Goal: Task Accomplishment & Management: Complete application form

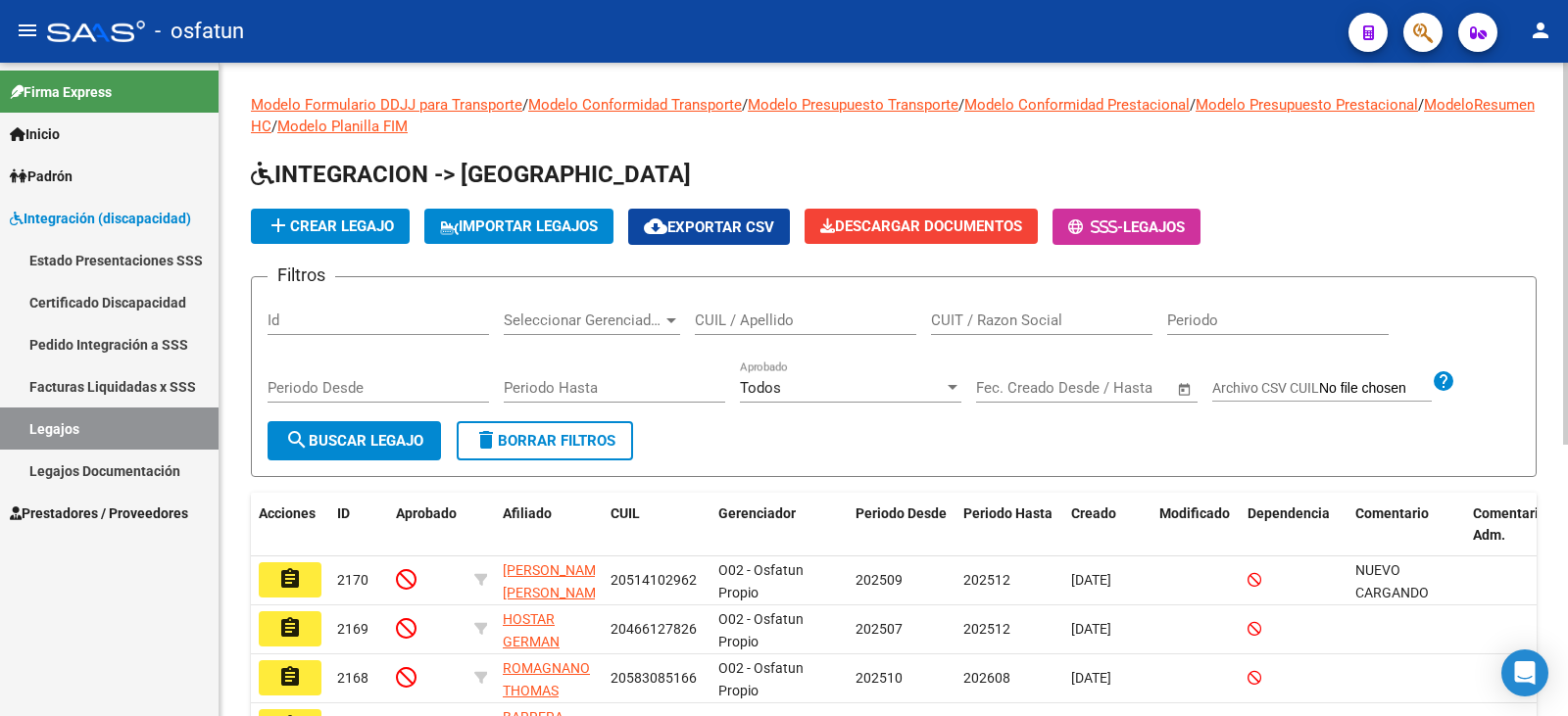
drag, startPoint x: 733, startPoint y: 322, endPoint x: 746, endPoint y: 337, distance: 19.8
click at [736, 322] on input "CUIL / Apellido" at bounding box center [805, 320] width 221 height 18
type input "[PERSON_NAME]"
click at [297, 431] on mat-icon "search" at bounding box center [297, 440] width 24 height 24
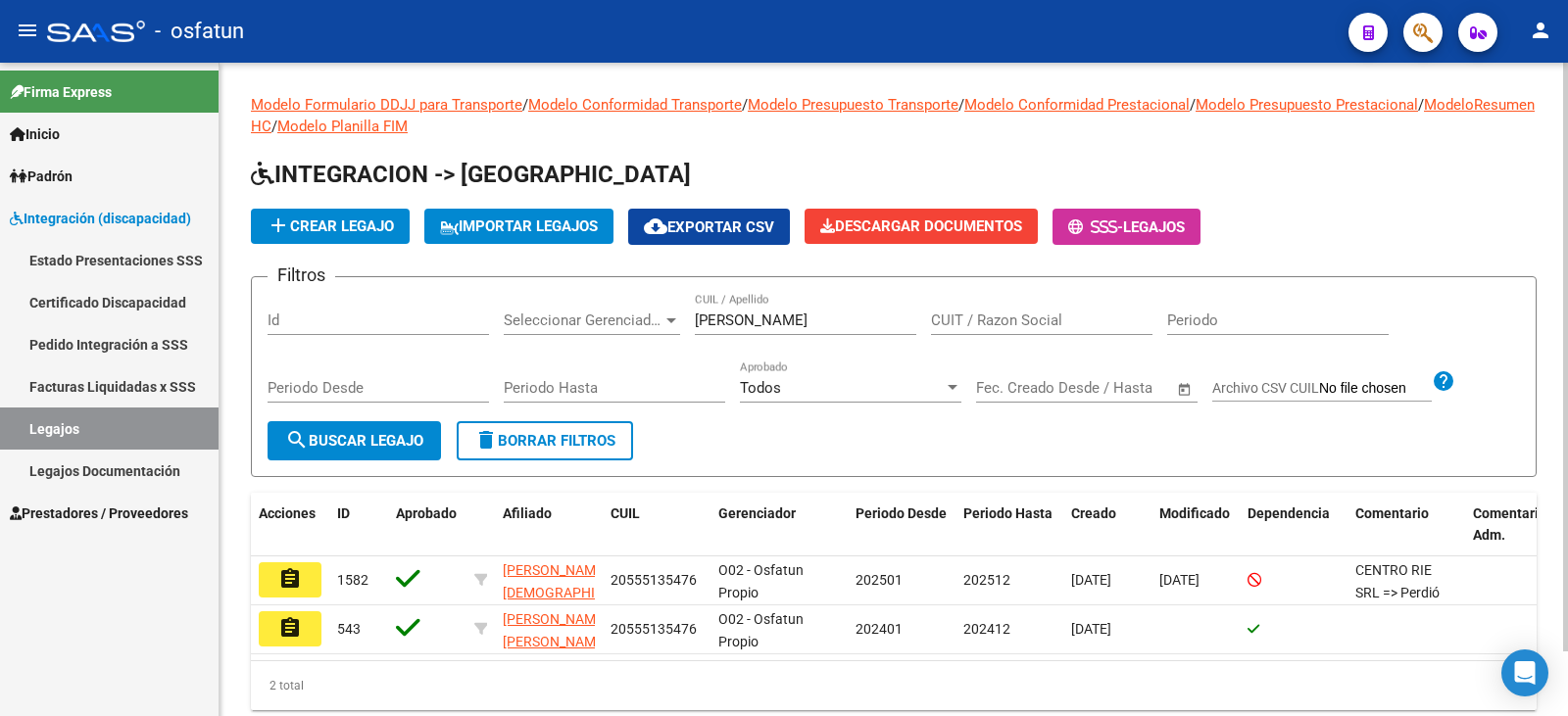
scroll to position [72, 0]
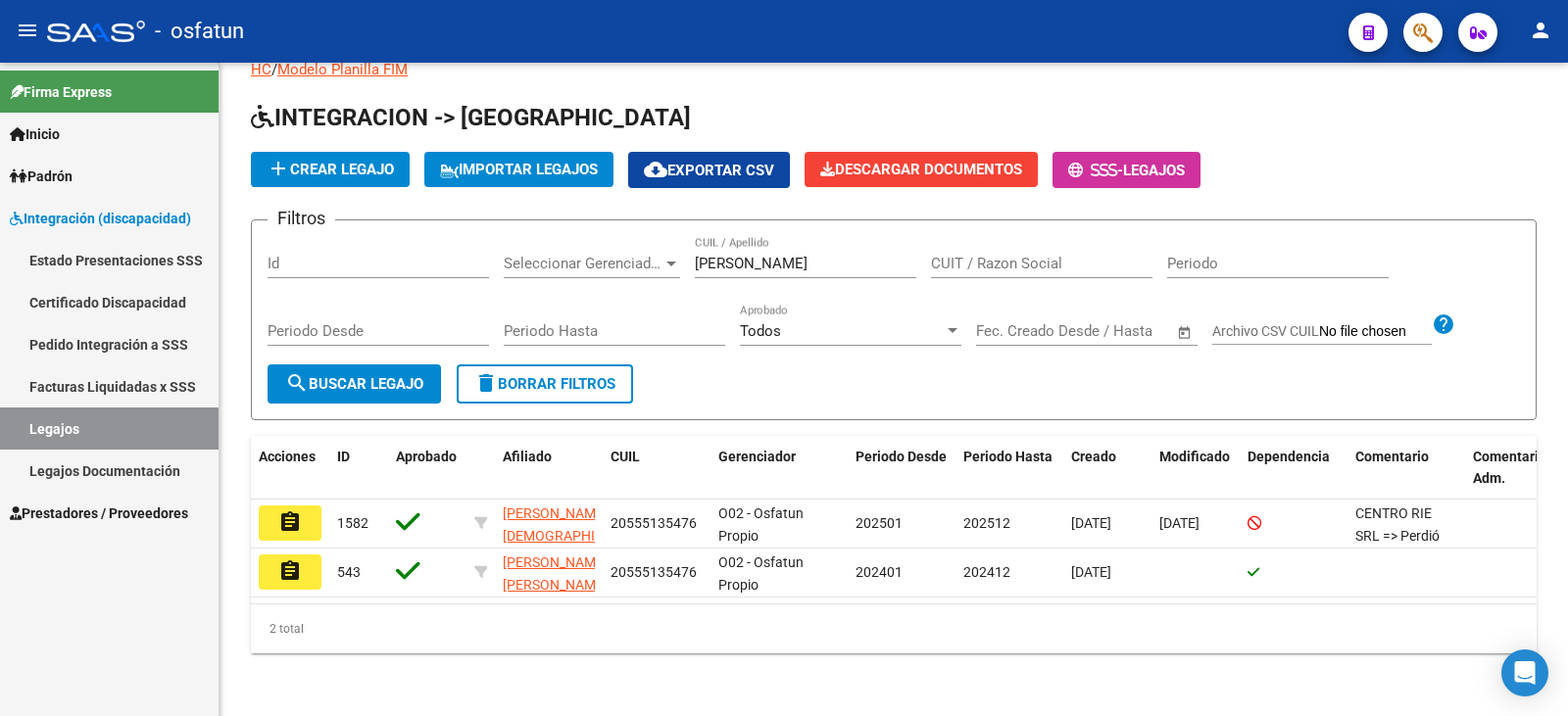
drag, startPoint x: 283, startPoint y: 515, endPoint x: 301, endPoint y: 525, distance: 20.6
click at [280, 517] on mat-icon "assignment" at bounding box center [290, 523] width 24 height 24
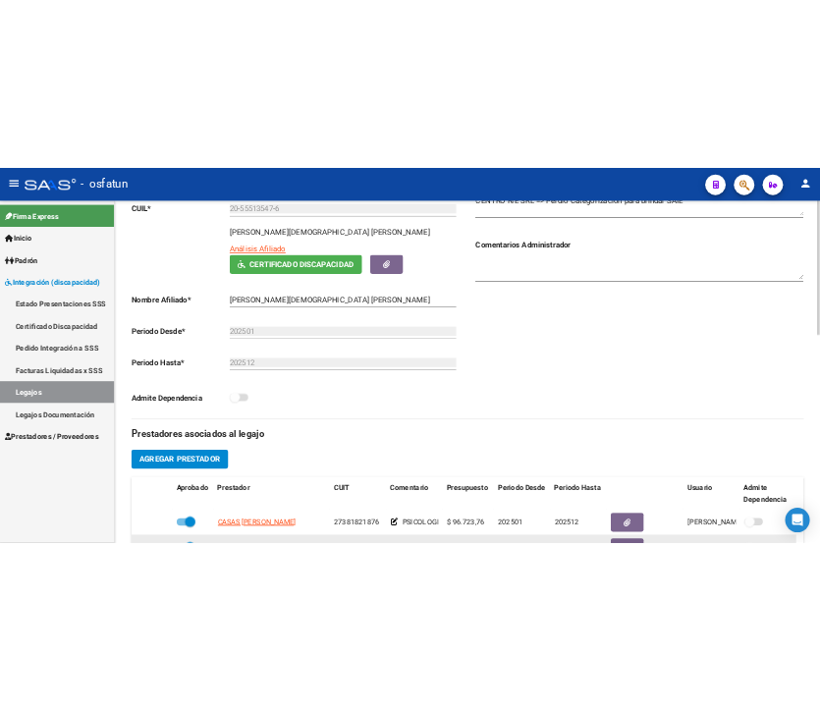
scroll to position [589, 0]
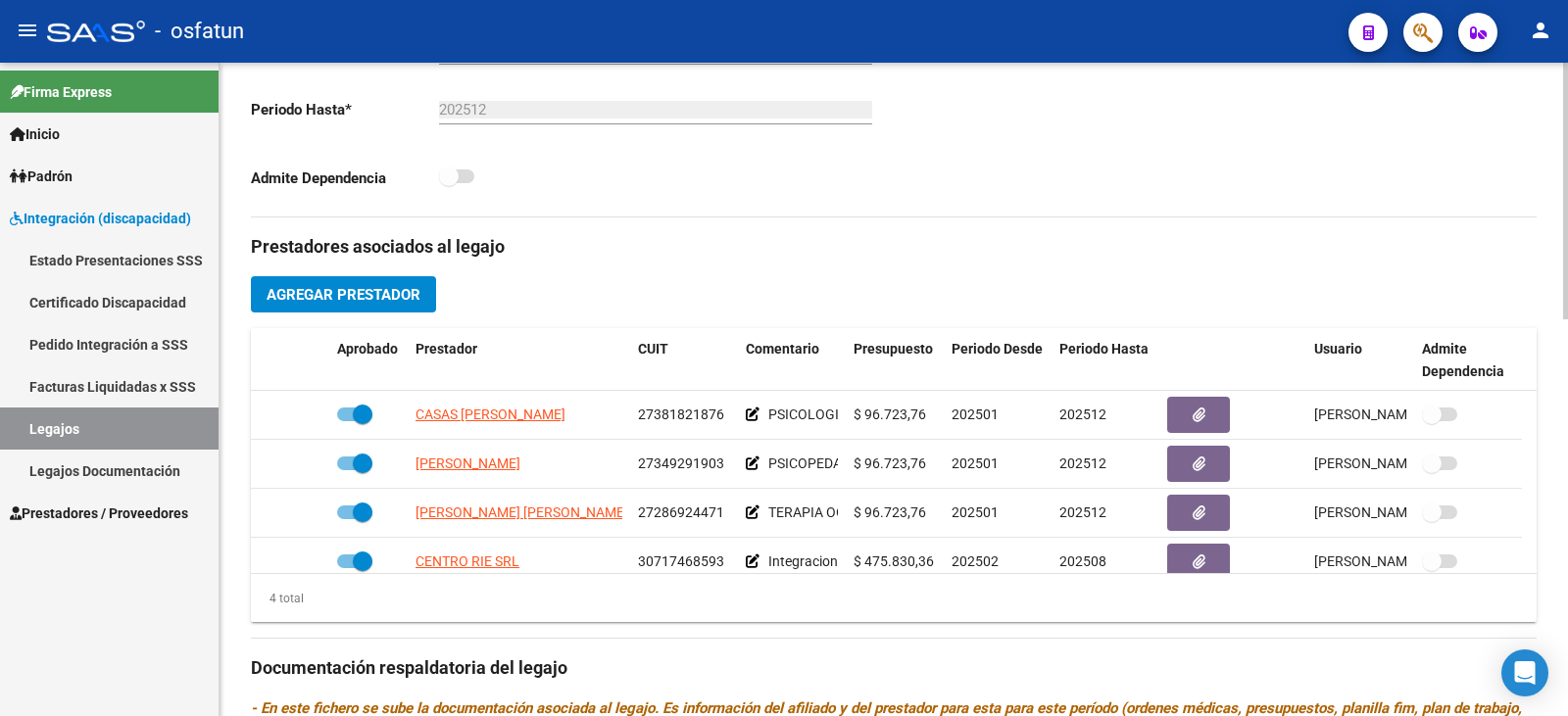
click at [339, 292] on div "Prestadores asociados al legajo Agregar Prestador Aprobado Prestador CUIT Comen…" at bounding box center [893, 665] width 1286 height 896
click at [338, 286] on span "Agregar Prestador" at bounding box center [343, 295] width 154 height 18
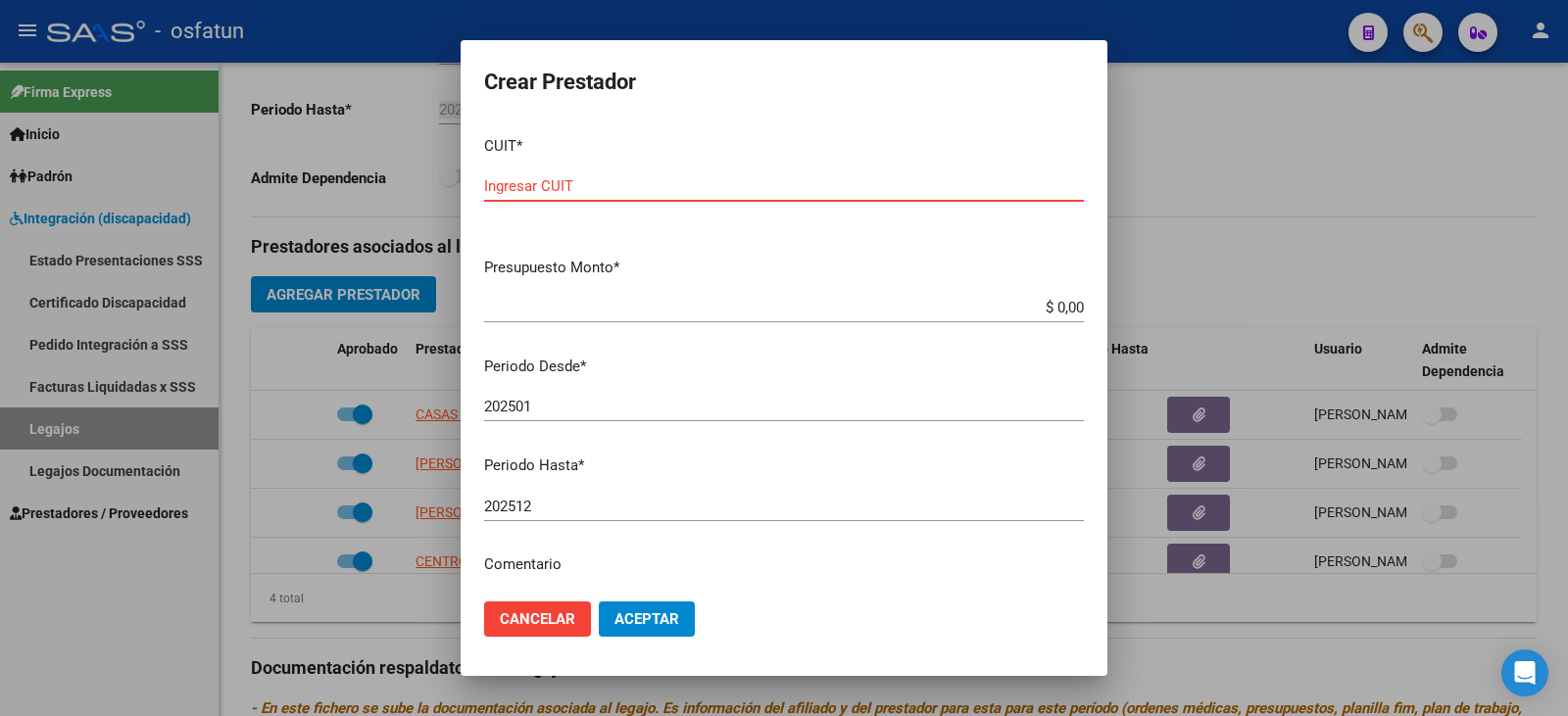
paste input "30-71751755-1"
paste input "text"
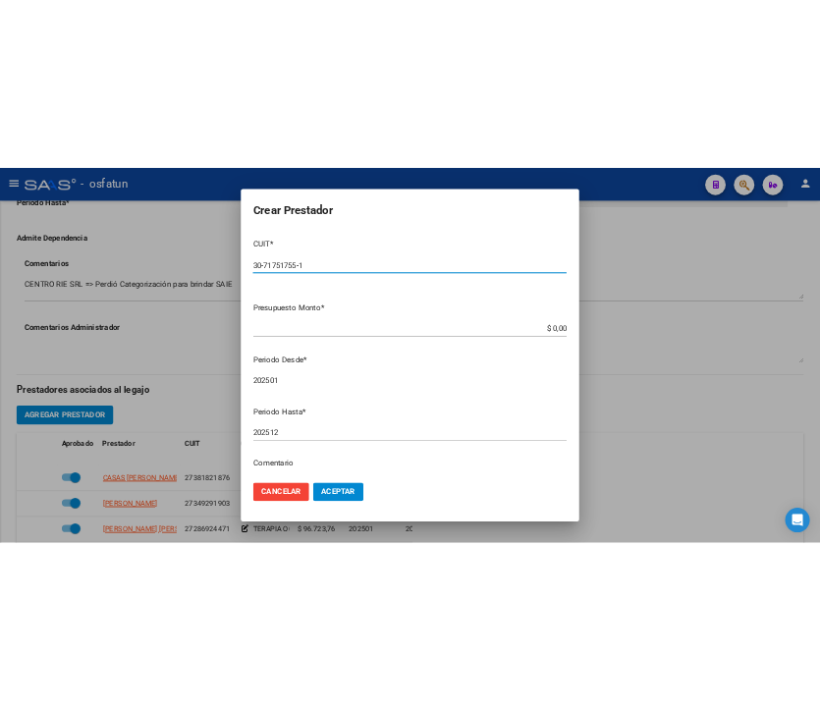
scroll to position [746, 0]
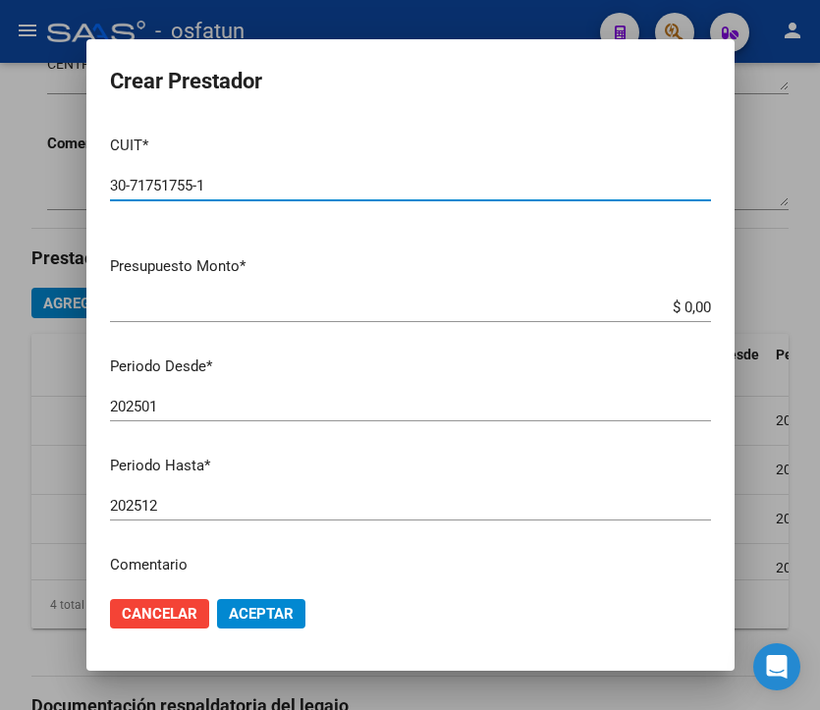
type input "30-71751755-1"
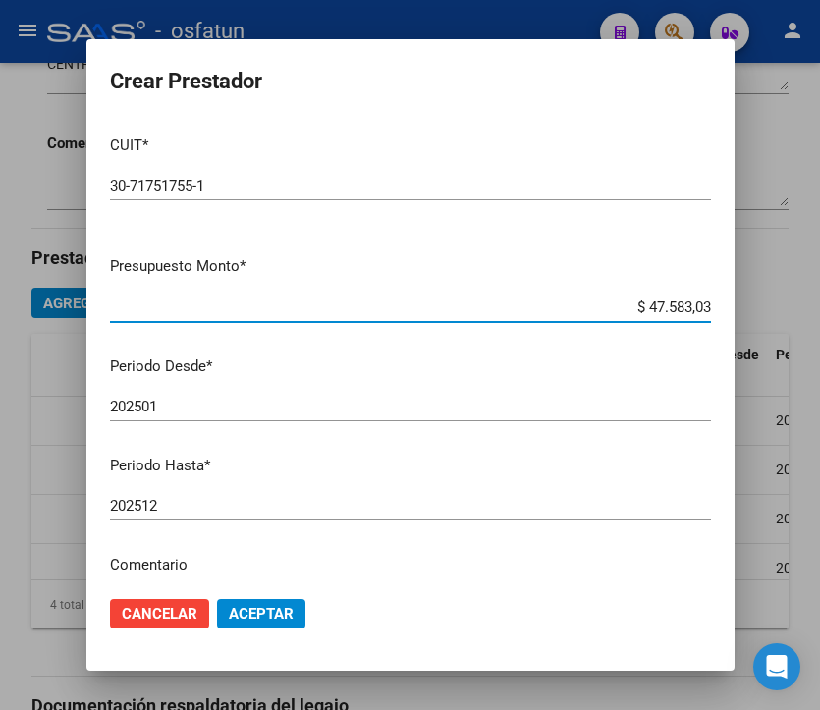
type input "$ 475.830,36"
click at [187, 405] on input "202501" at bounding box center [410, 407] width 601 height 18
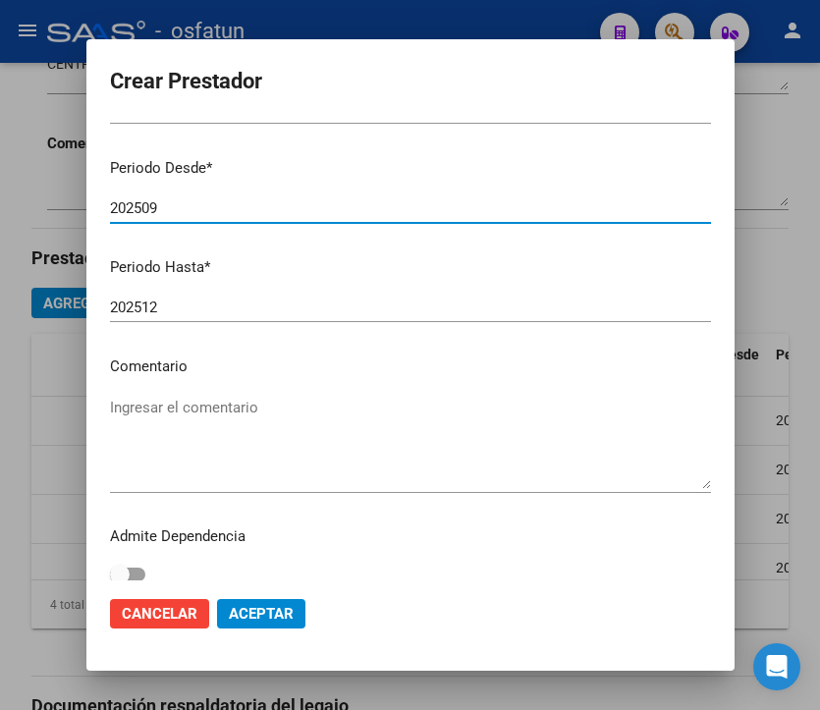
scroll to position [211, 0]
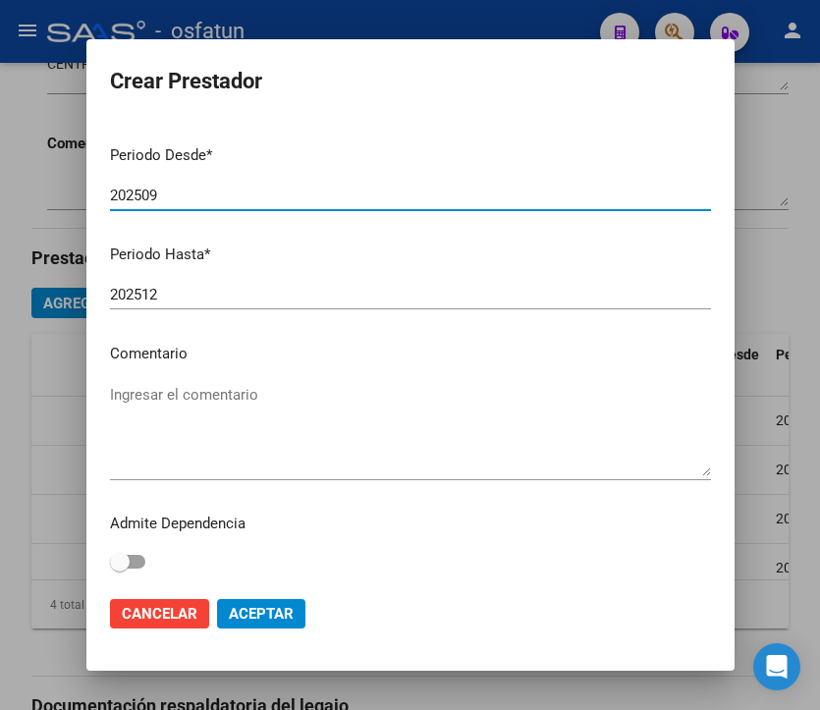
type input "202509"
click at [176, 459] on textarea "Ingresar el comentario" at bounding box center [410, 430] width 601 height 92
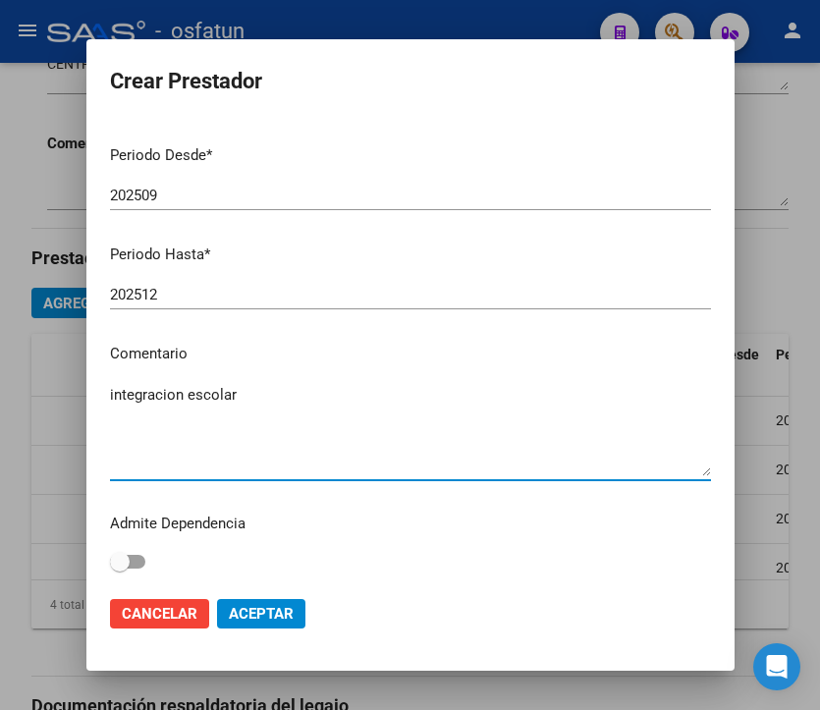
type textarea "integracion escolar"
click at [290, 608] on span "Aceptar" at bounding box center [261, 614] width 65 height 18
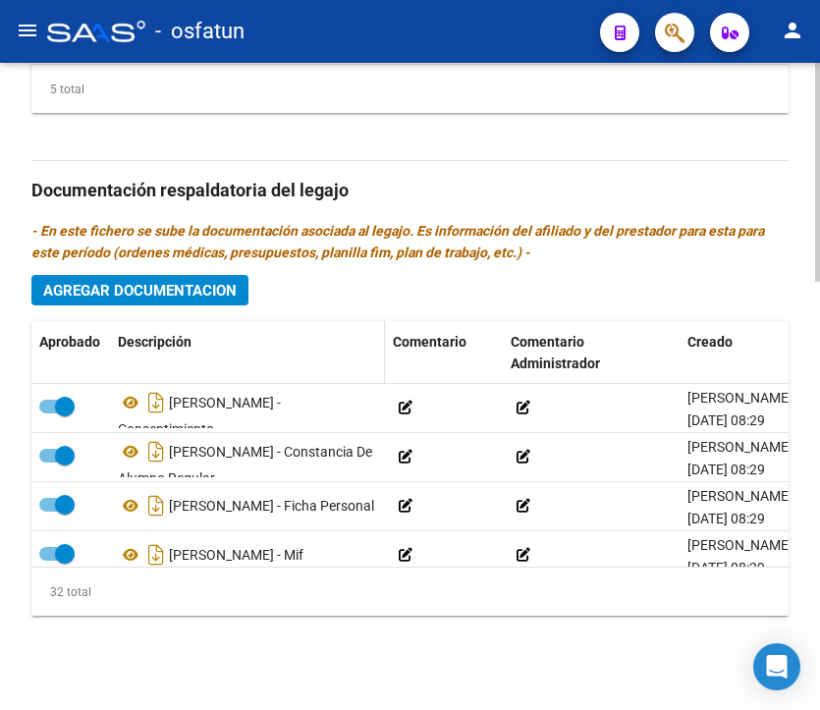
scroll to position [969, 0]
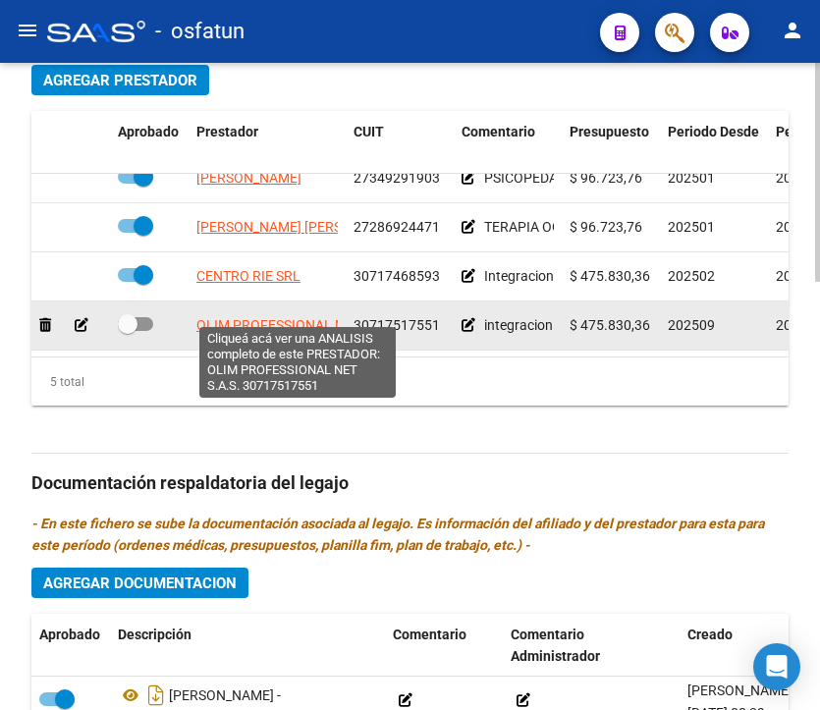
click at [272, 317] on span "OLIM PROFESSIONAL NET S.A.S." at bounding box center [297, 325] width 203 height 16
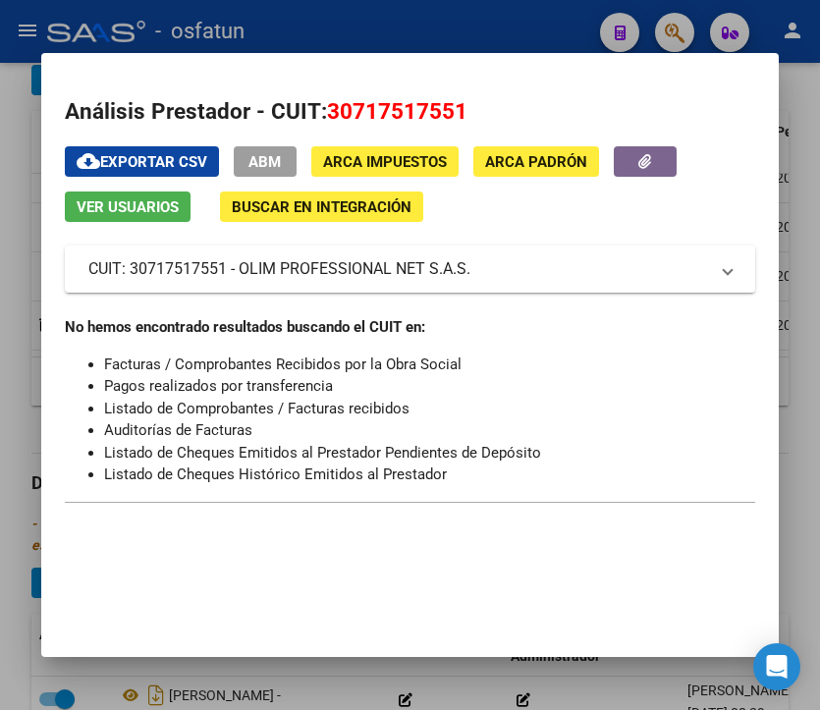
click at [808, 462] on div at bounding box center [410, 355] width 820 height 710
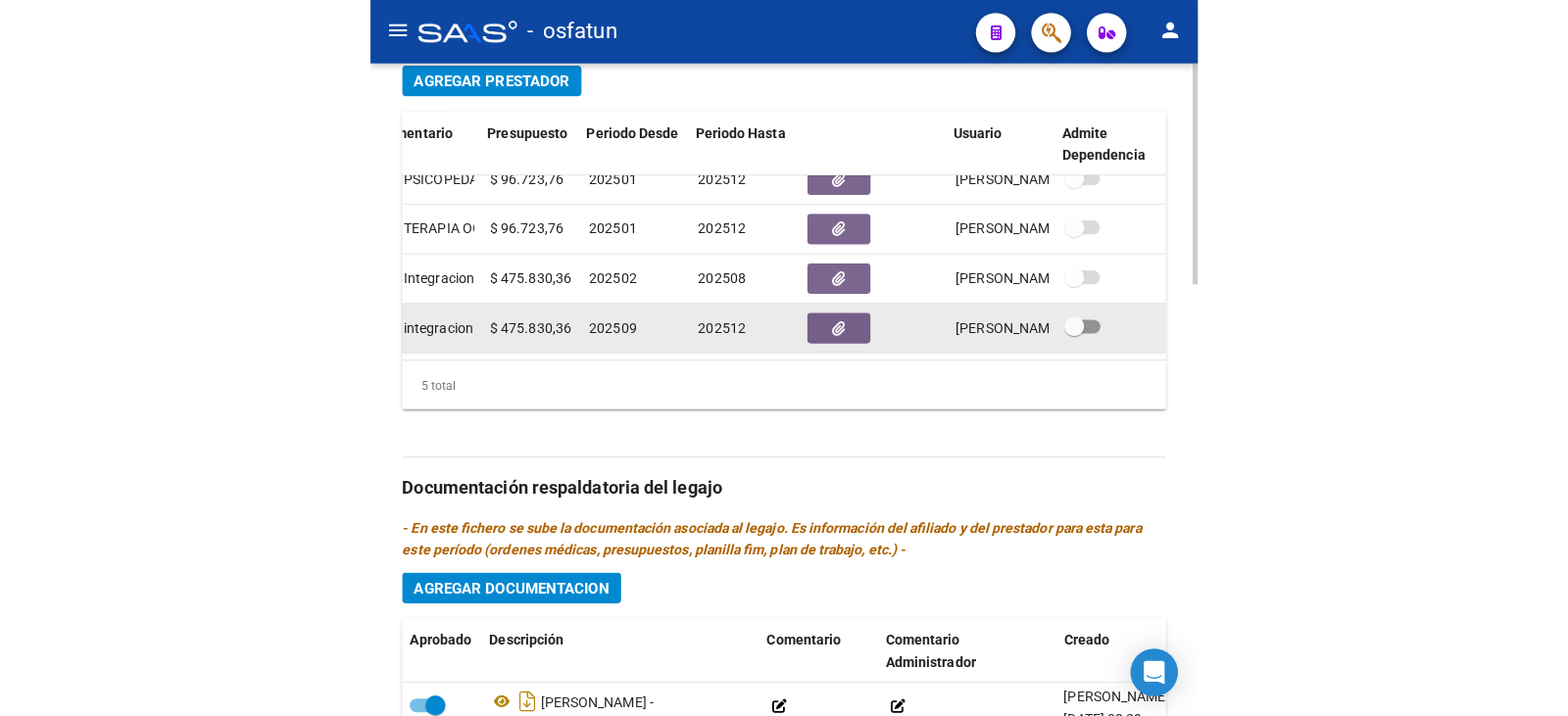
scroll to position [84, 440]
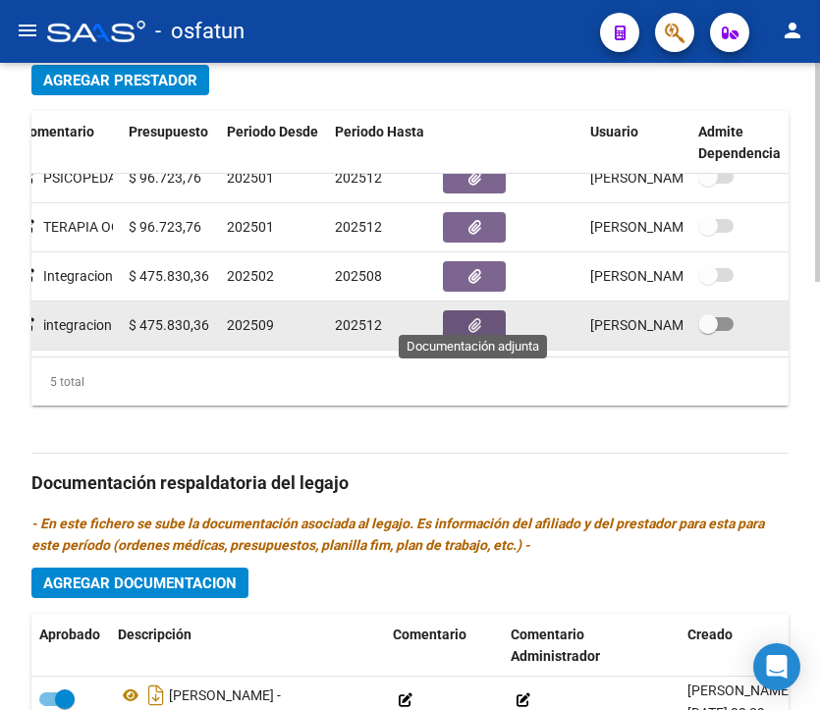
click at [491, 313] on button "button" at bounding box center [474, 325] width 63 height 30
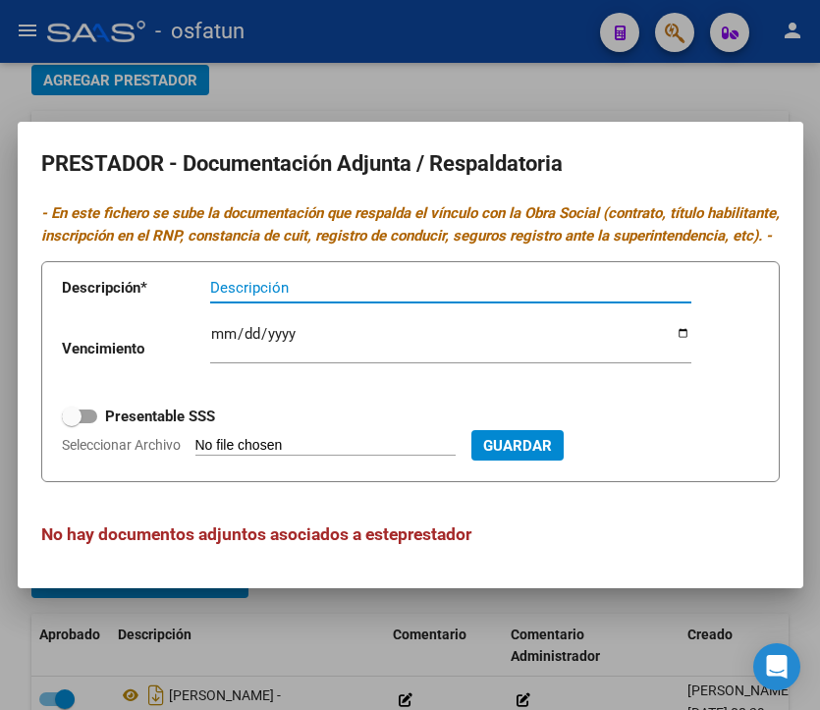
click at [326, 456] on input "Seleccionar Archivo" at bounding box center [325, 446] width 260 height 19
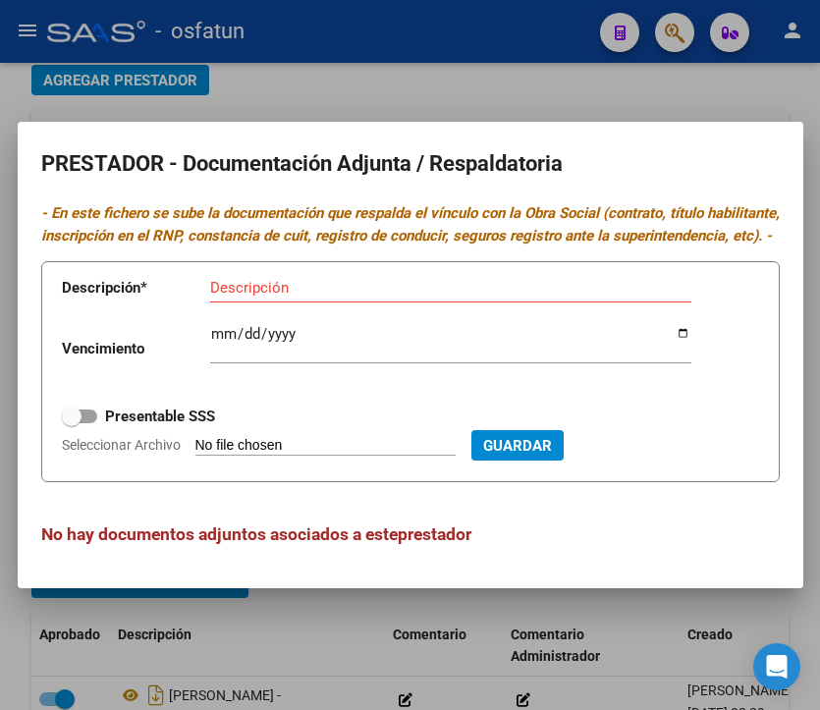
type input "C:\fakepath\IE - ARCA.pdf"
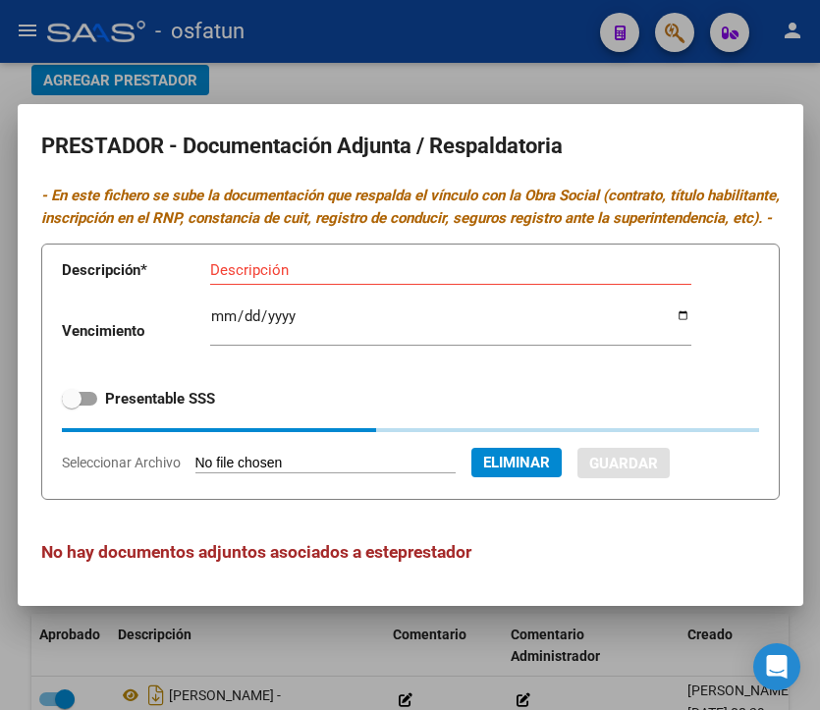
click at [304, 279] on input "Descripción" at bounding box center [450, 270] width 481 height 18
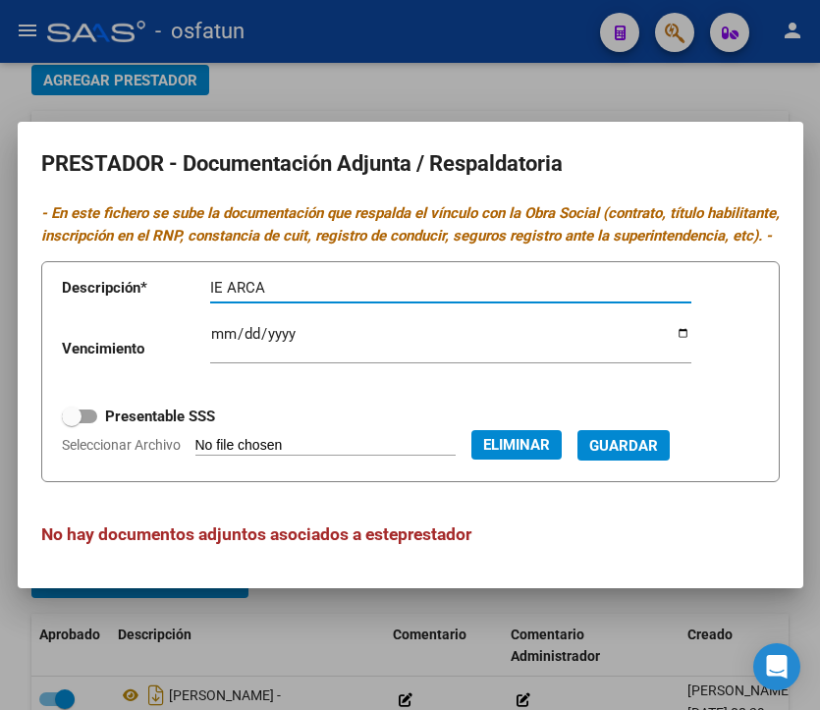
click at [229, 297] on input "IE ARCA" at bounding box center [450, 288] width 481 height 18
type input "IE - ARCA"
click at [658, 455] on span "Guardar" at bounding box center [623, 446] width 69 height 18
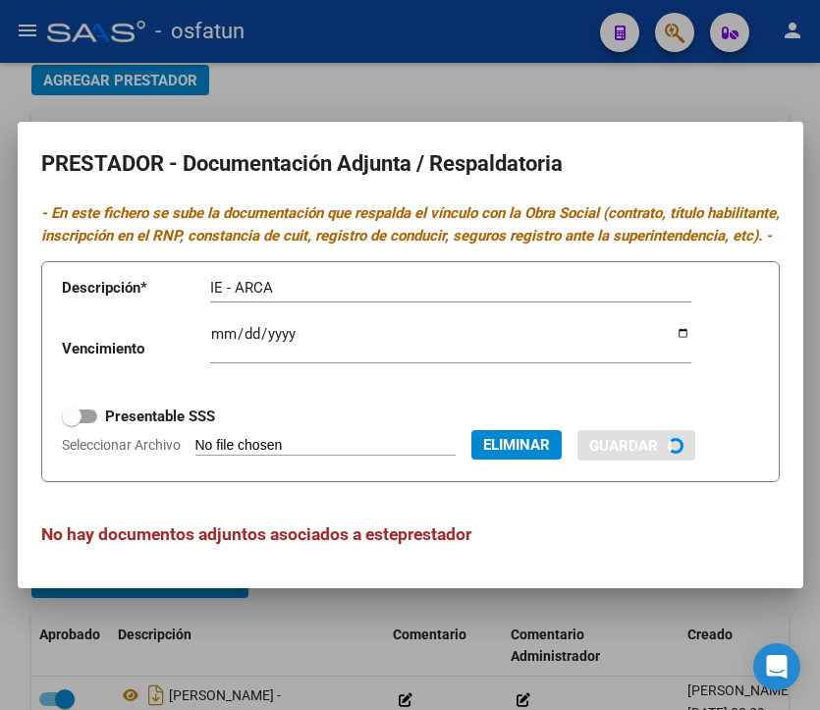
checkbox input "true"
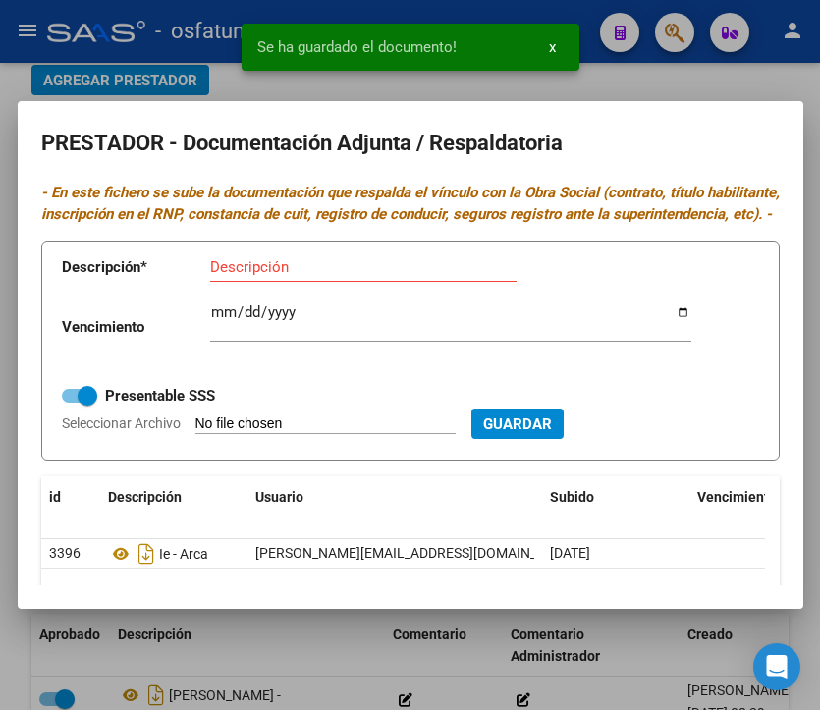
click at [305, 434] on input "Seleccionar Archivo" at bounding box center [325, 424] width 260 height 19
type input "C:\fakepath\IE - CBU.pdf"
click at [294, 276] on input "Descripción" at bounding box center [363, 267] width 306 height 18
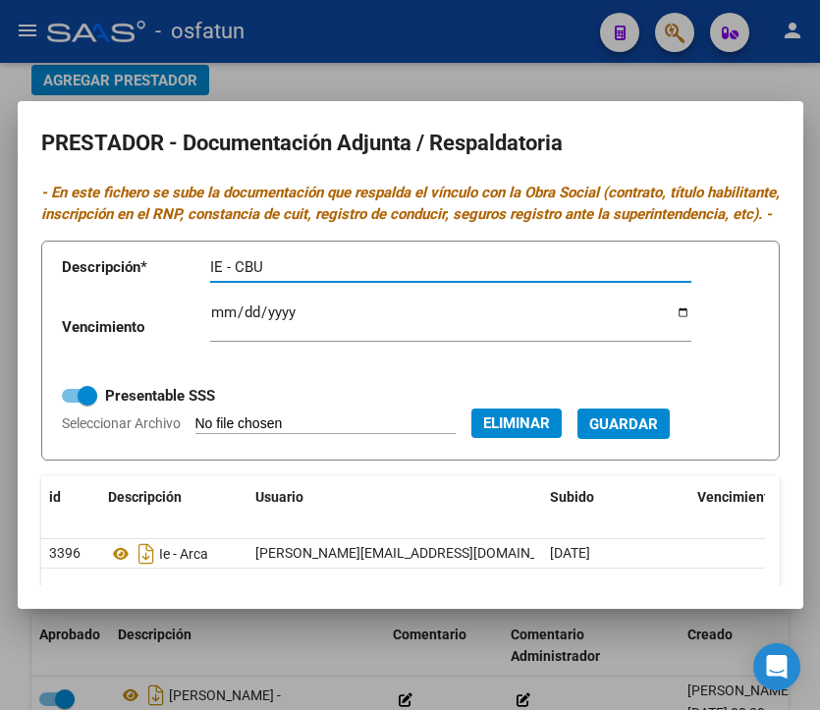
type input "IE - CBU"
click at [658, 433] on span "Guardar" at bounding box center [623, 424] width 69 height 18
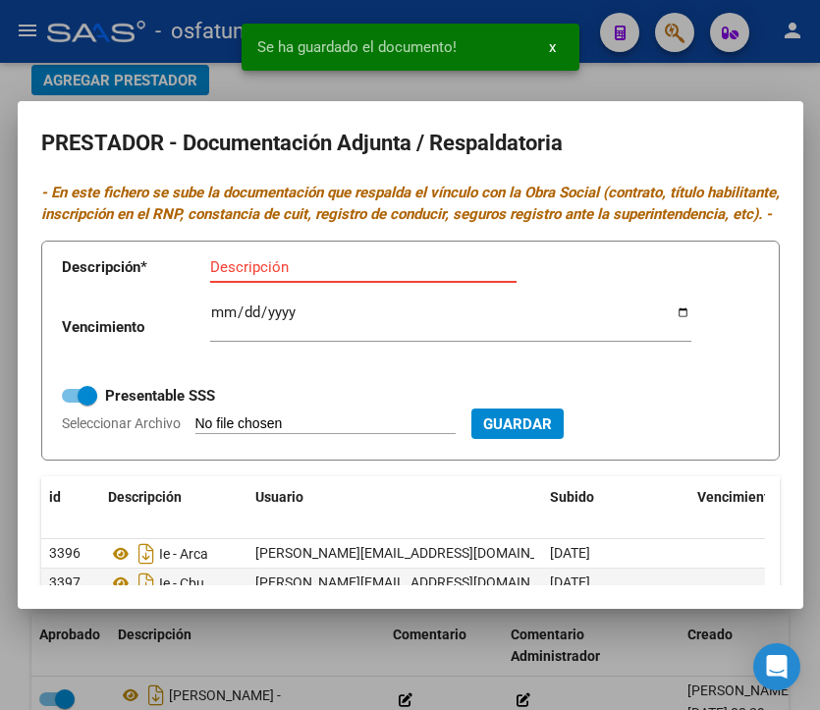
click at [321, 276] on input "Descripción" at bounding box center [363, 267] width 306 height 18
click at [313, 434] on input "Seleccionar Archivo" at bounding box center [325, 424] width 260 height 19
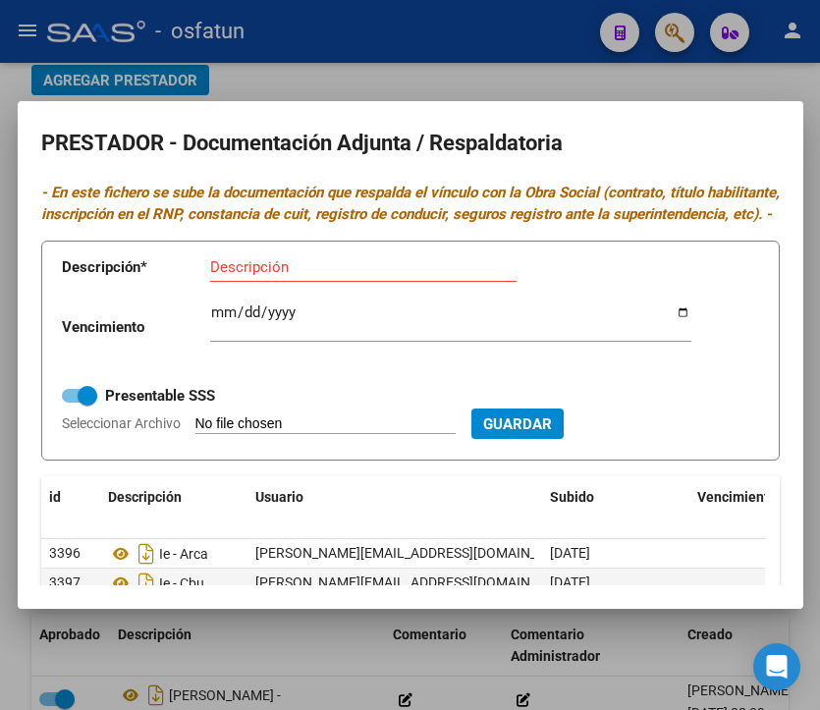
type input "C:\fakepath\IE - RNP.pdf"
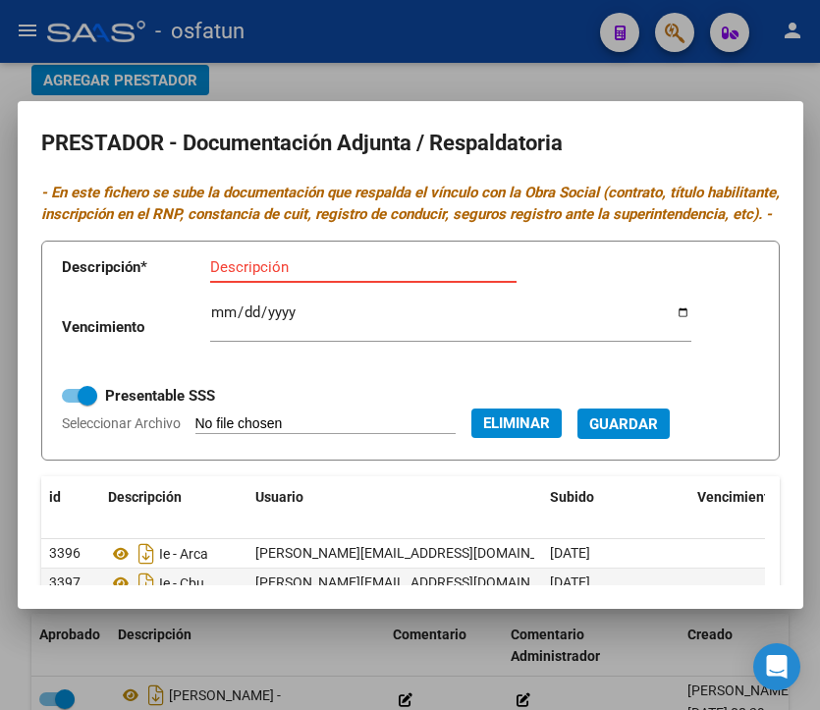
drag, startPoint x: 284, startPoint y: 283, endPoint x: 305, endPoint y: 273, distance: 22.8
click at [284, 276] on input "Descripción" at bounding box center [363, 267] width 306 height 18
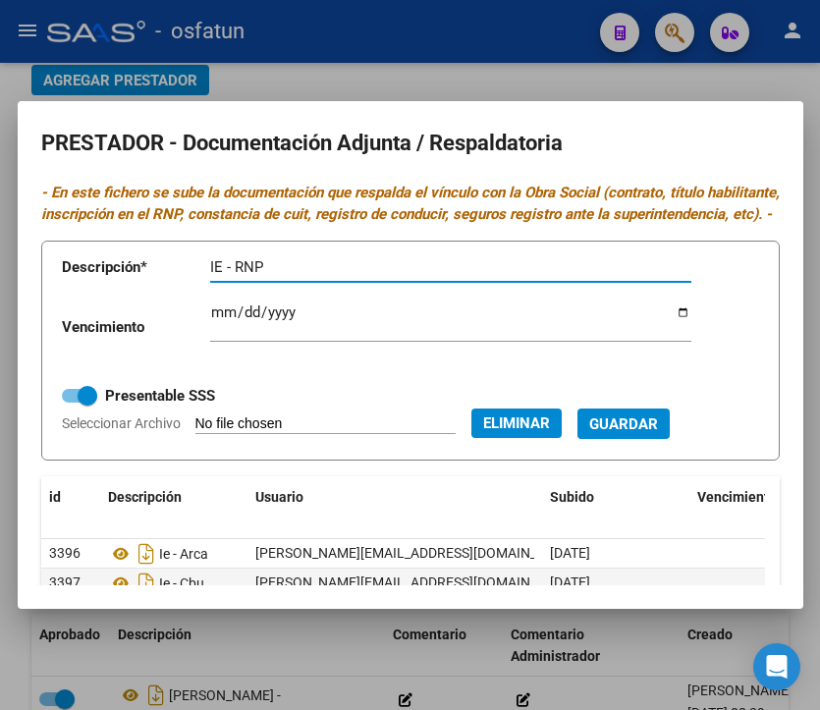
type input "IE - RNP"
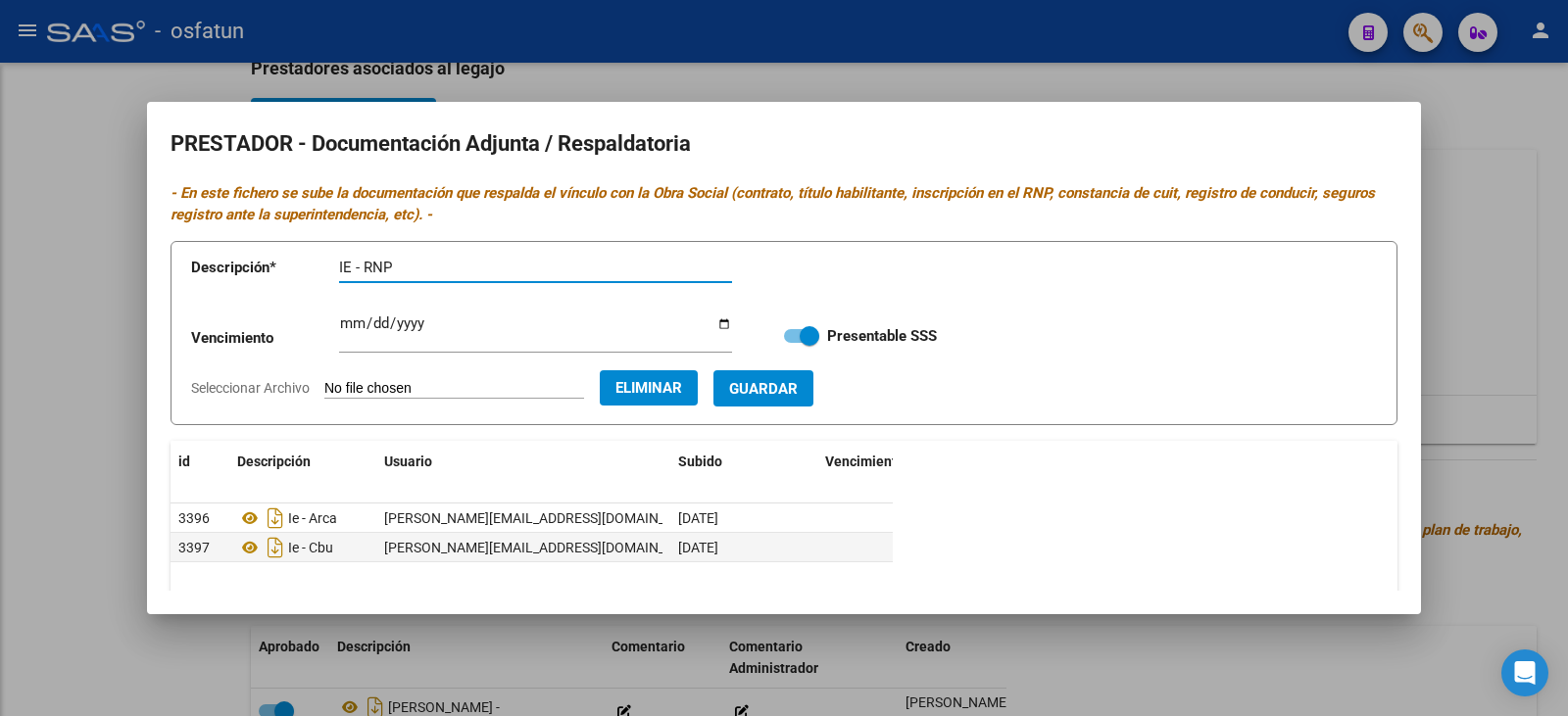
scroll to position [766, 0]
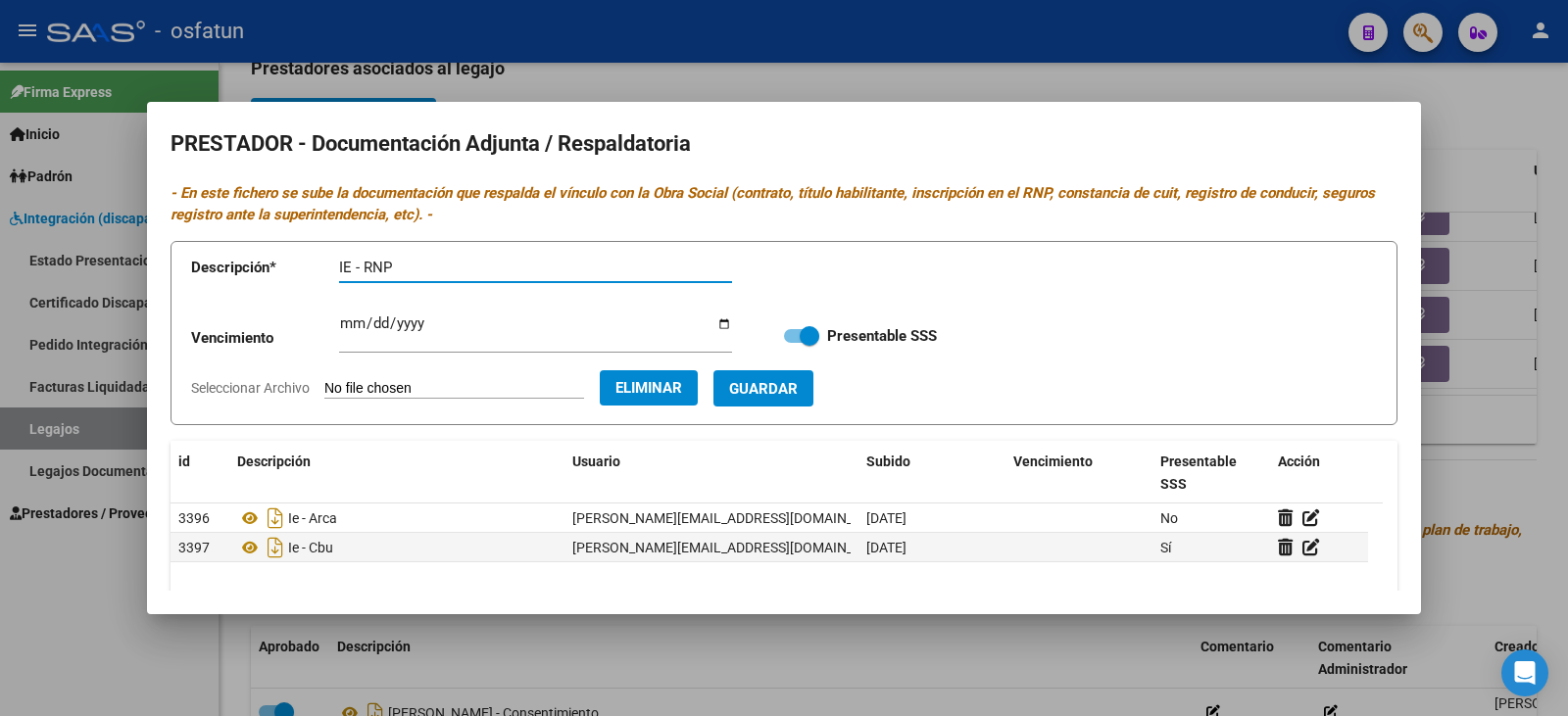
click at [798, 392] on span "Guardar" at bounding box center [763, 389] width 69 height 18
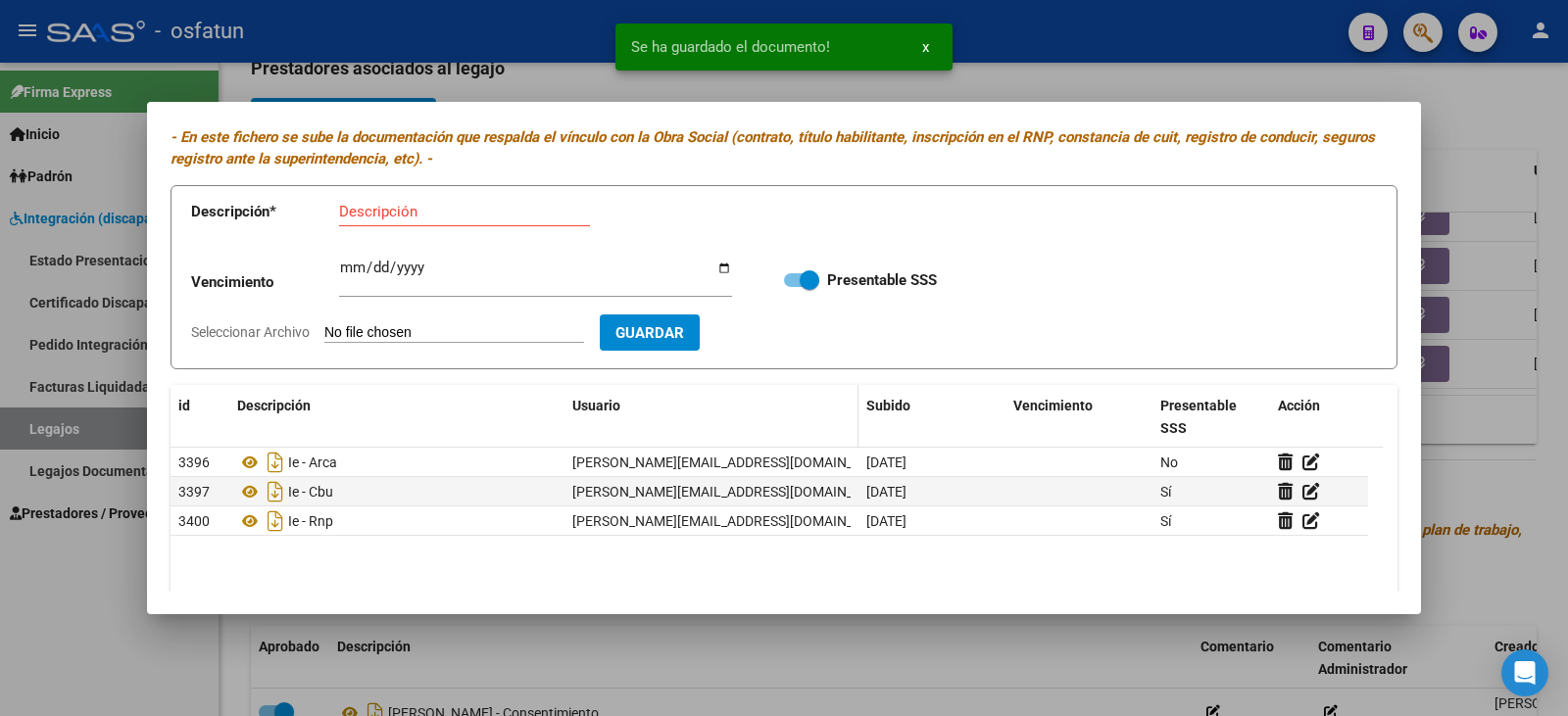
scroll to position [98, 0]
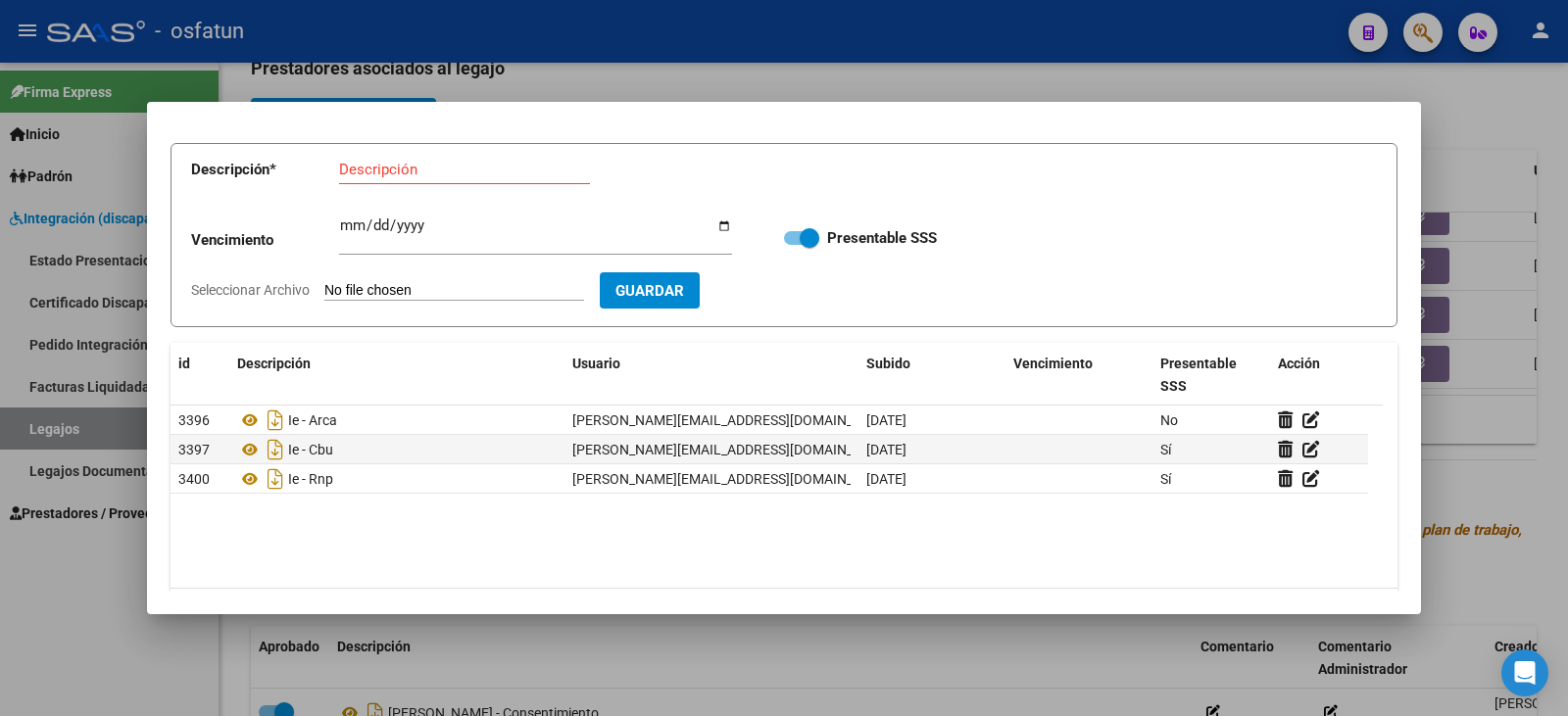
click at [461, 293] on input "Seleccionar Archivo" at bounding box center [454, 291] width 259 height 19
type input "C:\fakepath\[PERSON_NAME] - nota cambio prestador IE.pdf"
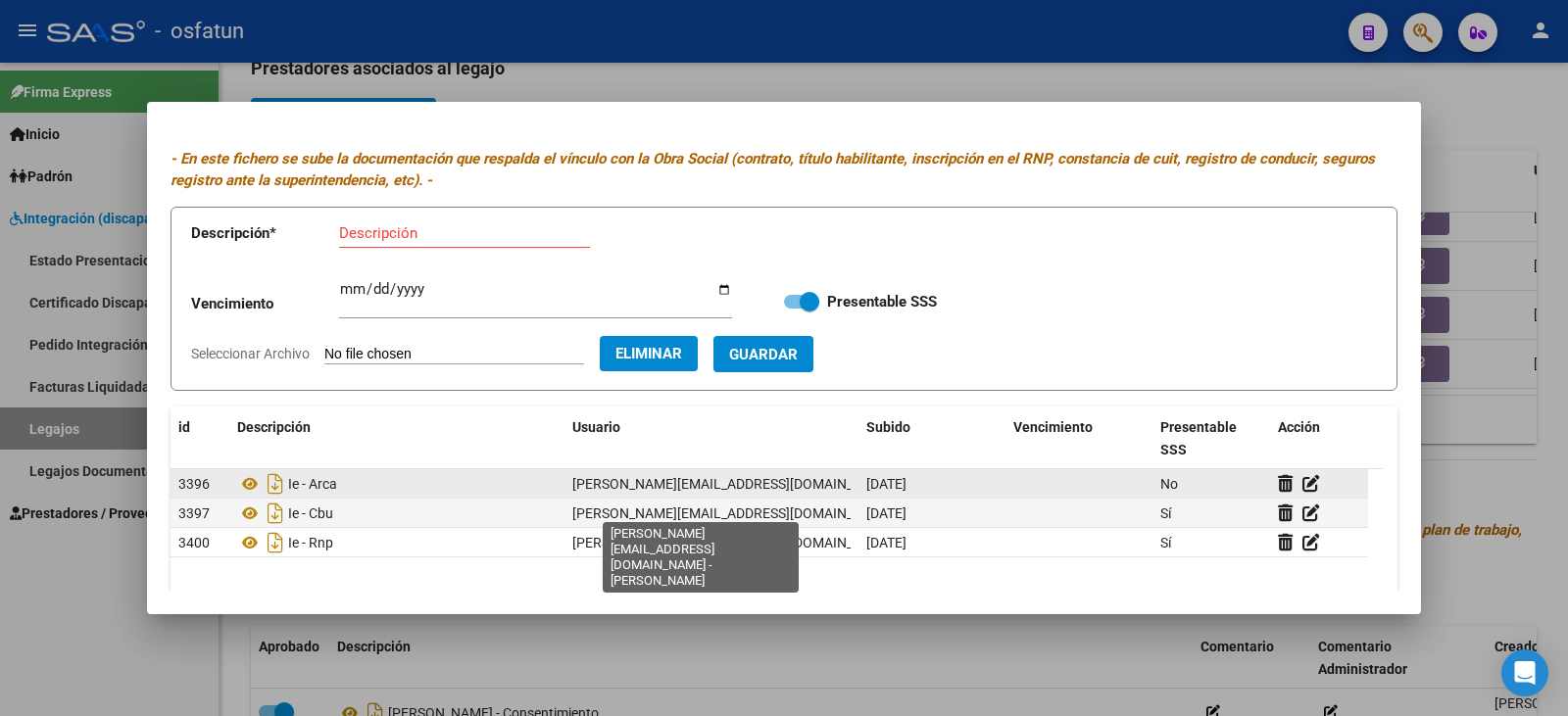
scroll to position [0, 0]
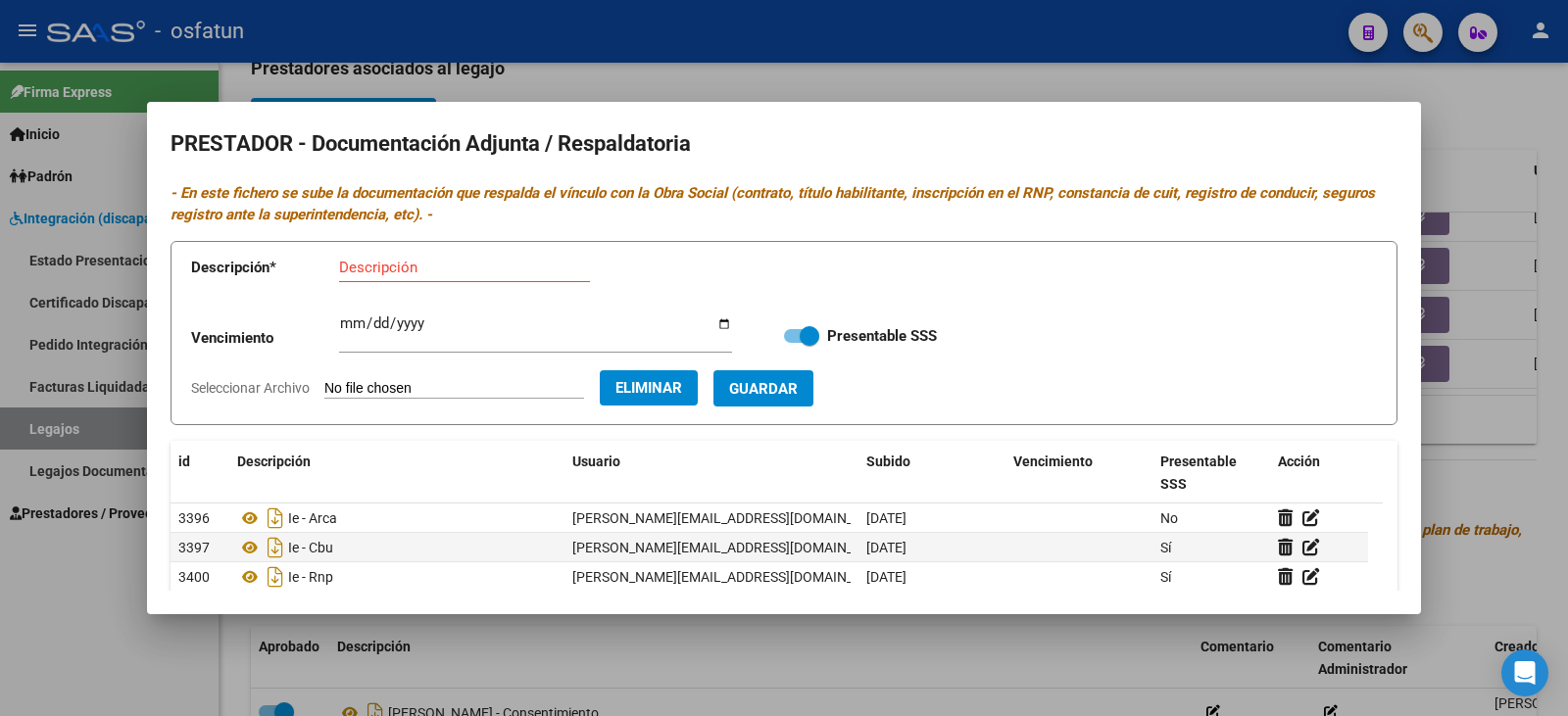
click at [69, 593] on div at bounding box center [784, 358] width 1568 height 716
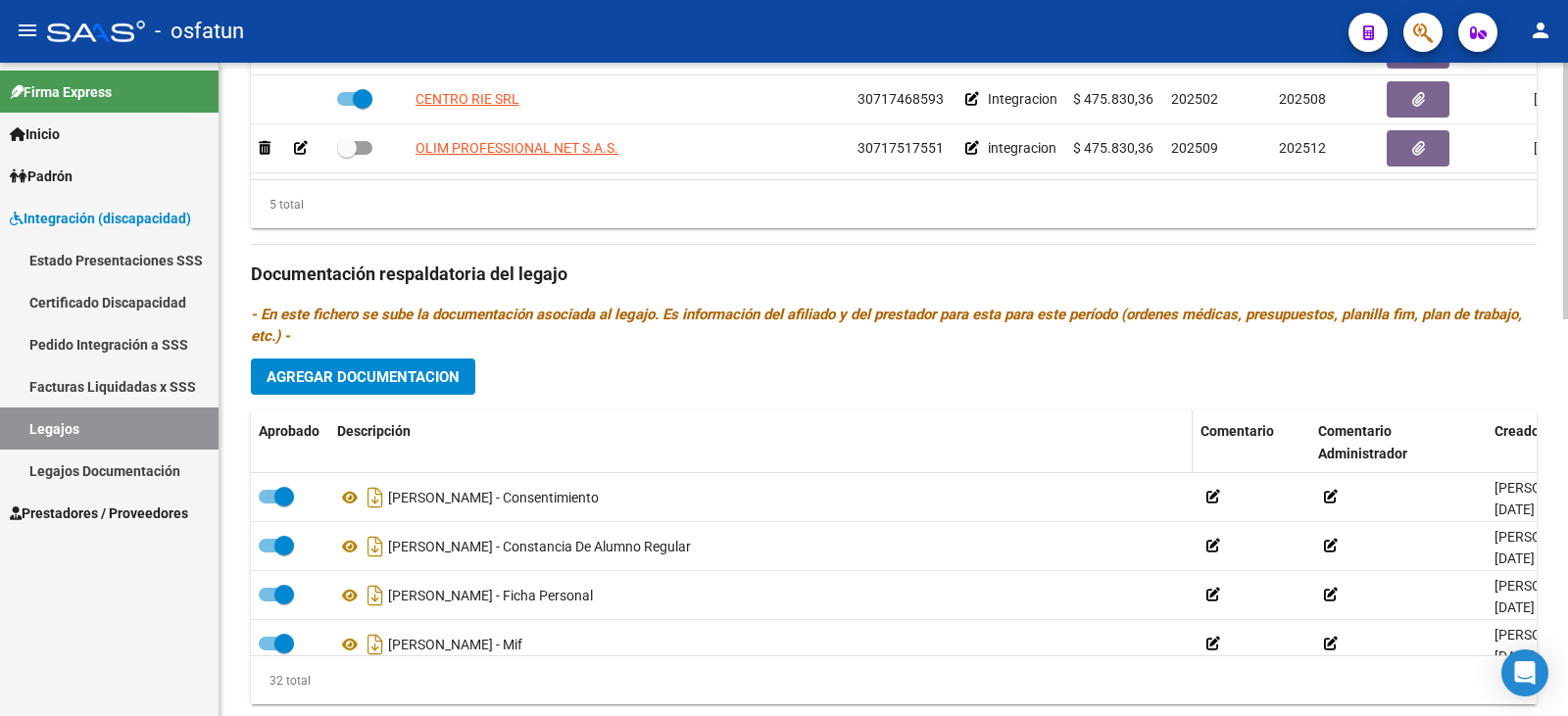
scroll to position [1011, 0]
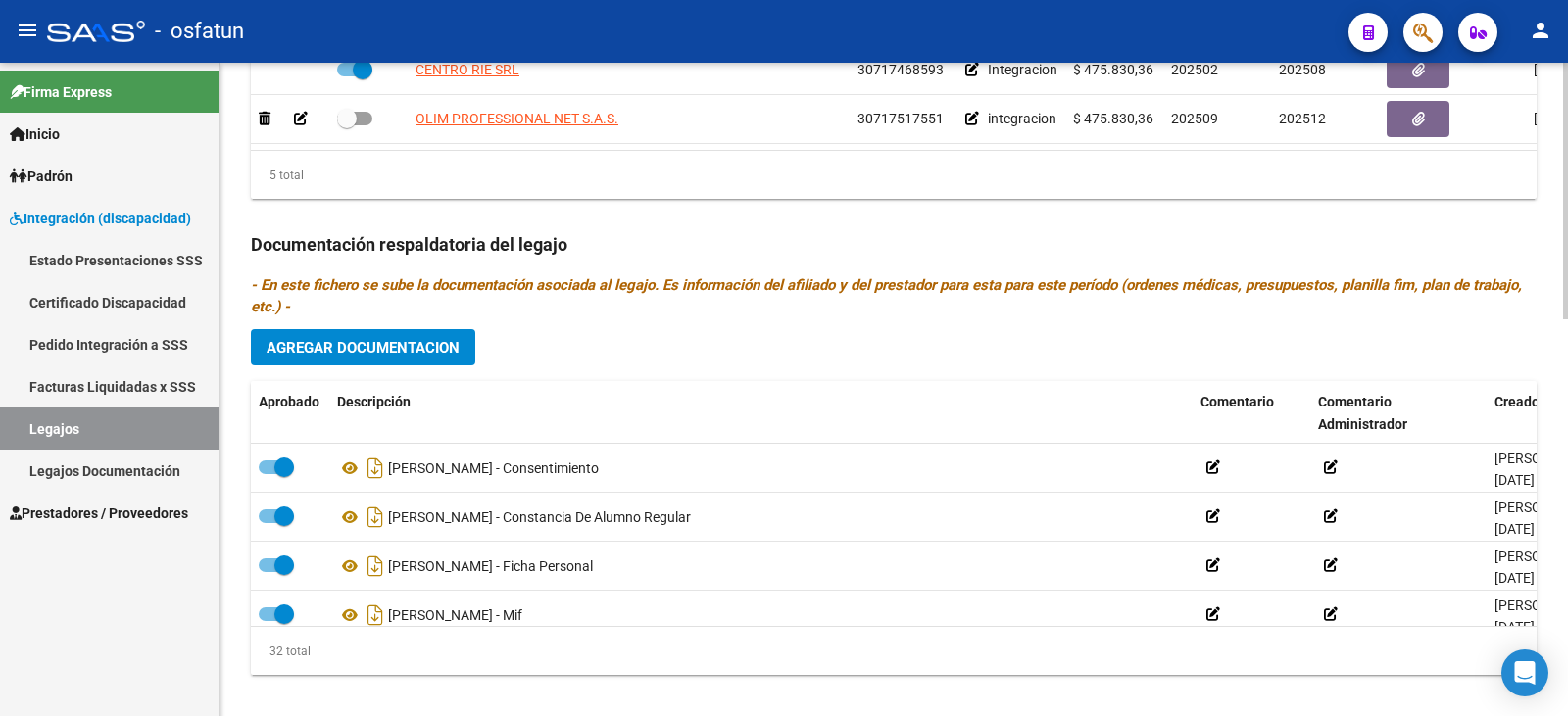
click at [387, 339] on span "Agregar Documentacion" at bounding box center [363, 348] width 194 height 18
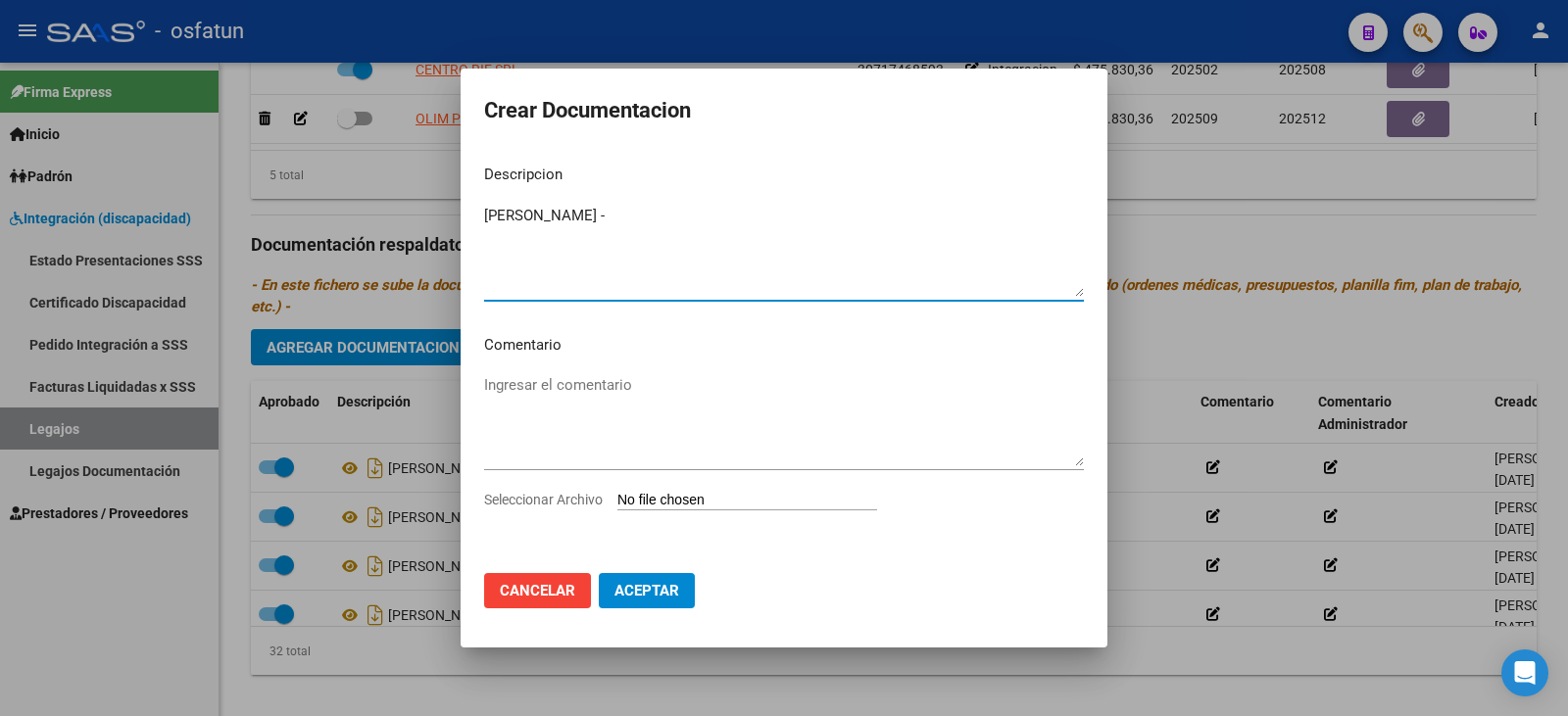
type textarea "[PERSON_NAME] -"
click at [670, 492] on input "Seleccionar Archivo" at bounding box center [747, 501] width 259 height 19
type input "C:\fakepath\IE - Informe inicial.pdf"
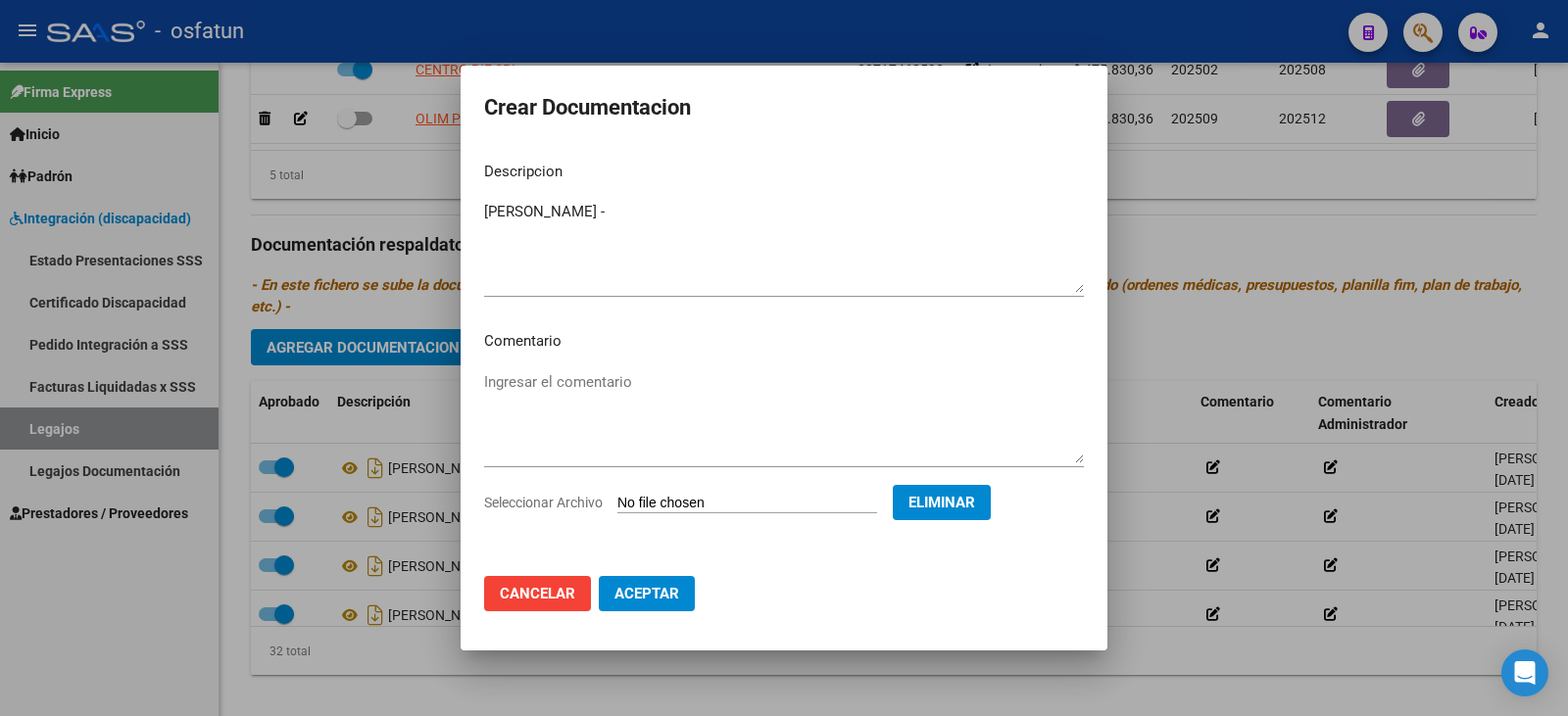
click at [582, 240] on textarea "[PERSON_NAME] -" at bounding box center [783, 246] width 599 height 92
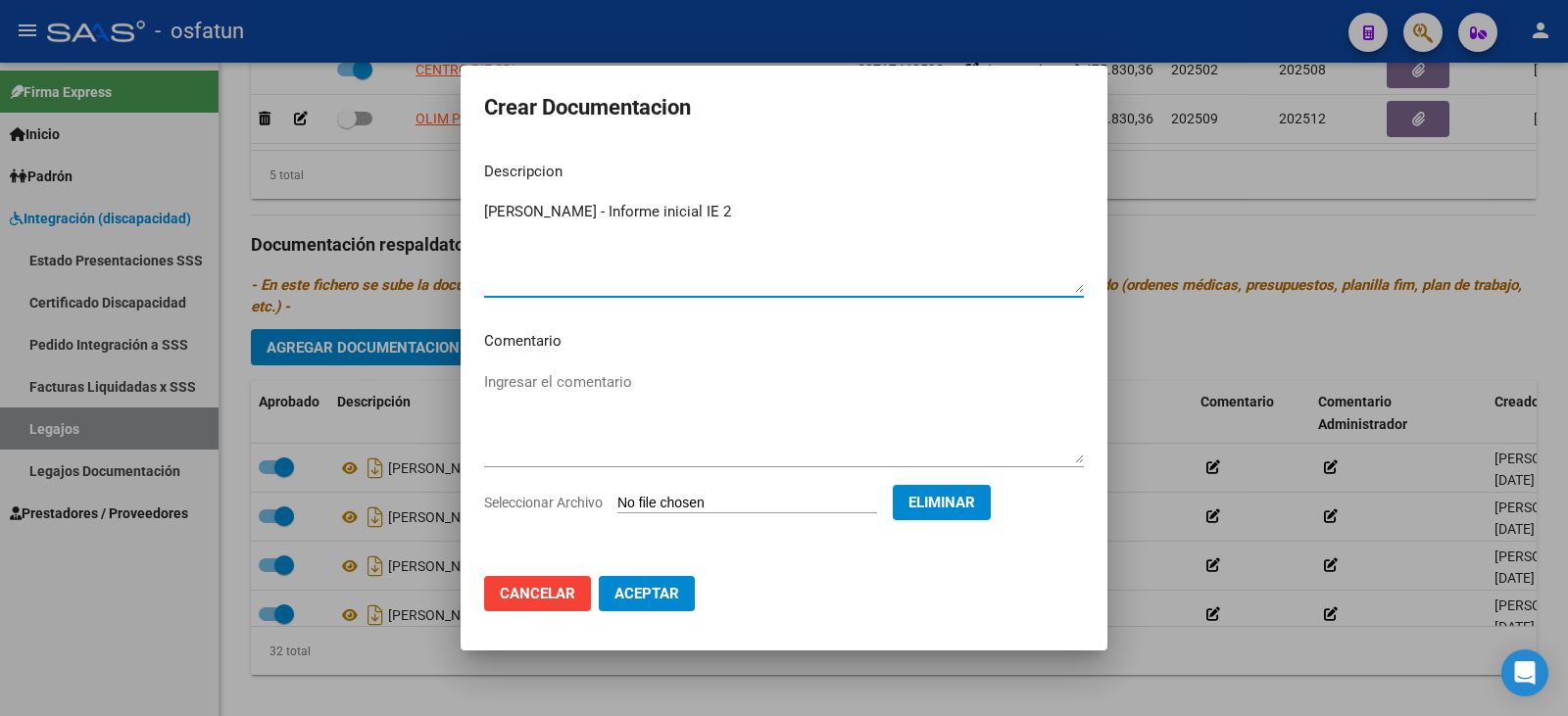
type textarea "[PERSON_NAME] - Informe inicial IE 2"
click at [654, 590] on span "Aceptar" at bounding box center [646, 593] width 65 height 18
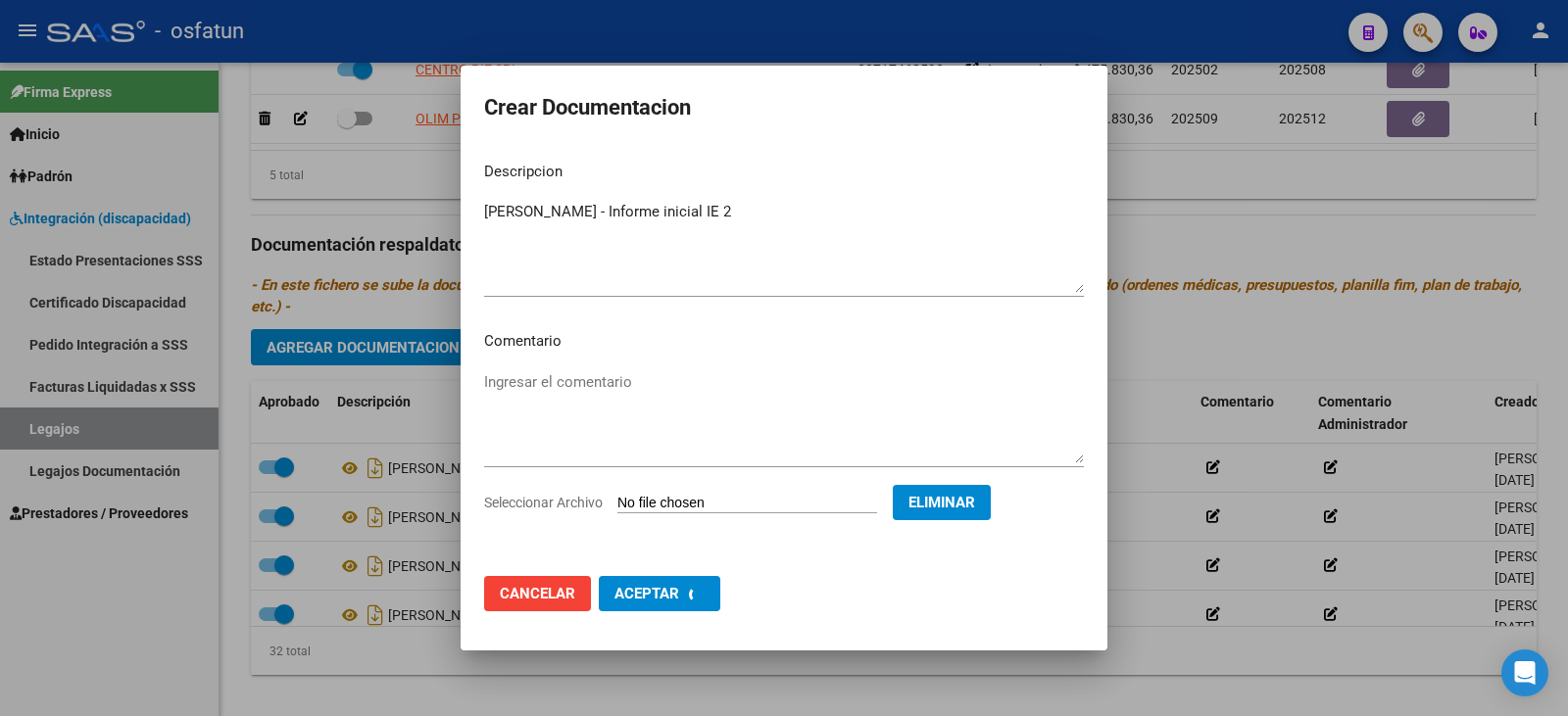
checkbox input "false"
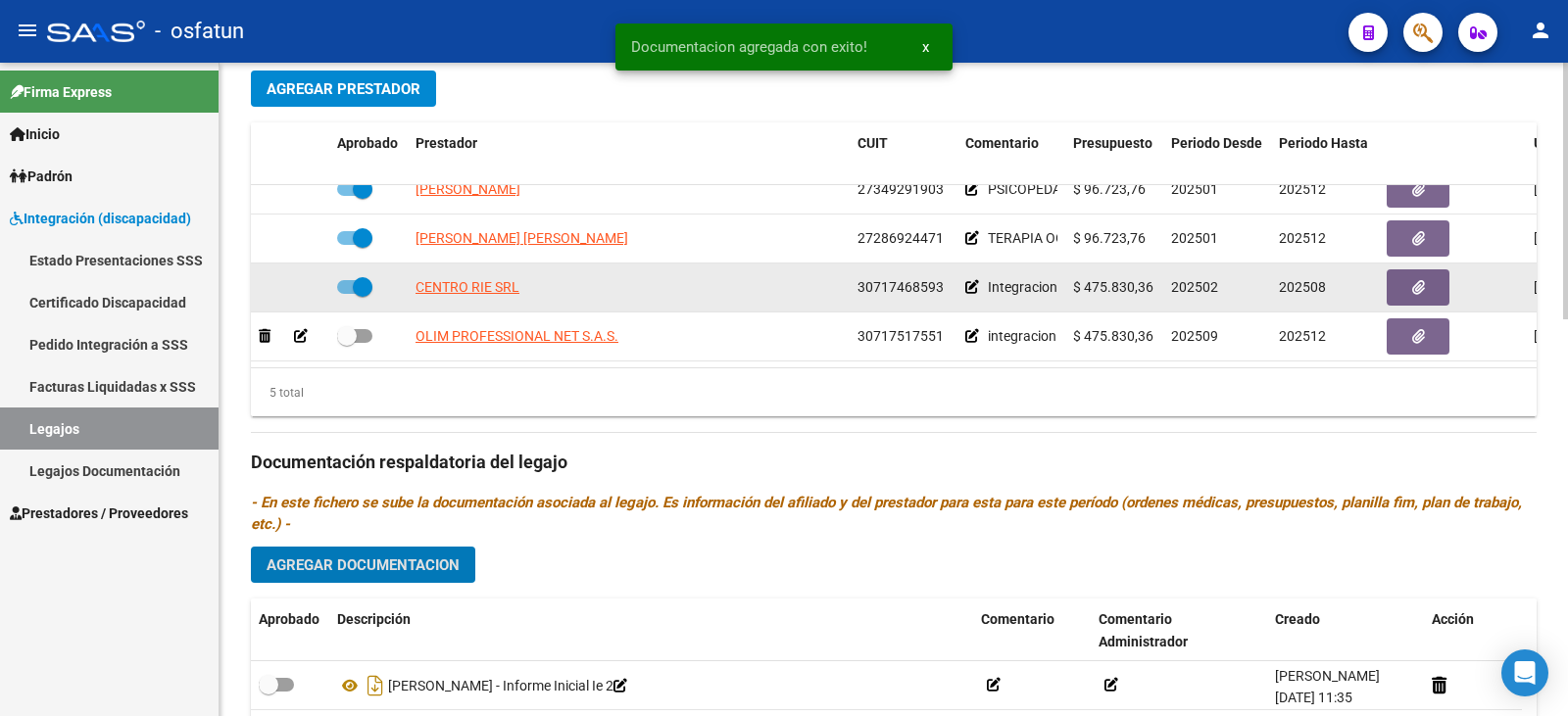
scroll to position [717, 0]
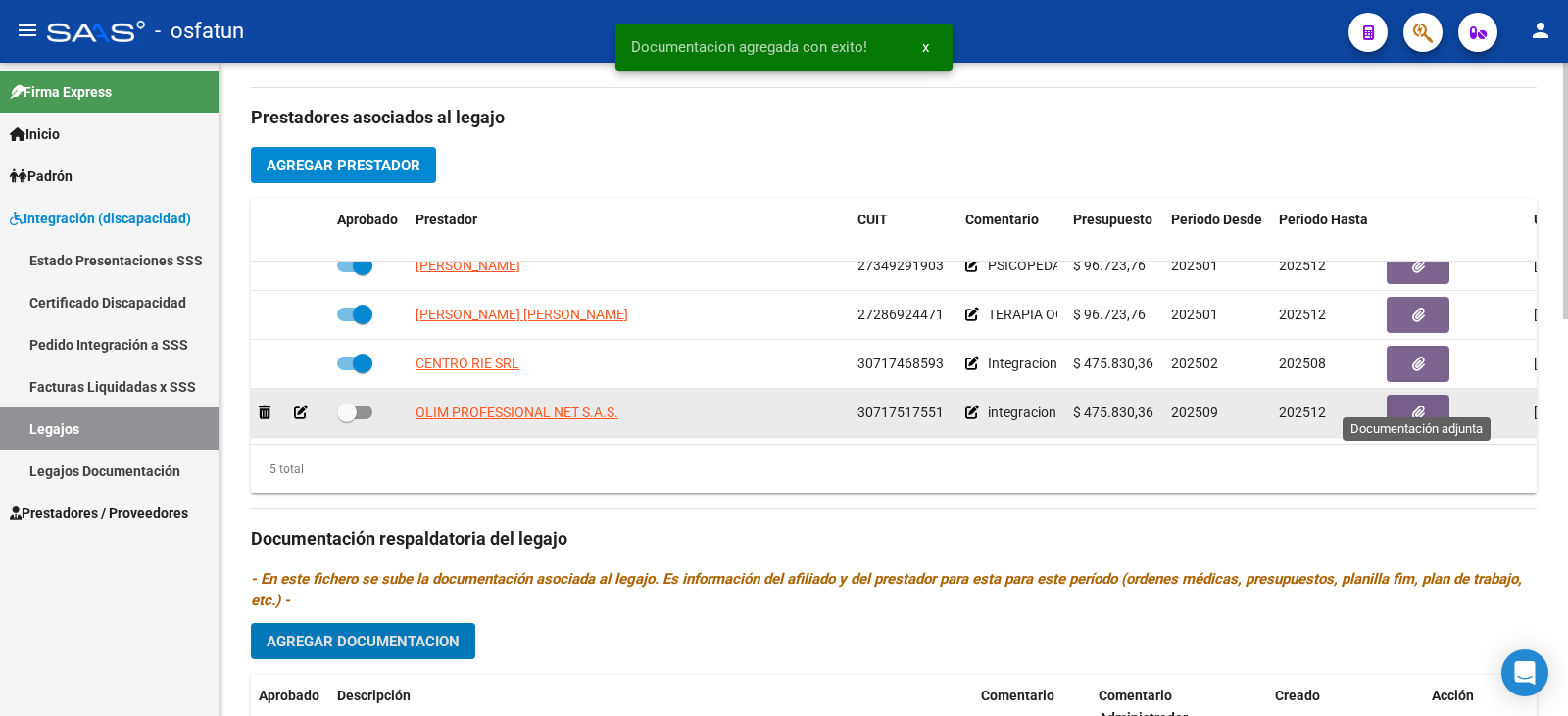
click at [1398, 395] on button "button" at bounding box center [1417, 413] width 63 height 36
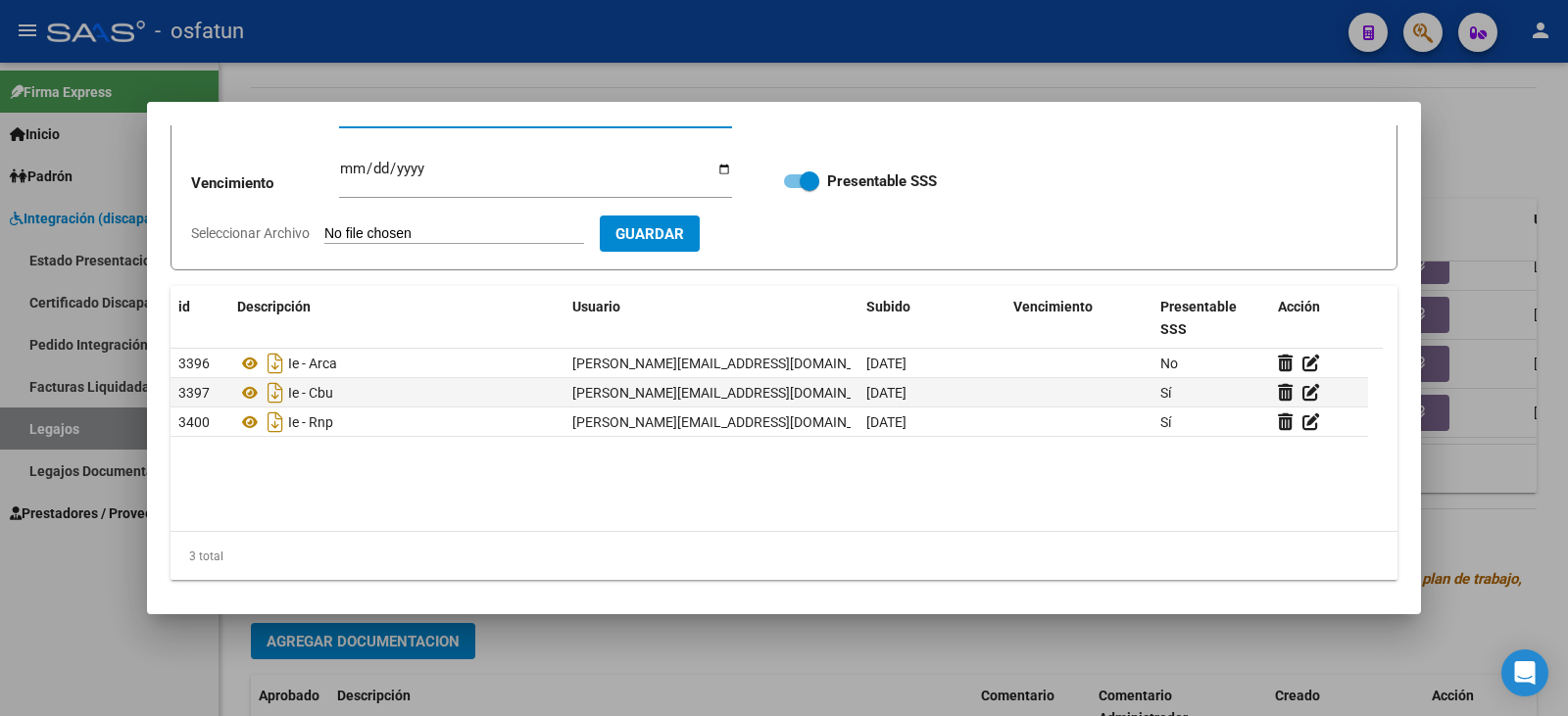
scroll to position [160, 0]
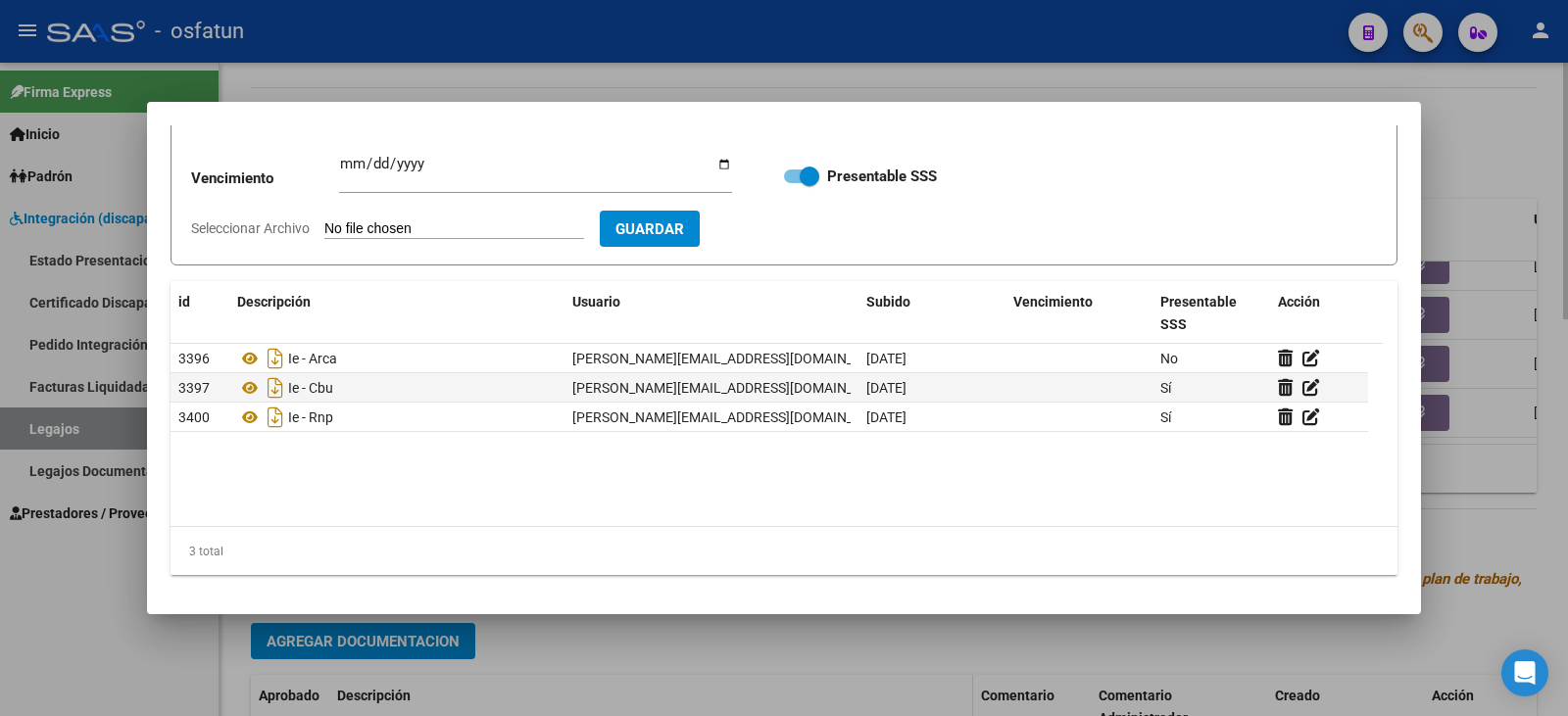
drag, startPoint x: 547, startPoint y: 657, endPoint x: 610, endPoint y: 662, distance: 63.2
click at [548, 656] on div at bounding box center [784, 358] width 1568 height 716
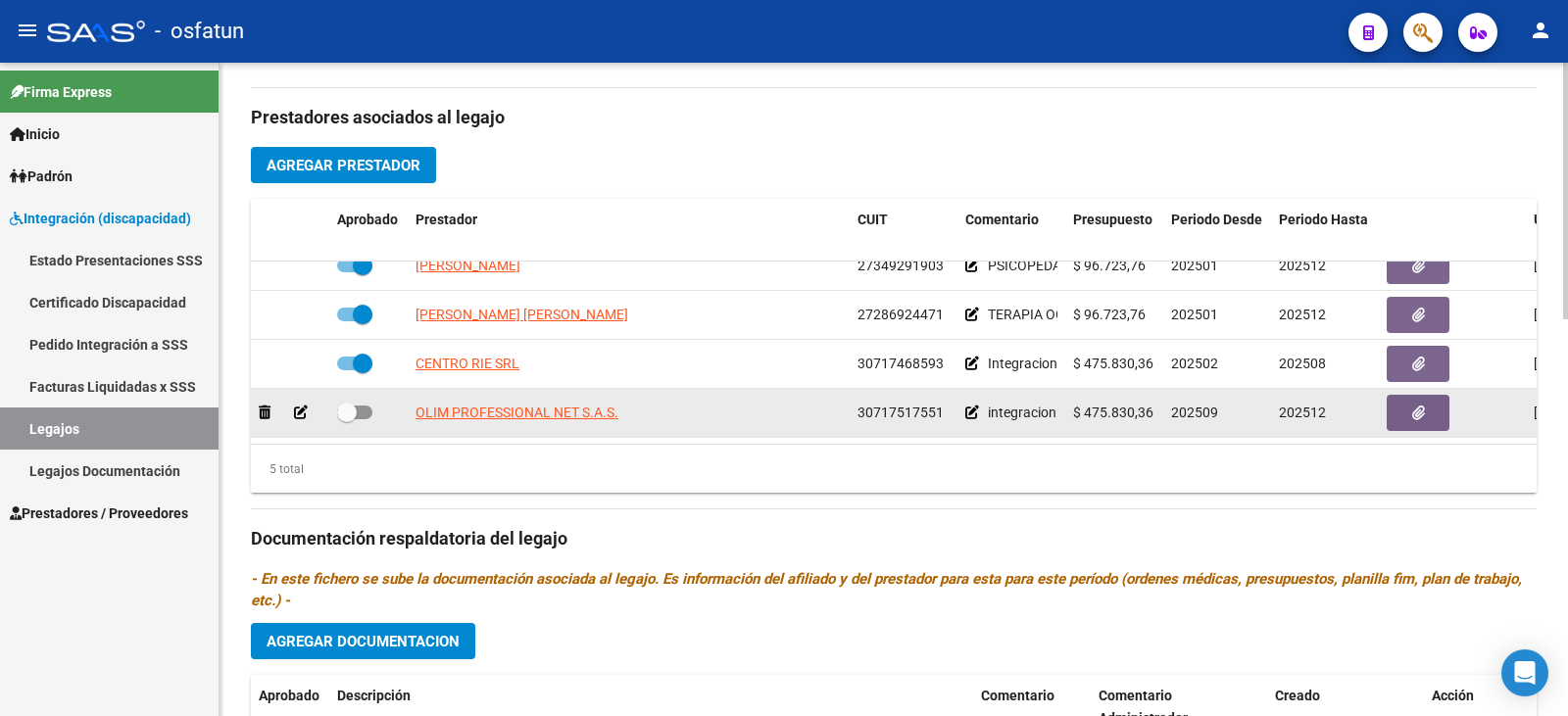
scroll to position [0, 0]
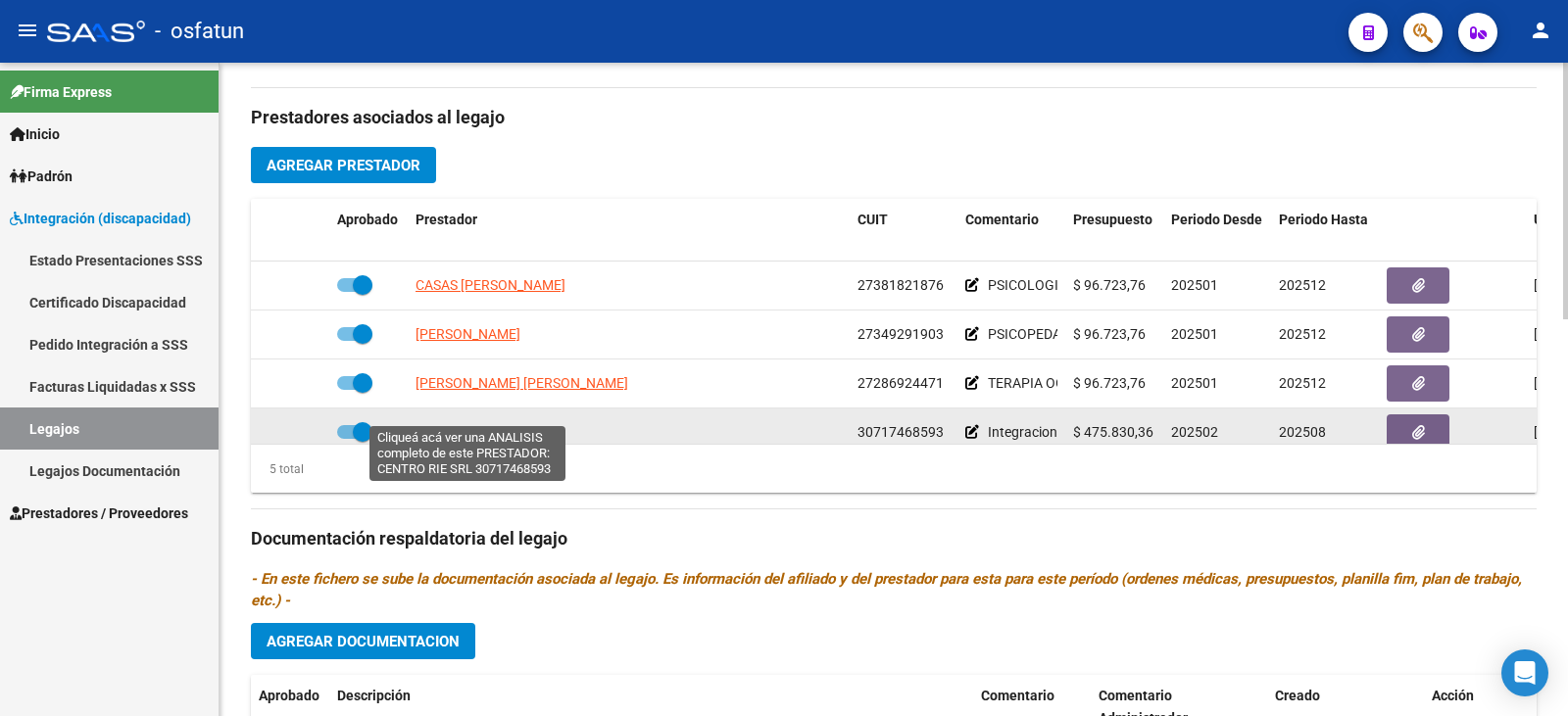
click at [500, 424] on span "CENTRO RIE SRL" at bounding box center [467, 432] width 104 height 16
type textarea "30717468593"
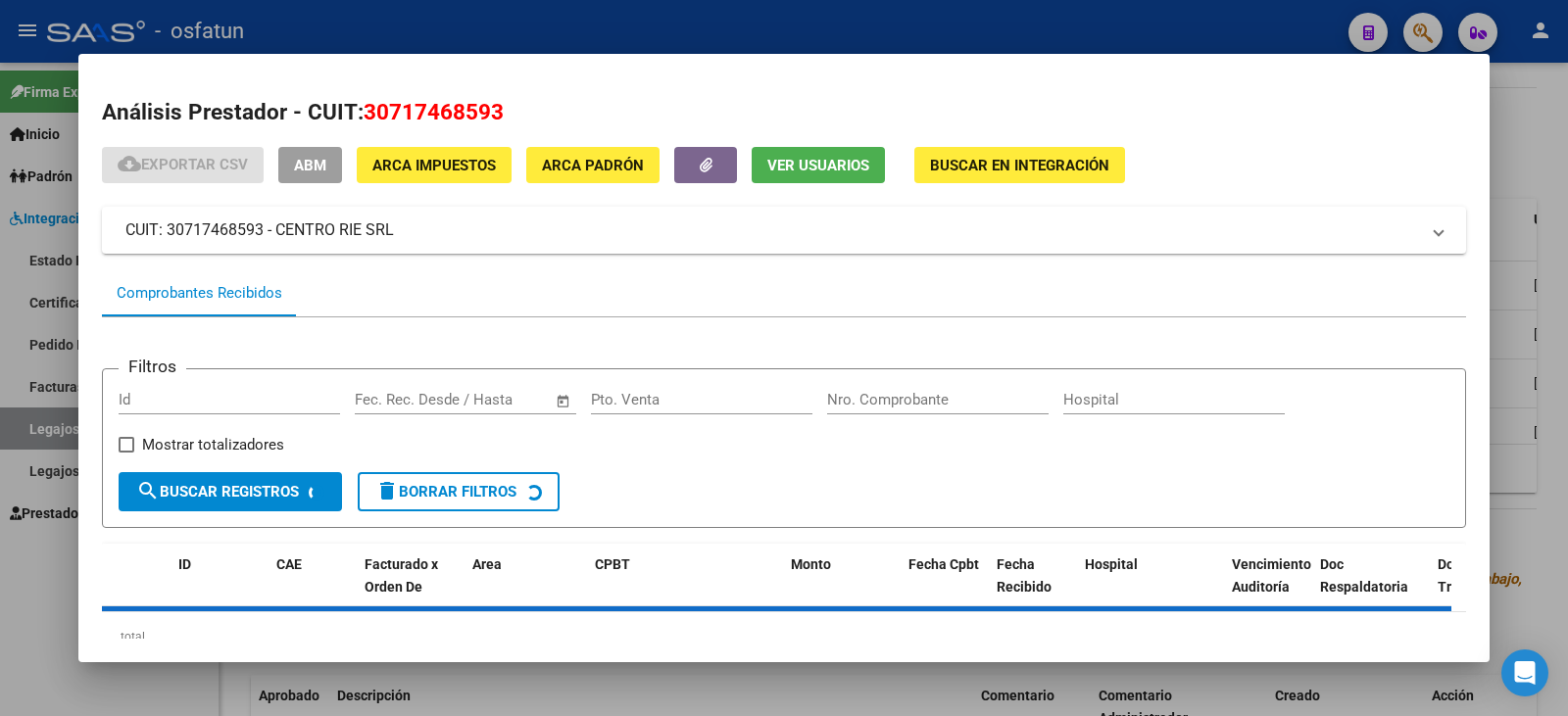
click at [1523, 132] on div at bounding box center [784, 358] width 1568 height 716
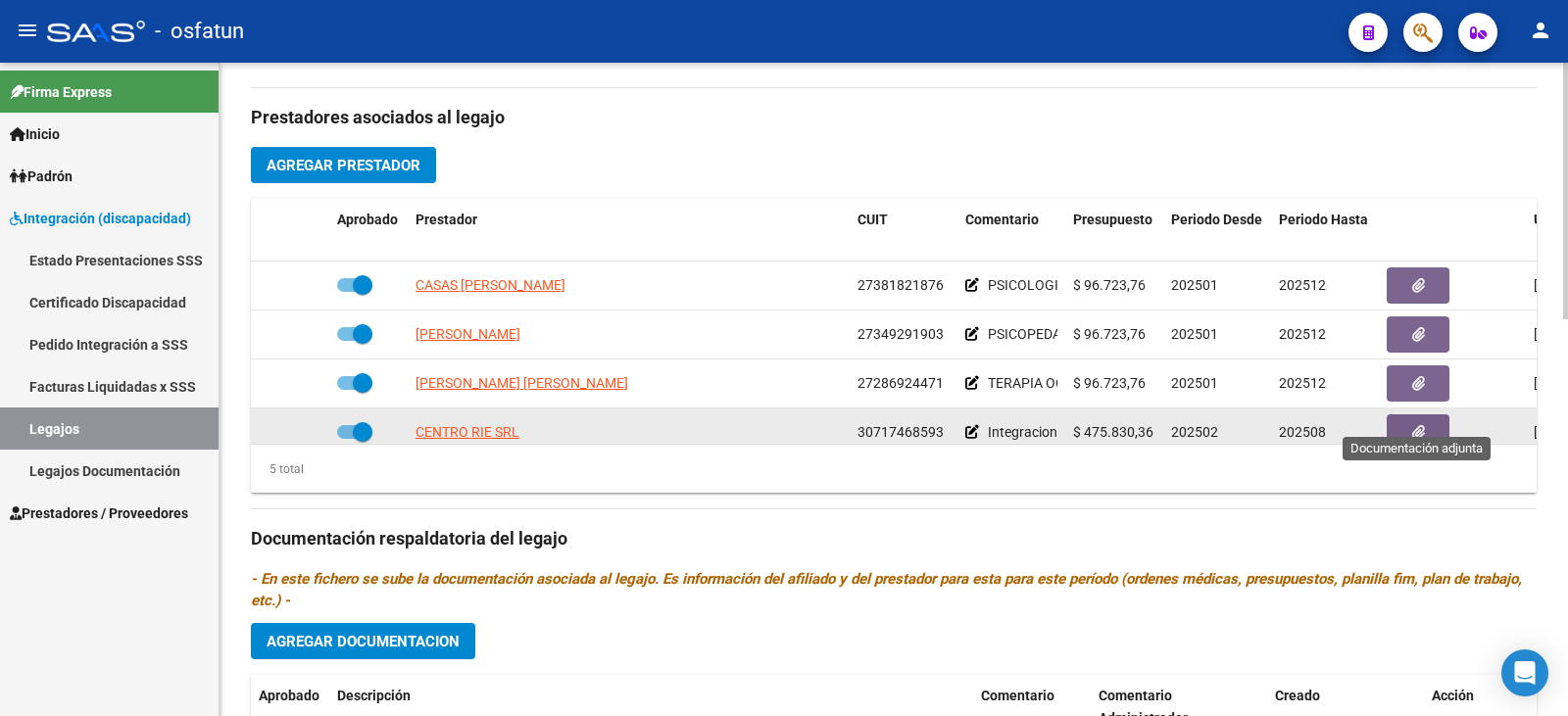
click at [1406, 414] on button "button" at bounding box center [1417, 432] width 63 height 36
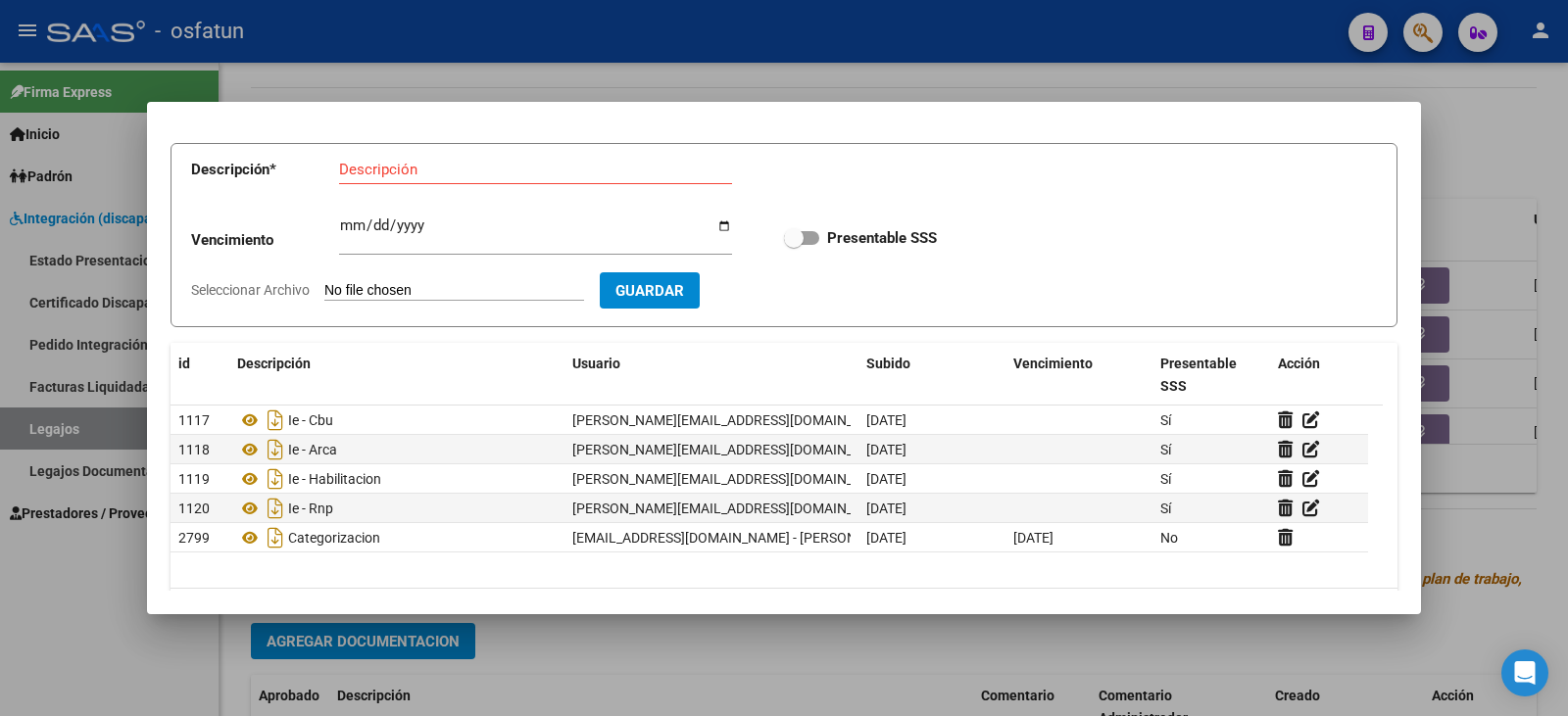
scroll to position [78, 0]
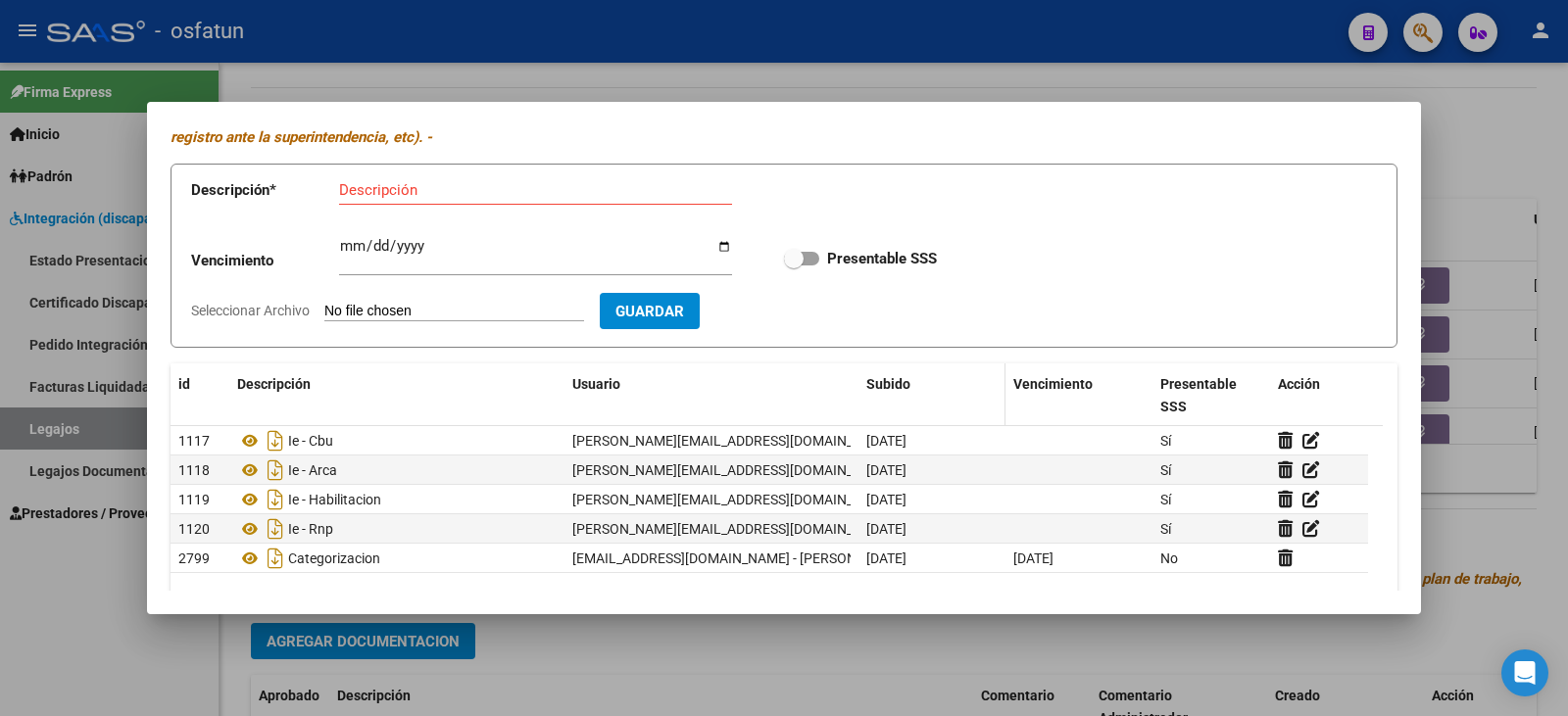
drag, startPoint x: 1098, startPoint y: 118, endPoint x: 931, endPoint y: 387, distance: 316.6
click at [638, 362] on mat-dialog-container "PRESTADOR - Documentación Adjunta / Respaldatoria - En este fichero se sube la …" at bounding box center [783, 358] width 1274 height 513
click at [625, 675] on div at bounding box center [784, 358] width 1568 height 716
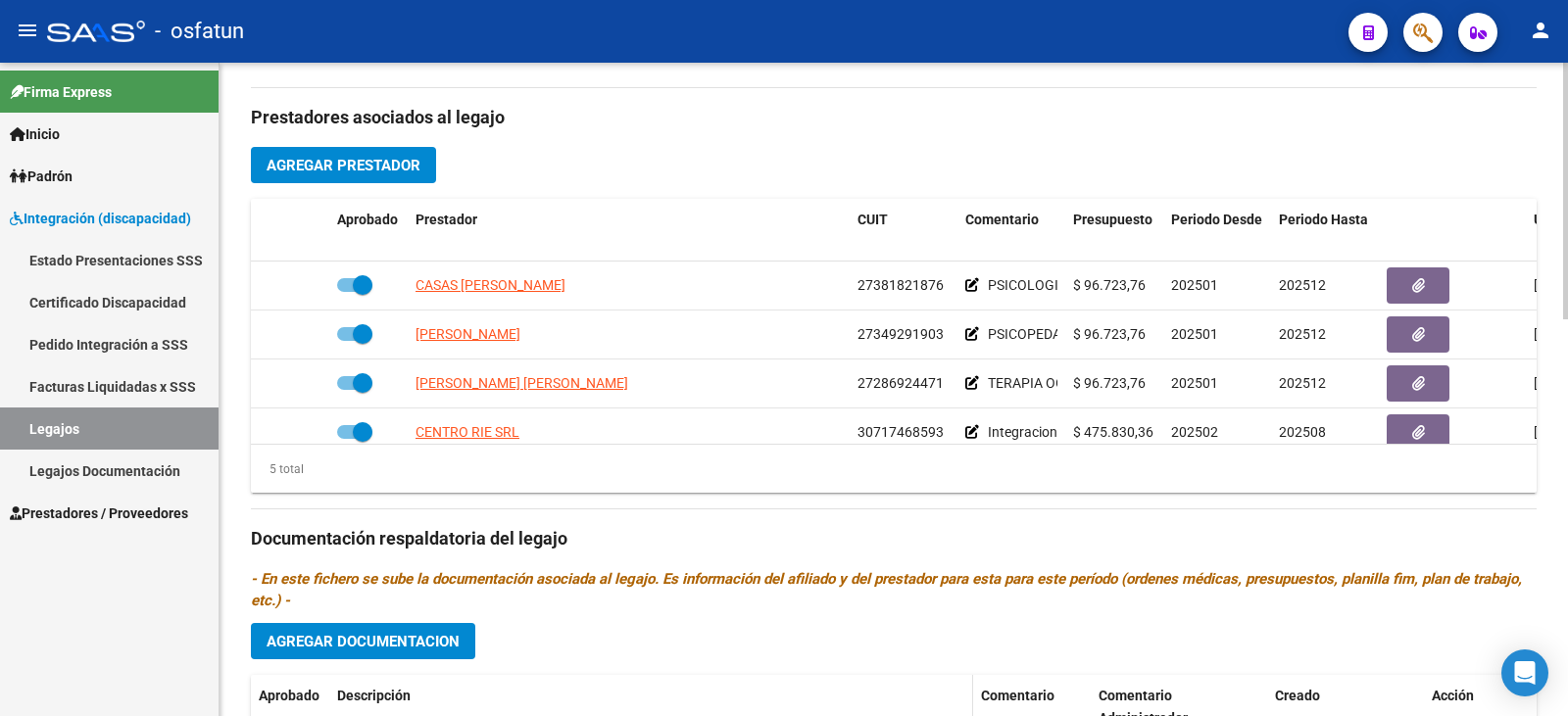
scroll to position [7, 0]
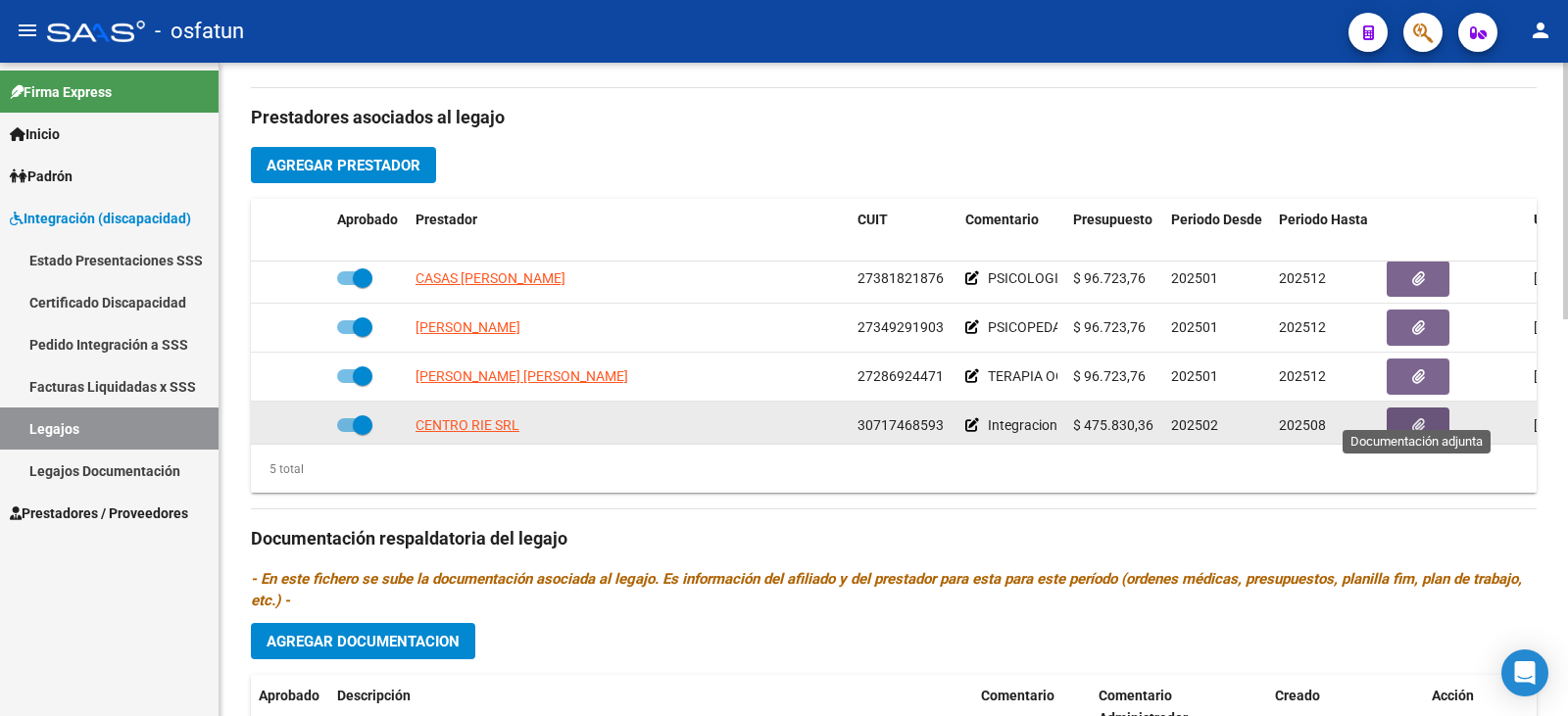
click at [1426, 408] on button "button" at bounding box center [1417, 426] width 63 height 36
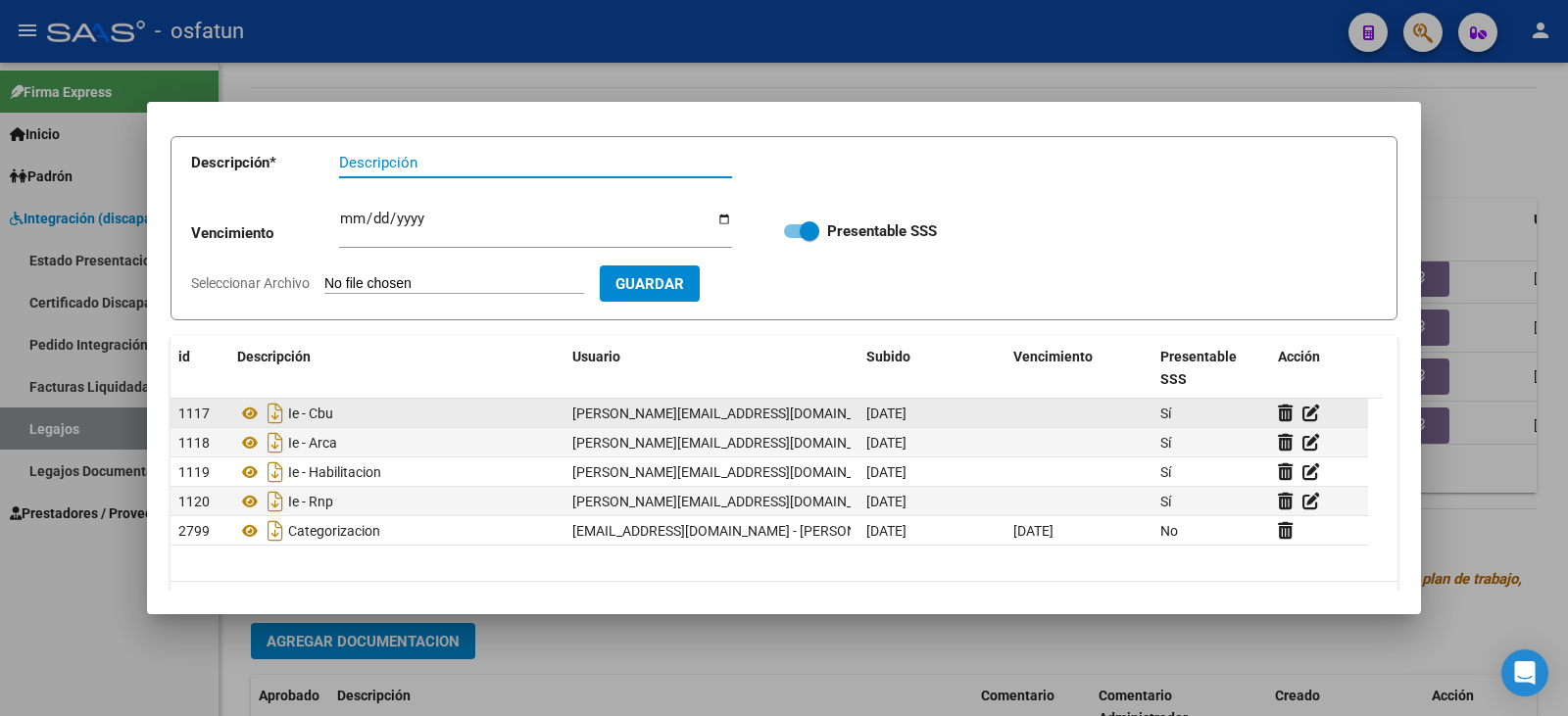
scroll to position [160, 0]
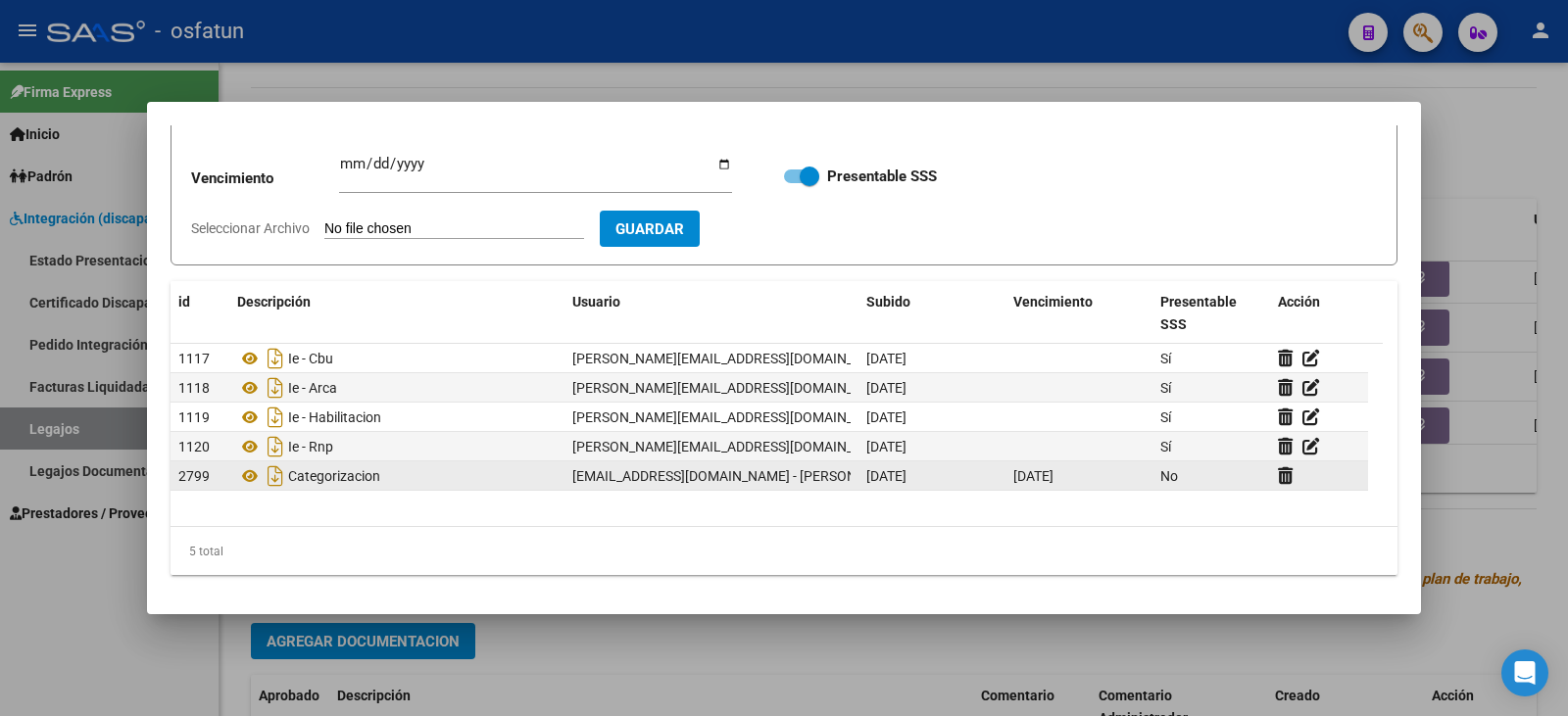
drag, startPoint x: 412, startPoint y: 476, endPoint x: 320, endPoint y: 465, distance: 92.7
click at [320, 465] on div "Categorizacion" at bounding box center [397, 476] width 319 height 31
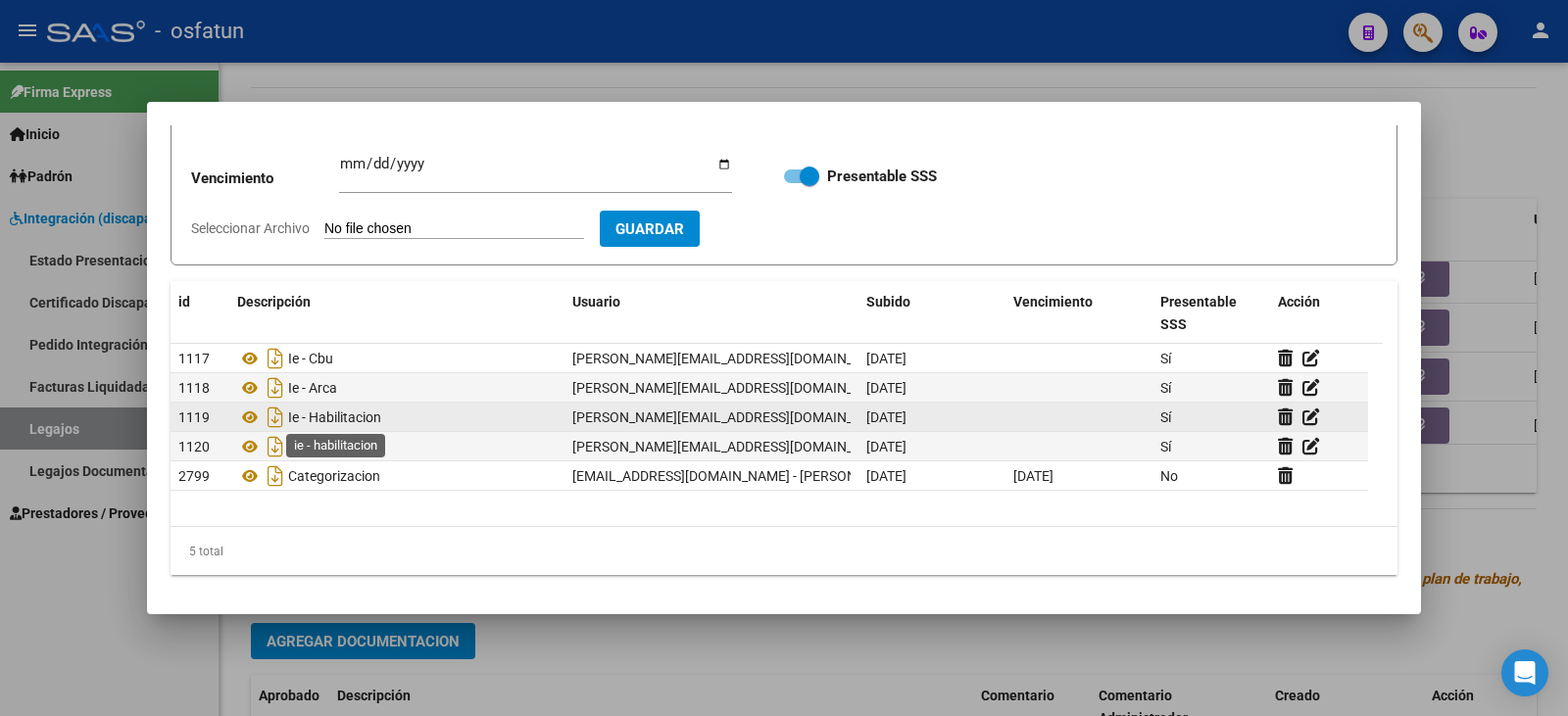
click at [346, 413] on span "Ie - Habilitacion" at bounding box center [334, 418] width 93 height 16
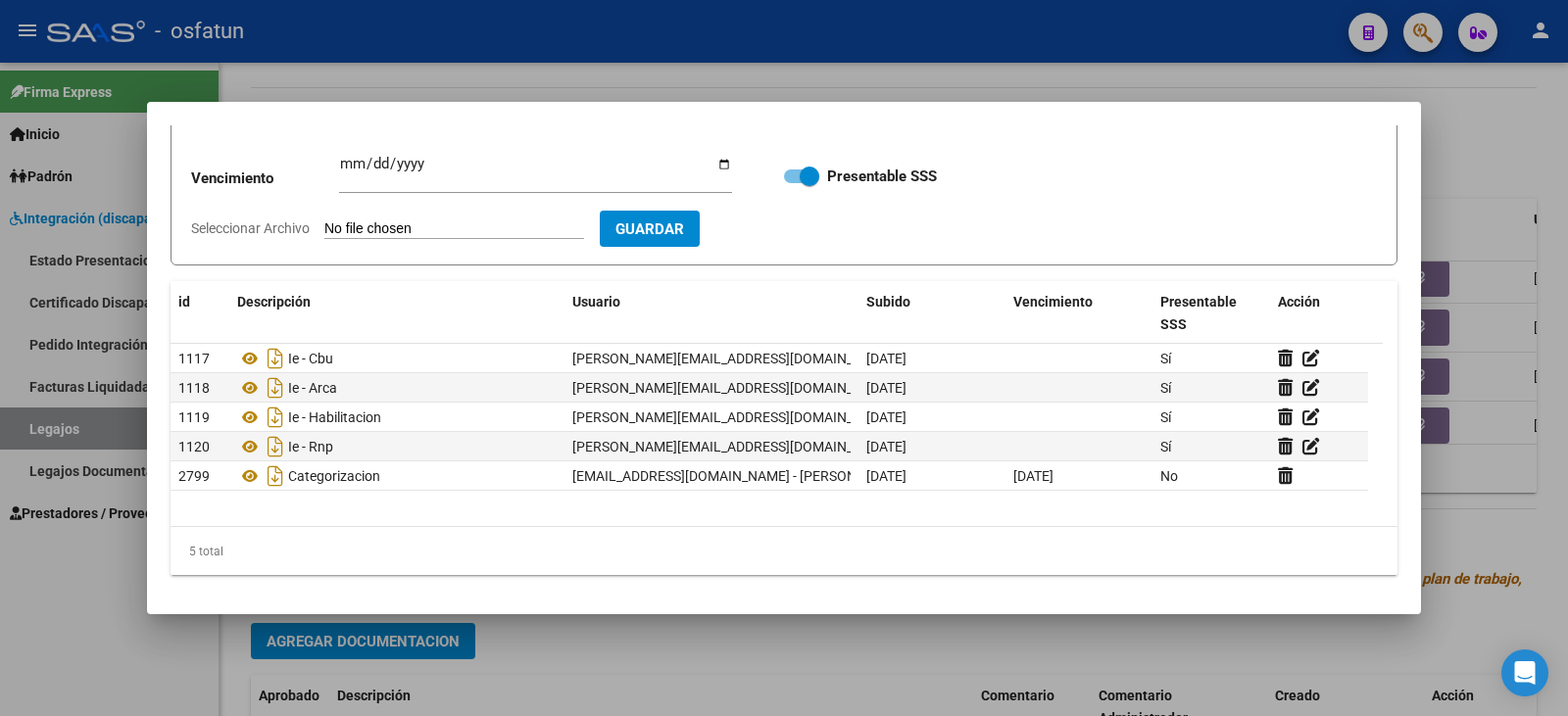
drag, startPoint x: 103, startPoint y: 639, endPoint x: 114, endPoint y: 634, distance: 12.1
click at [103, 639] on div at bounding box center [784, 358] width 1568 height 716
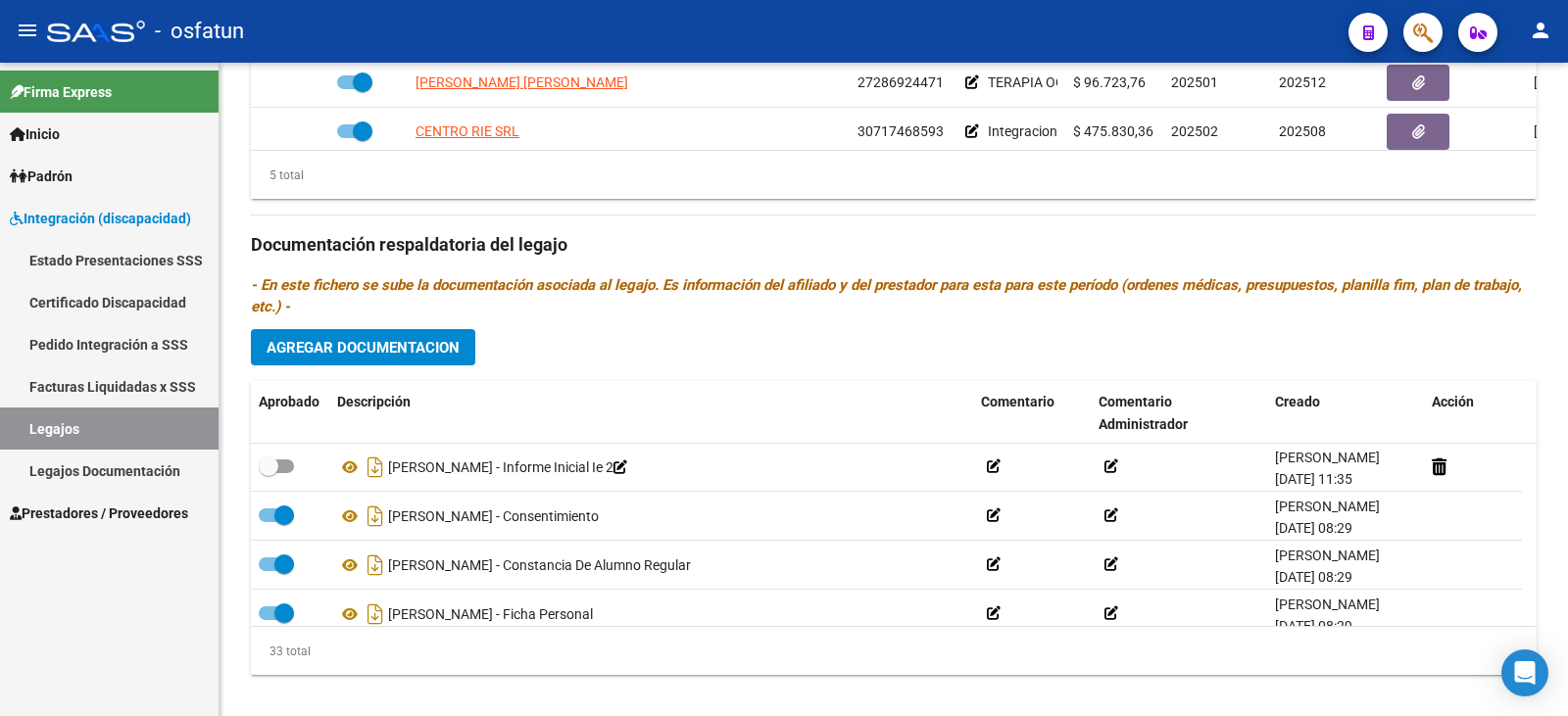
scroll to position [0, 0]
click at [607, 391] on div "Descripción" at bounding box center [651, 402] width 628 height 23
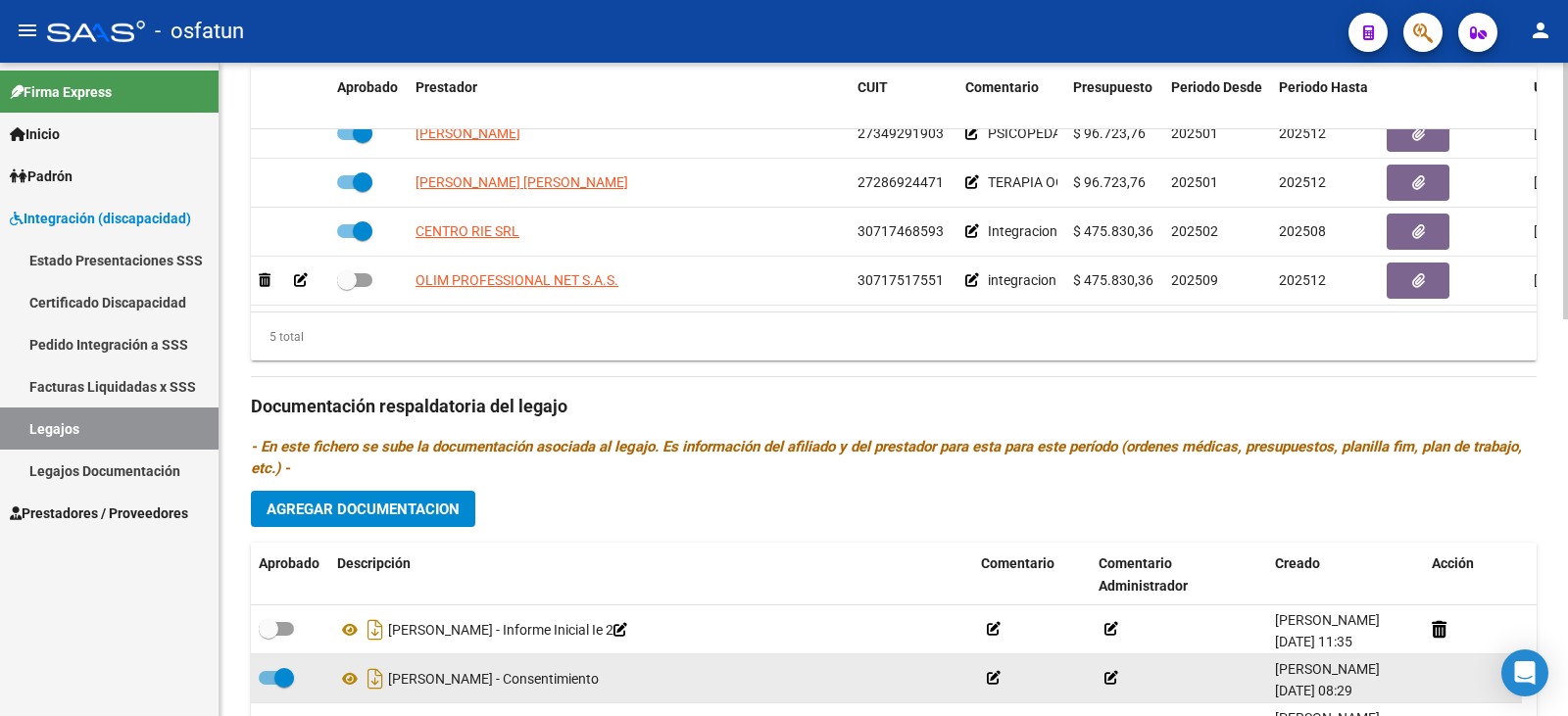
scroll to position [815, 0]
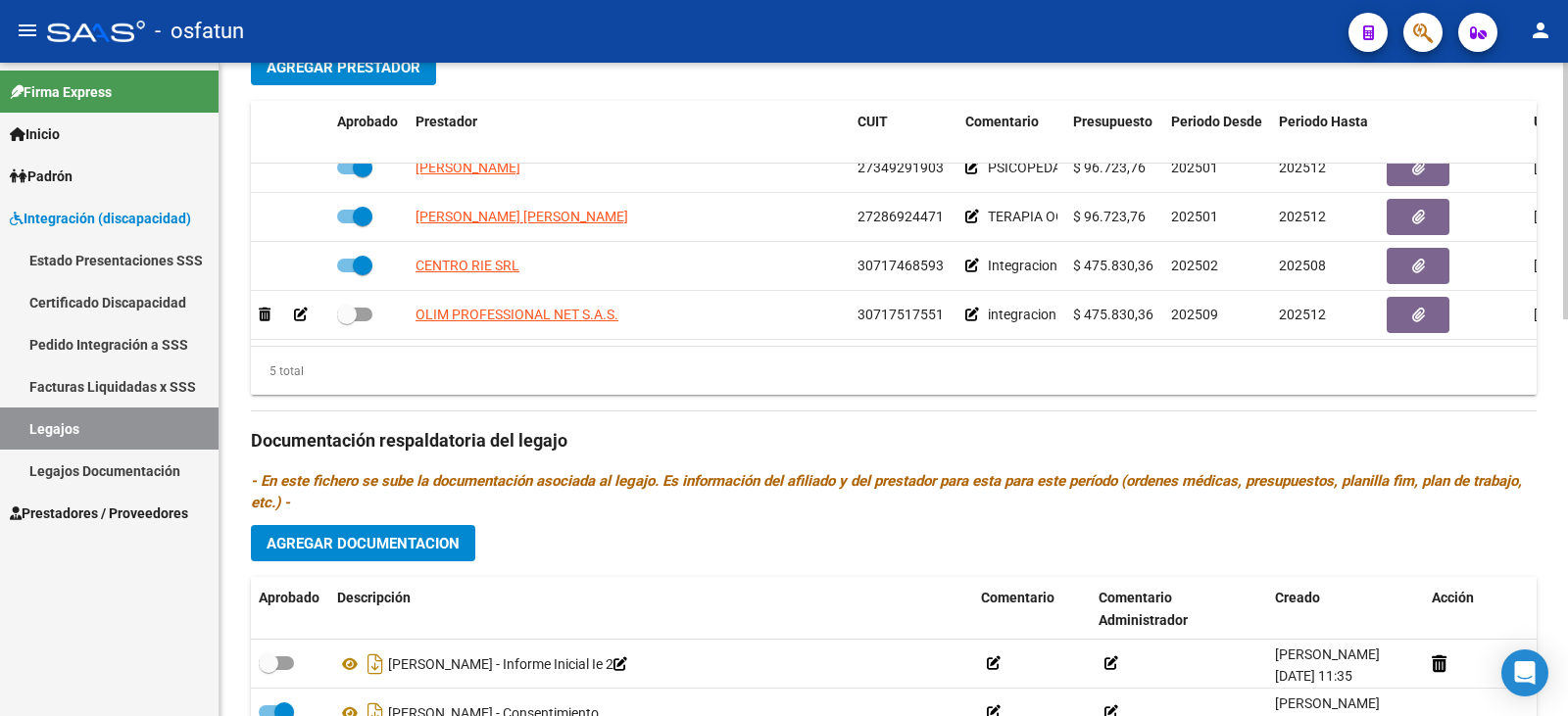
click at [365, 535] on span "Agregar Documentacion" at bounding box center [363, 543] width 194 height 18
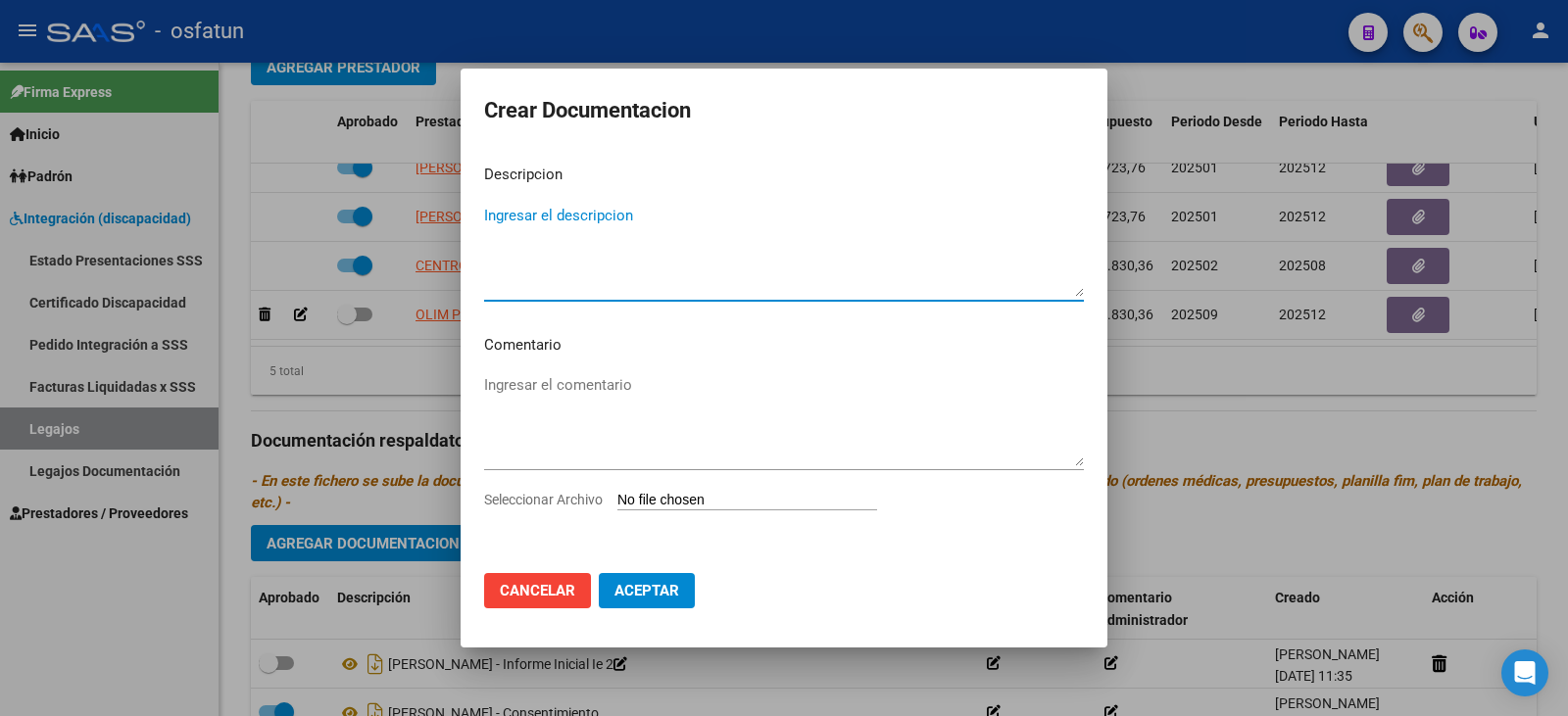
click at [694, 504] on input "Seleccionar Archivo" at bounding box center [747, 501] width 259 height 19
type input "C:\fakepath\IE - Acta de acuerdo.pdf"
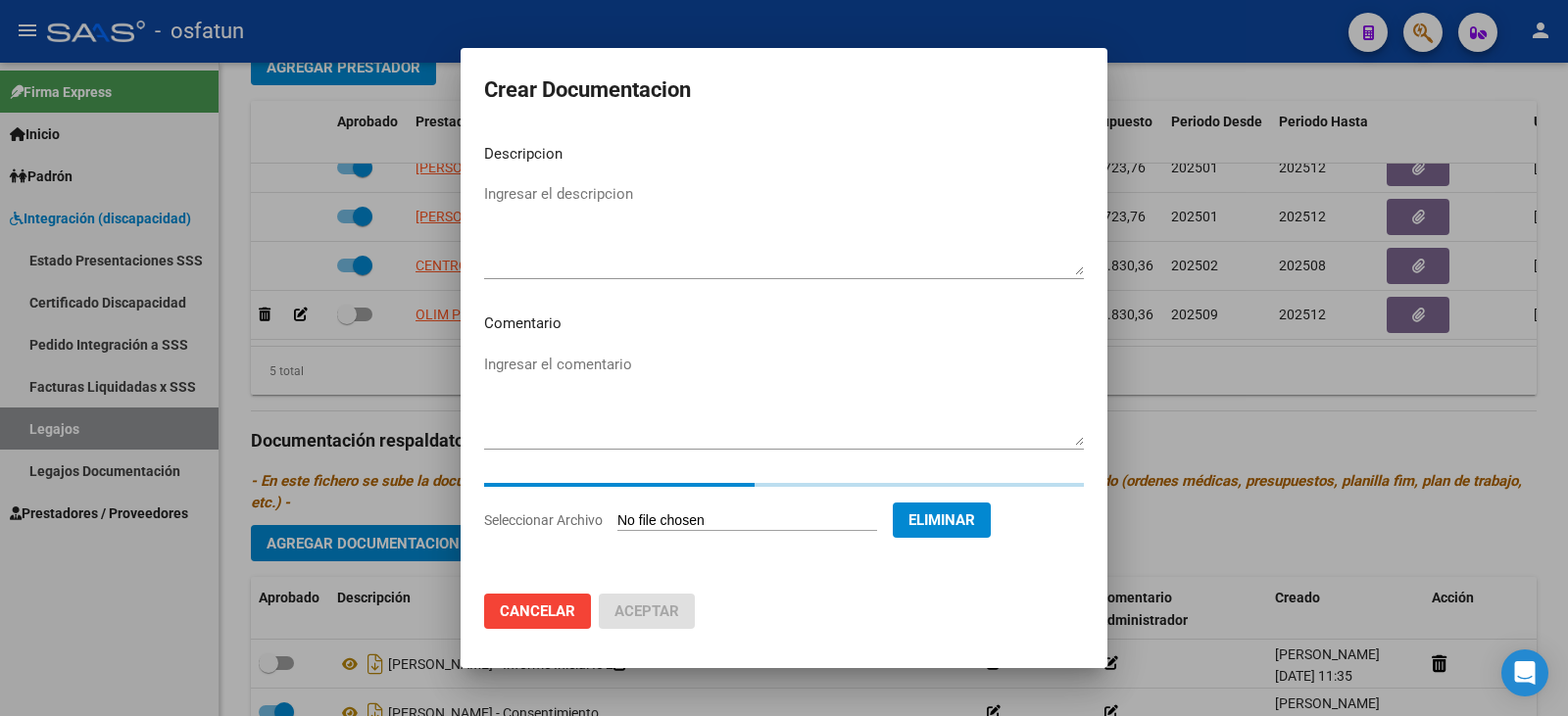
click at [546, 246] on textarea "Ingresar el descripcion" at bounding box center [783, 229] width 599 height 92
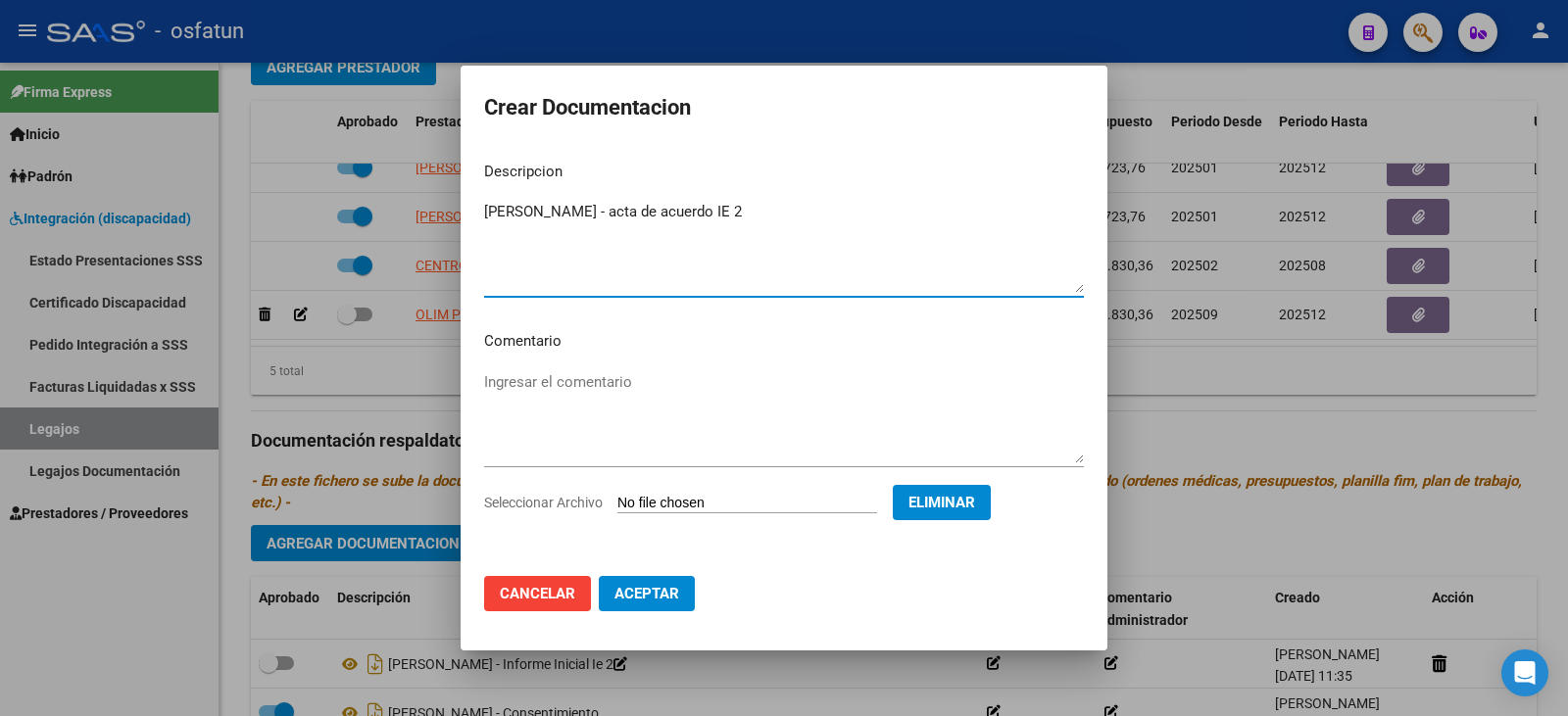
type textarea "[PERSON_NAME] - acta de acuerdo IE 2"
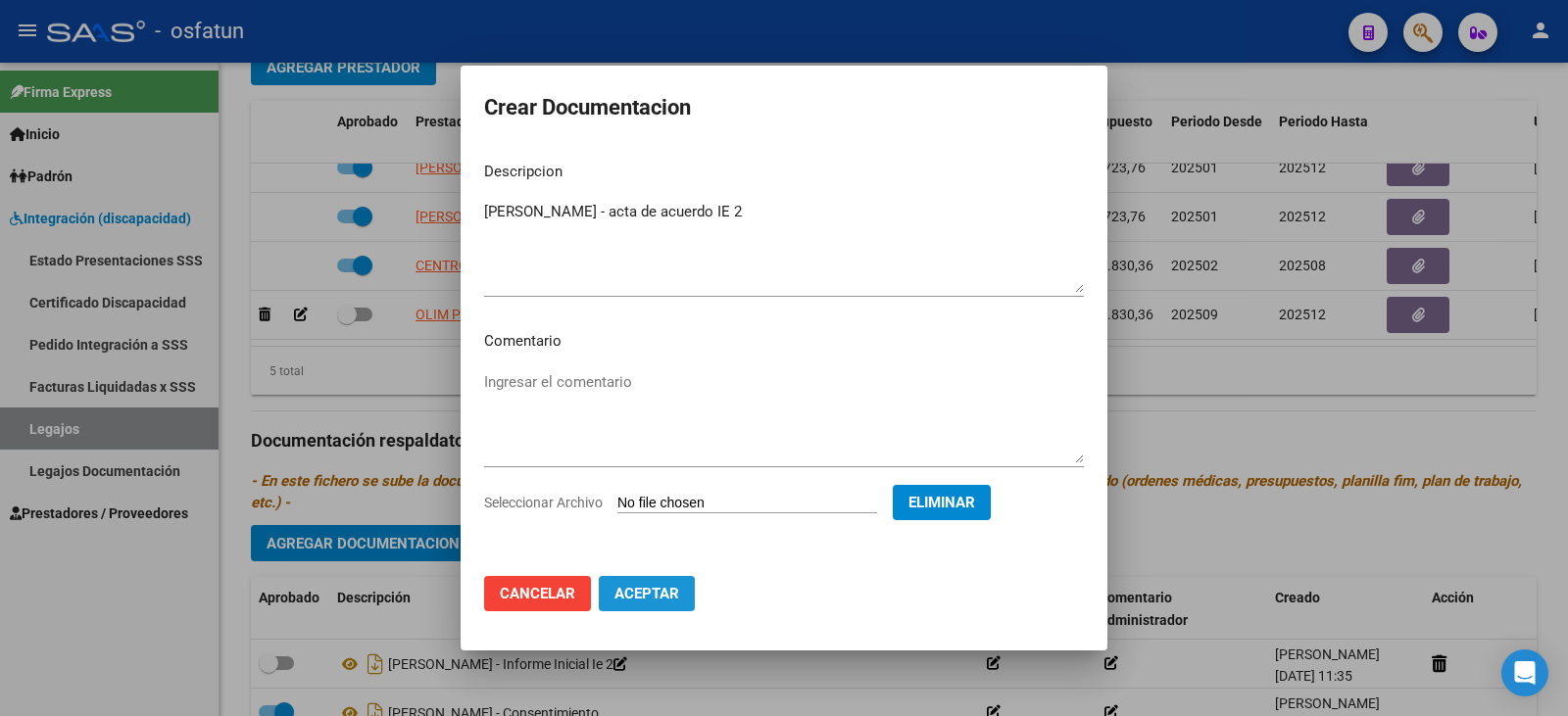
click at [659, 601] on span "Aceptar" at bounding box center [646, 593] width 65 height 18
checkbox input "false"
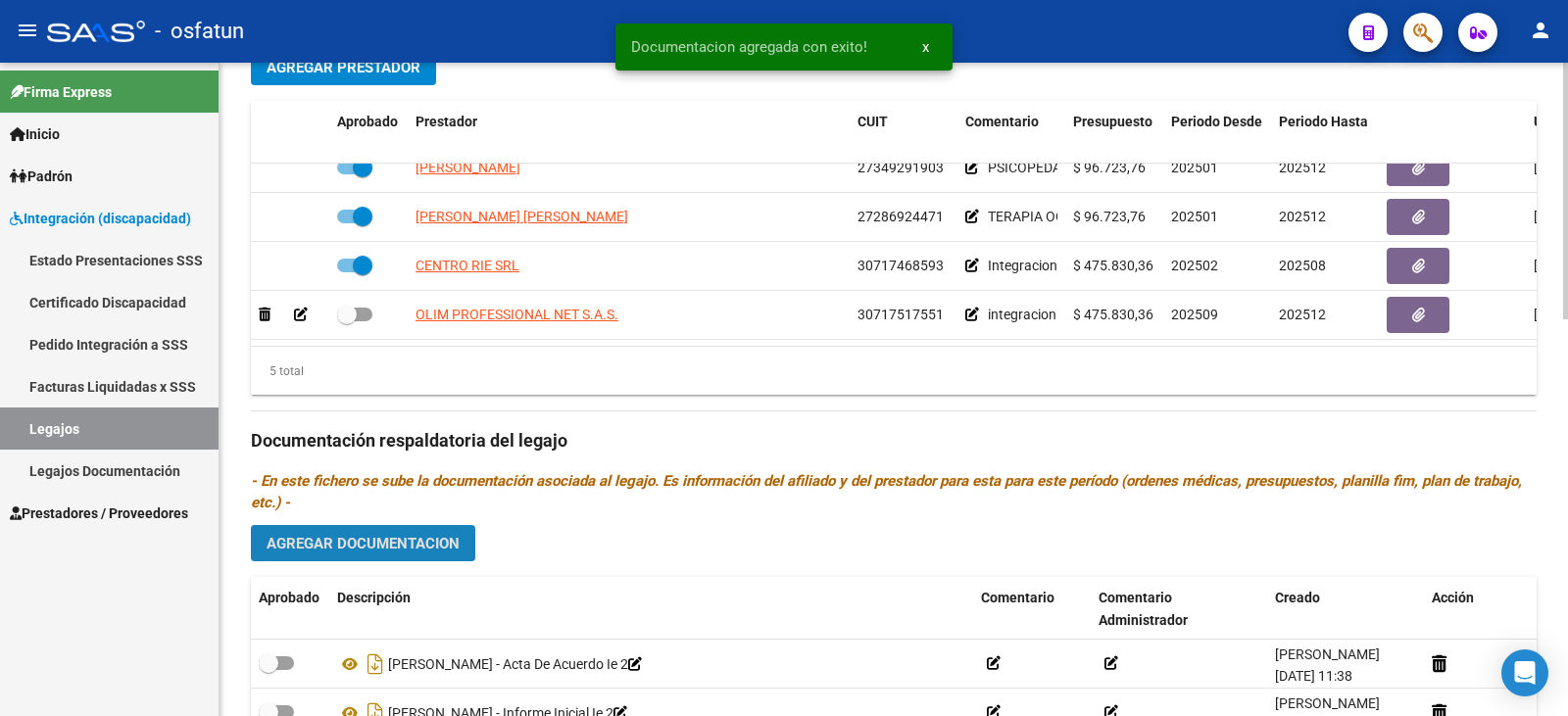
click at [380, 535] on span "Agregar Documentacion" at bounding box center [363, 543] width 194 height 18
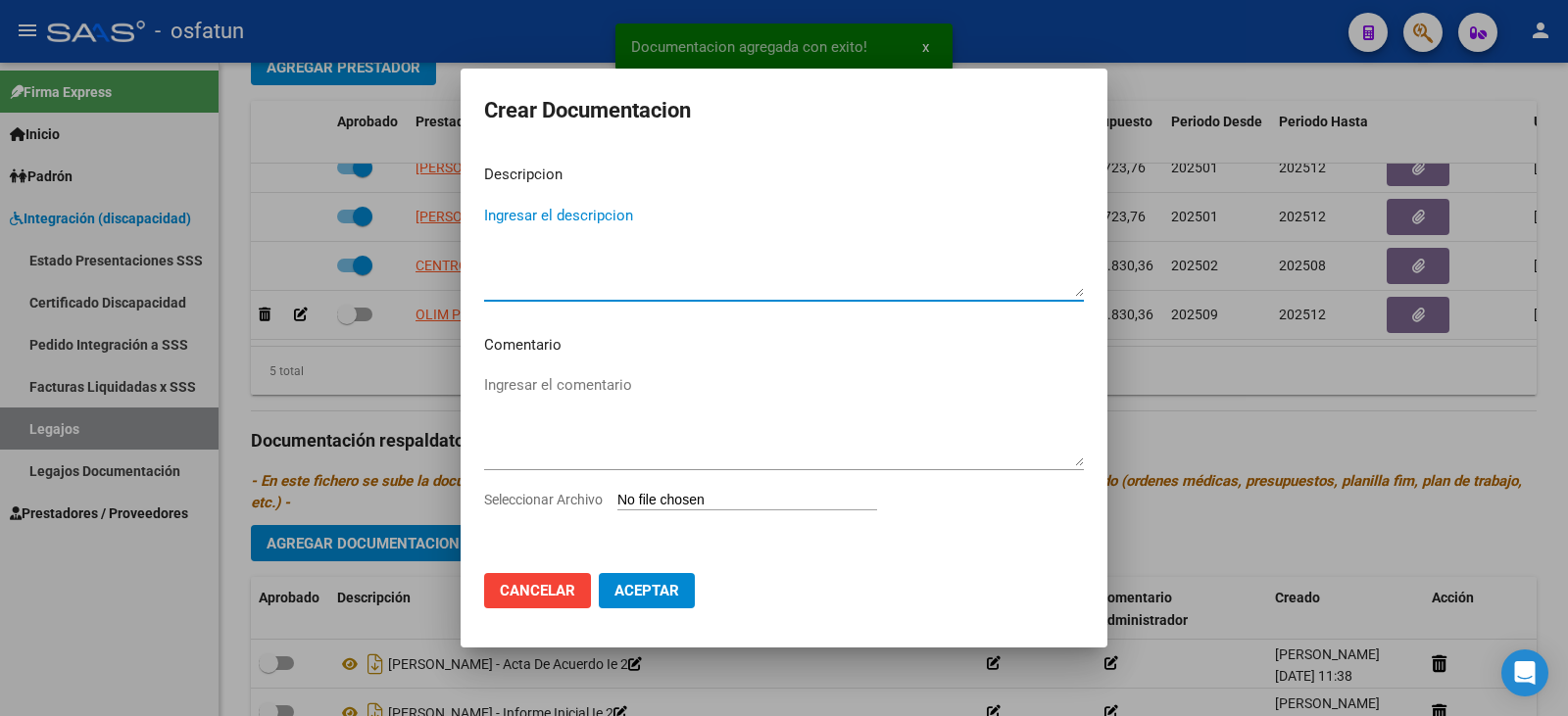
click at [671, 495] on input "Seleccionar Archivo" at bounding box center [747, 501] width 259 height 19
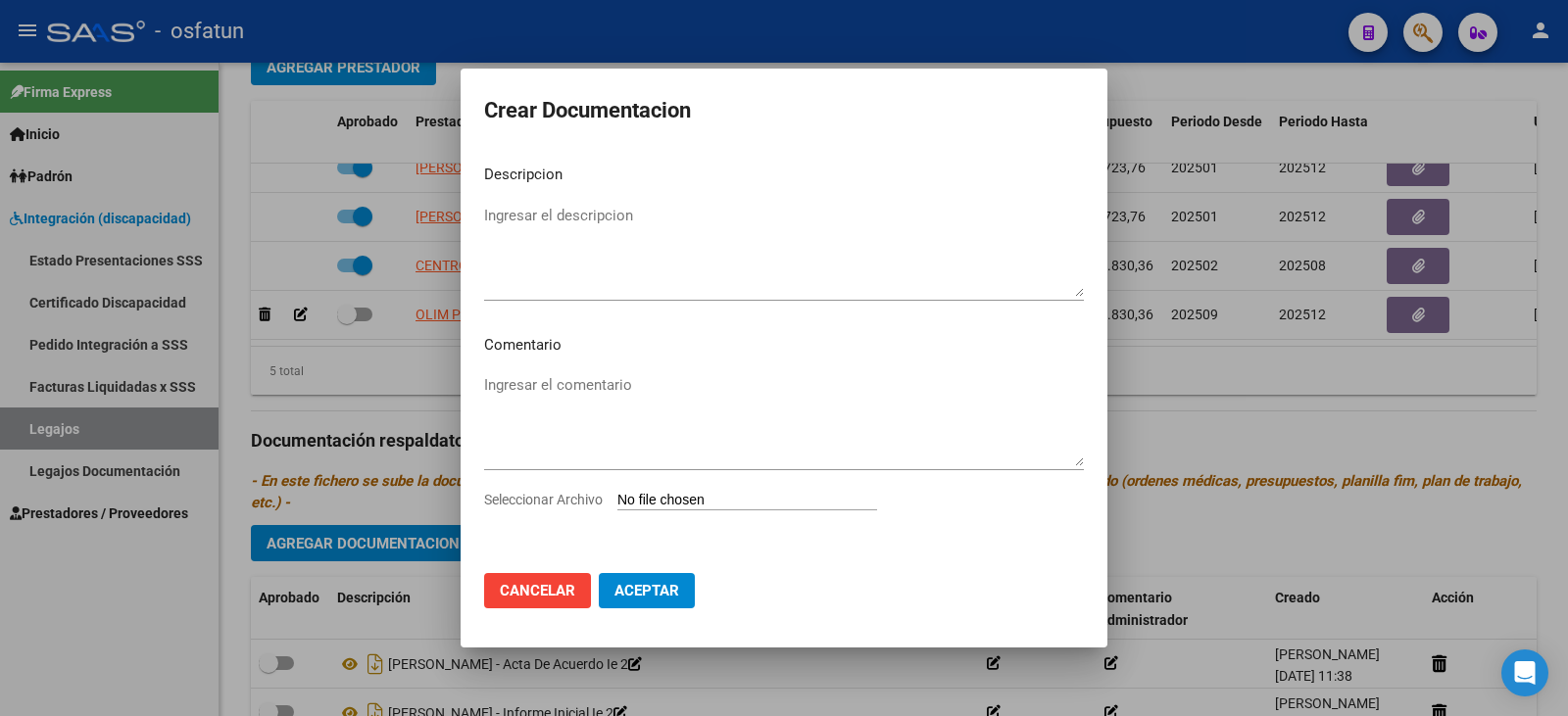
type input "C:\fakepath\IE - Pland e trabajo.pdf"
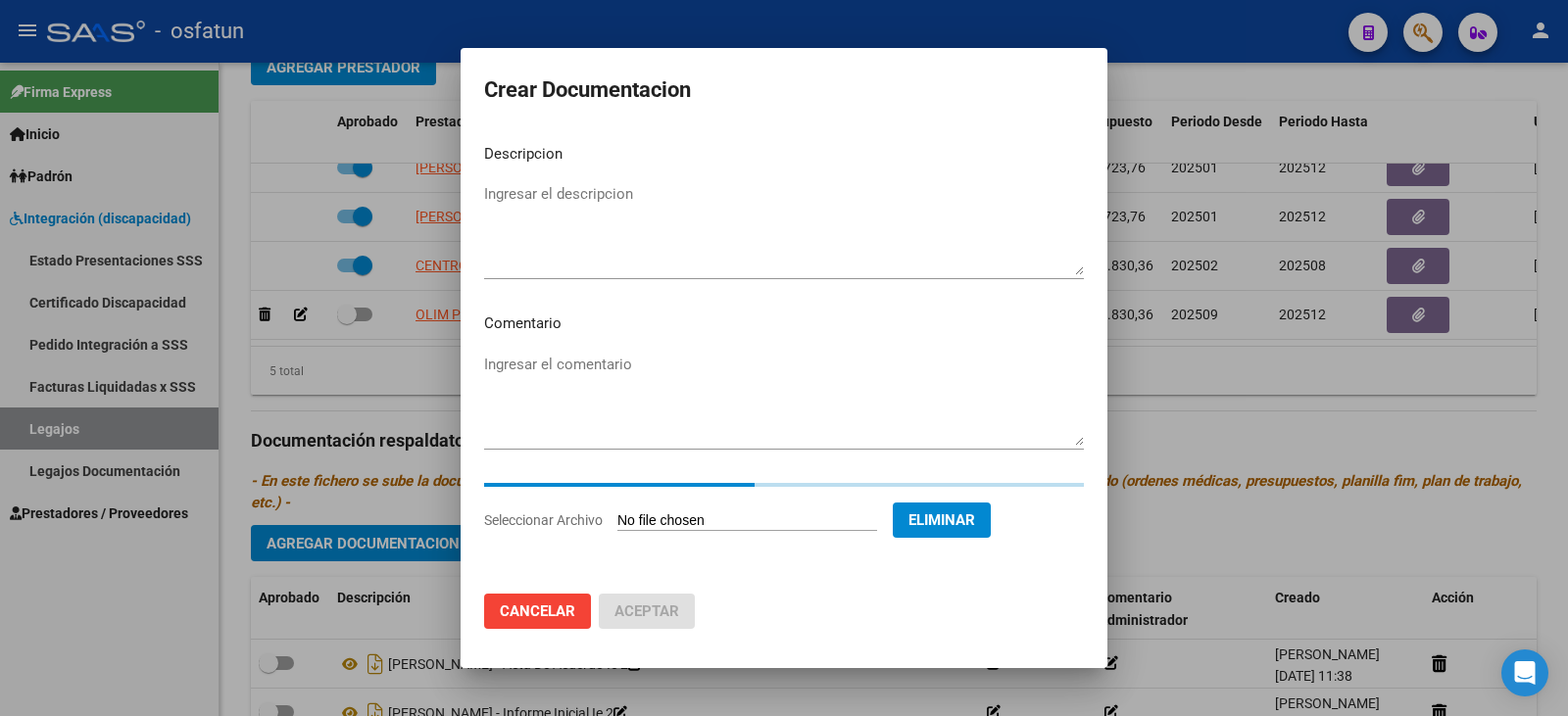
click at [629, 217] on textarea "Ingresar el descripcion" at bounding box center [783, 229] width 599 height 92
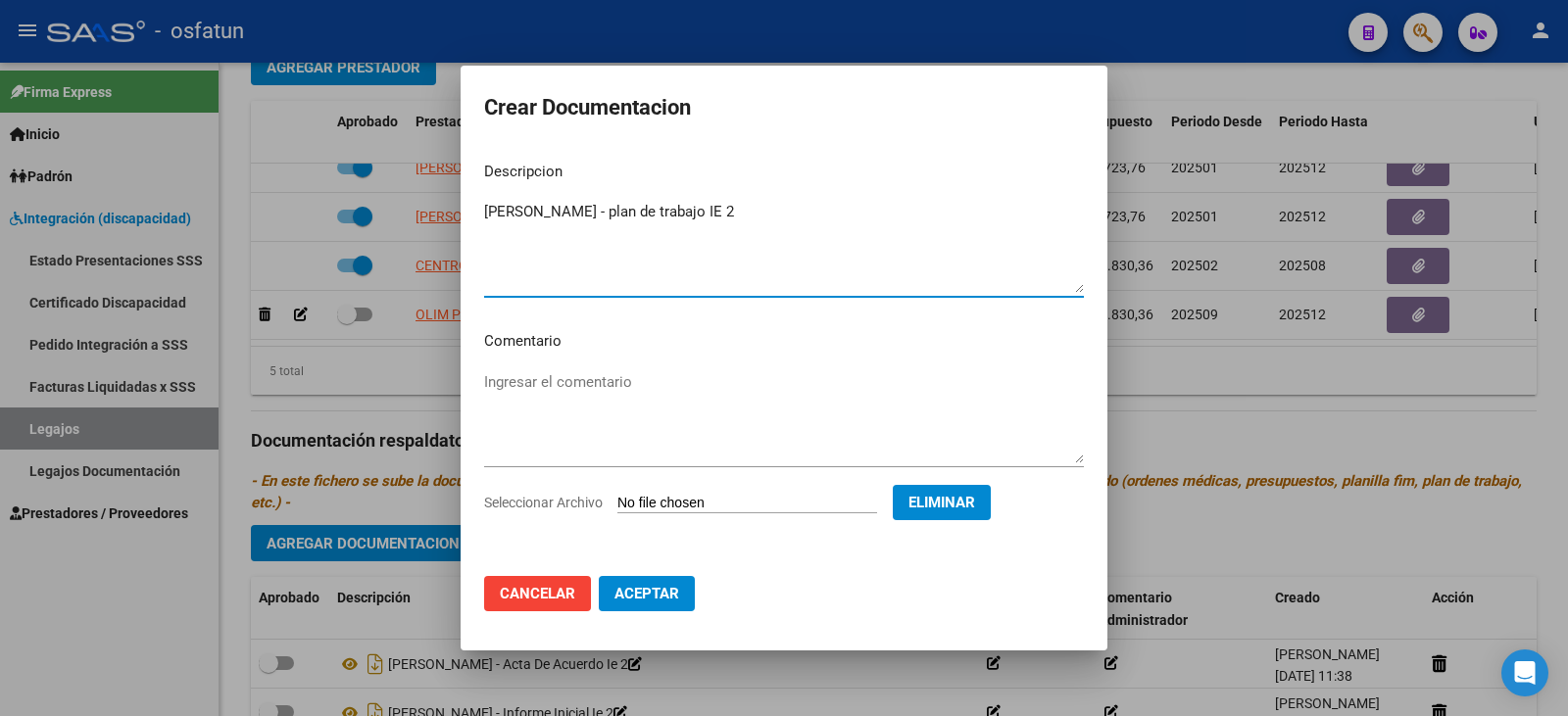
type textarea "[PERSON_NAME] - plan de trabajo IE 2"
click at [664, 594] on span "Aceptar" at bounding box center [646, 593] width 65 height 18
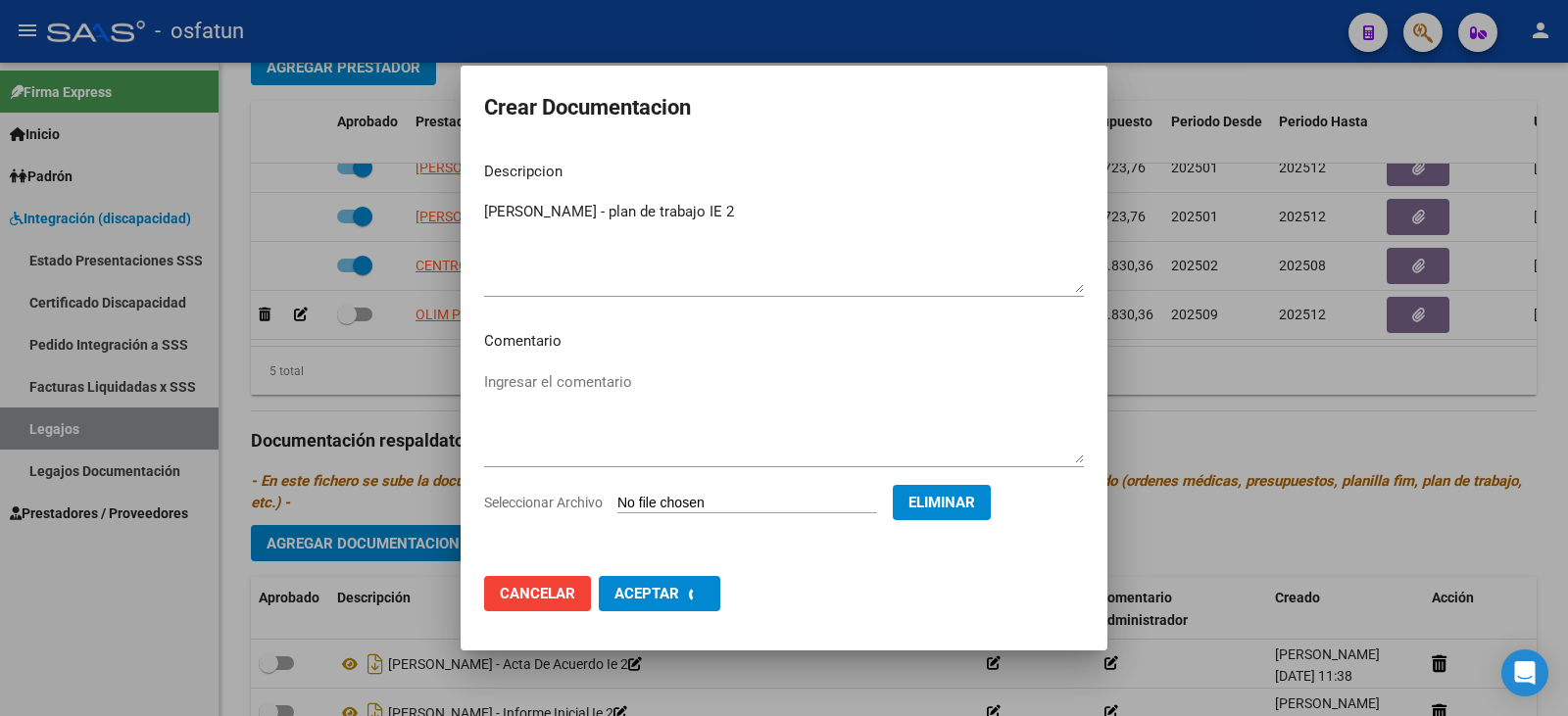
checkbox input "false"
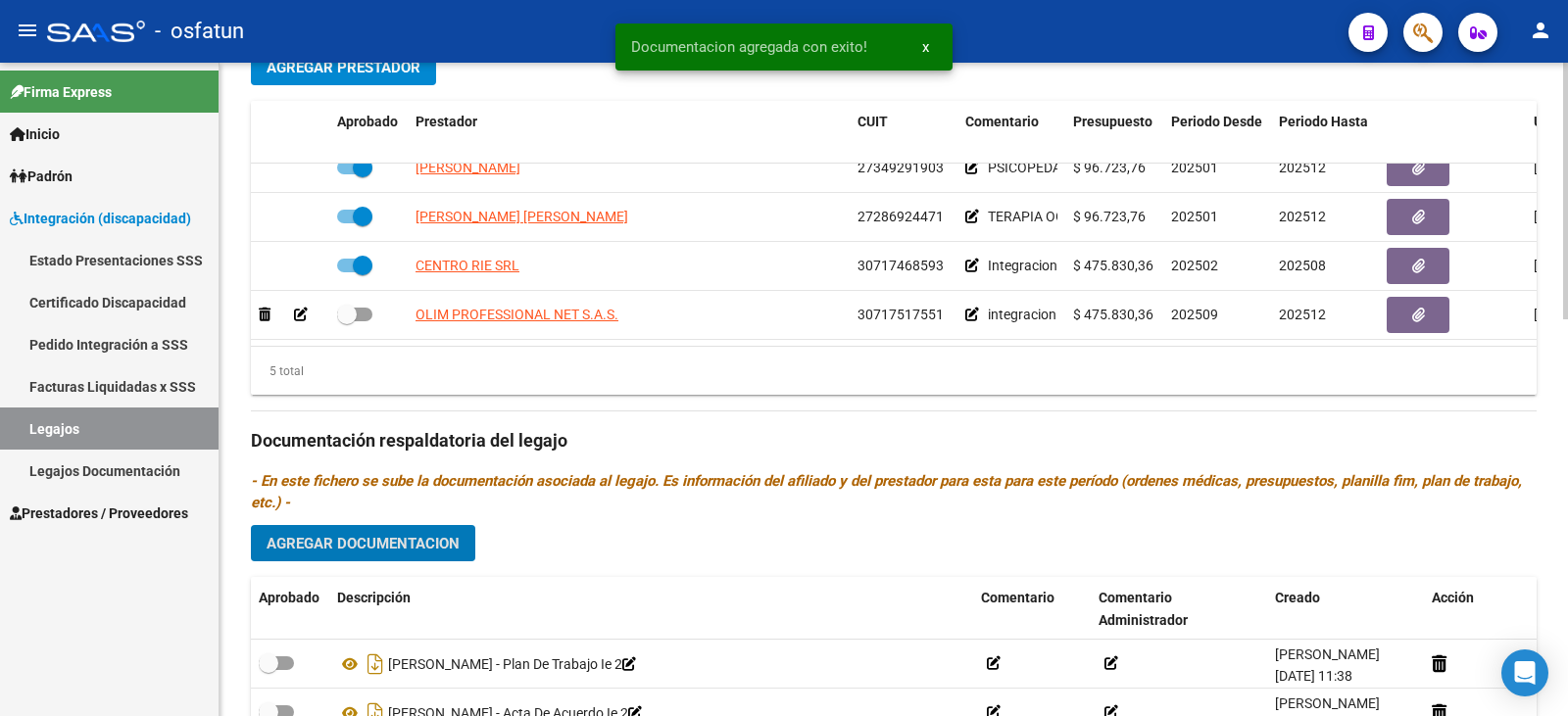
click at [428, 535] on span "Agregar Documentacion" at bounding box center [363, 543] width 194 height 18
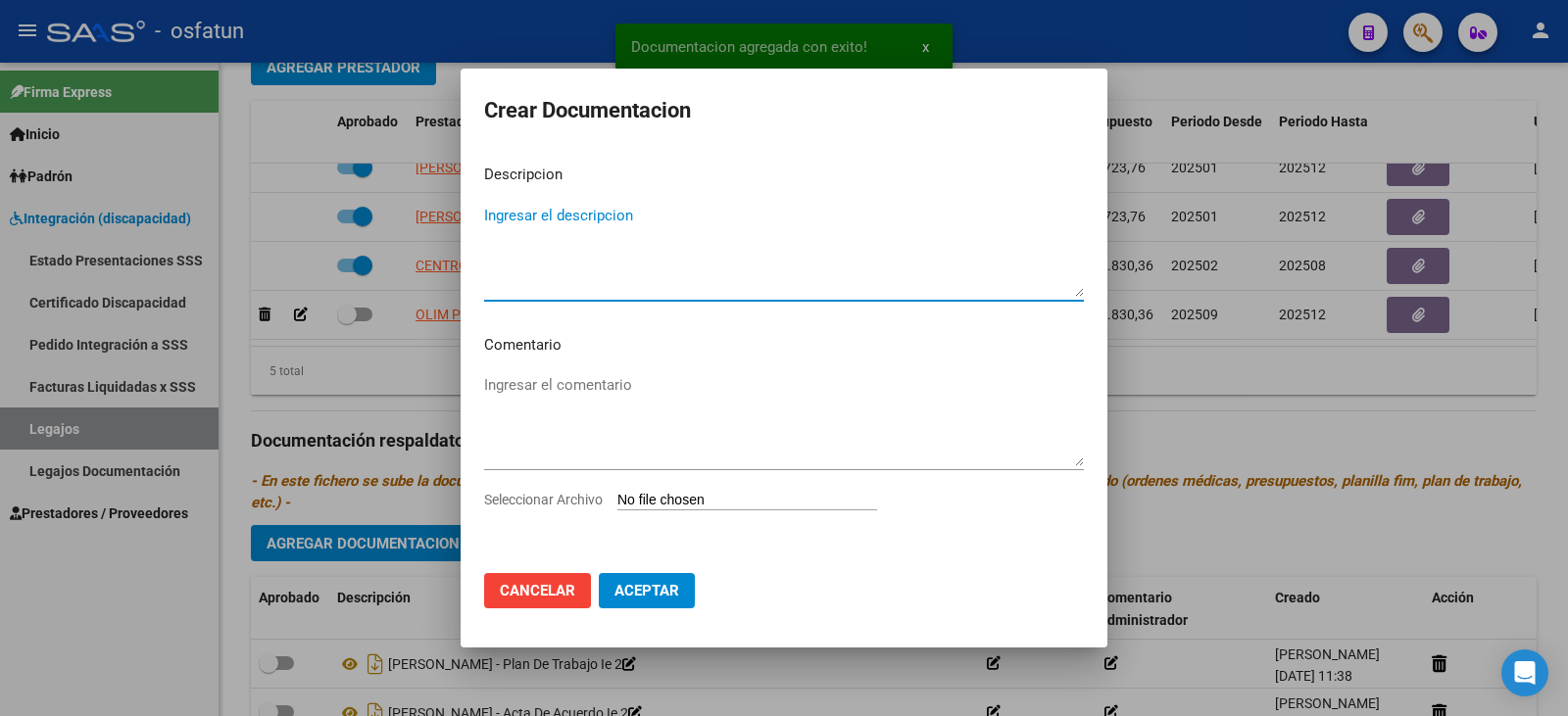
click at [670, 501] on input "Seleccionar Archivo" at bounding box center [747, 501] width 259 height 19
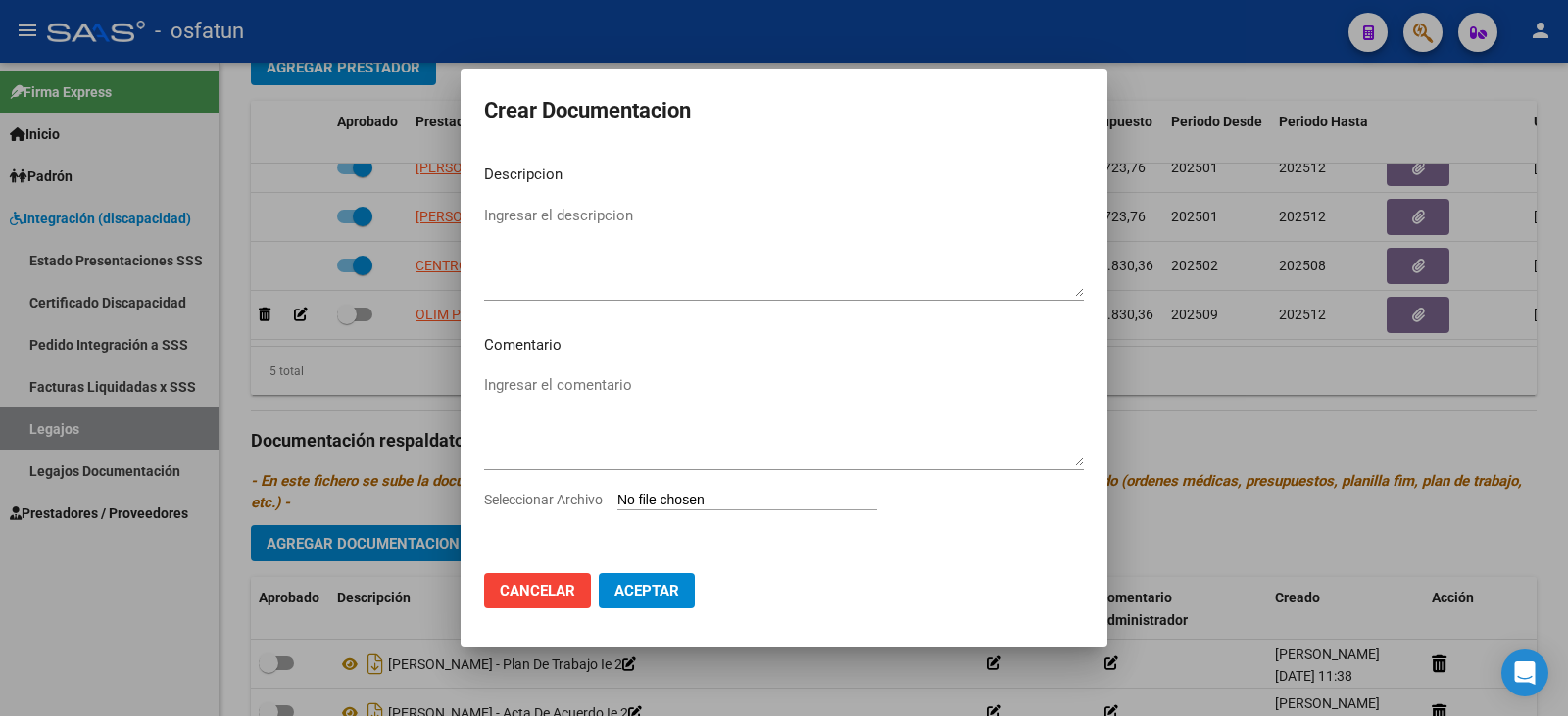
type input "C:\fakepath\IE - Presupuesto.pdf"
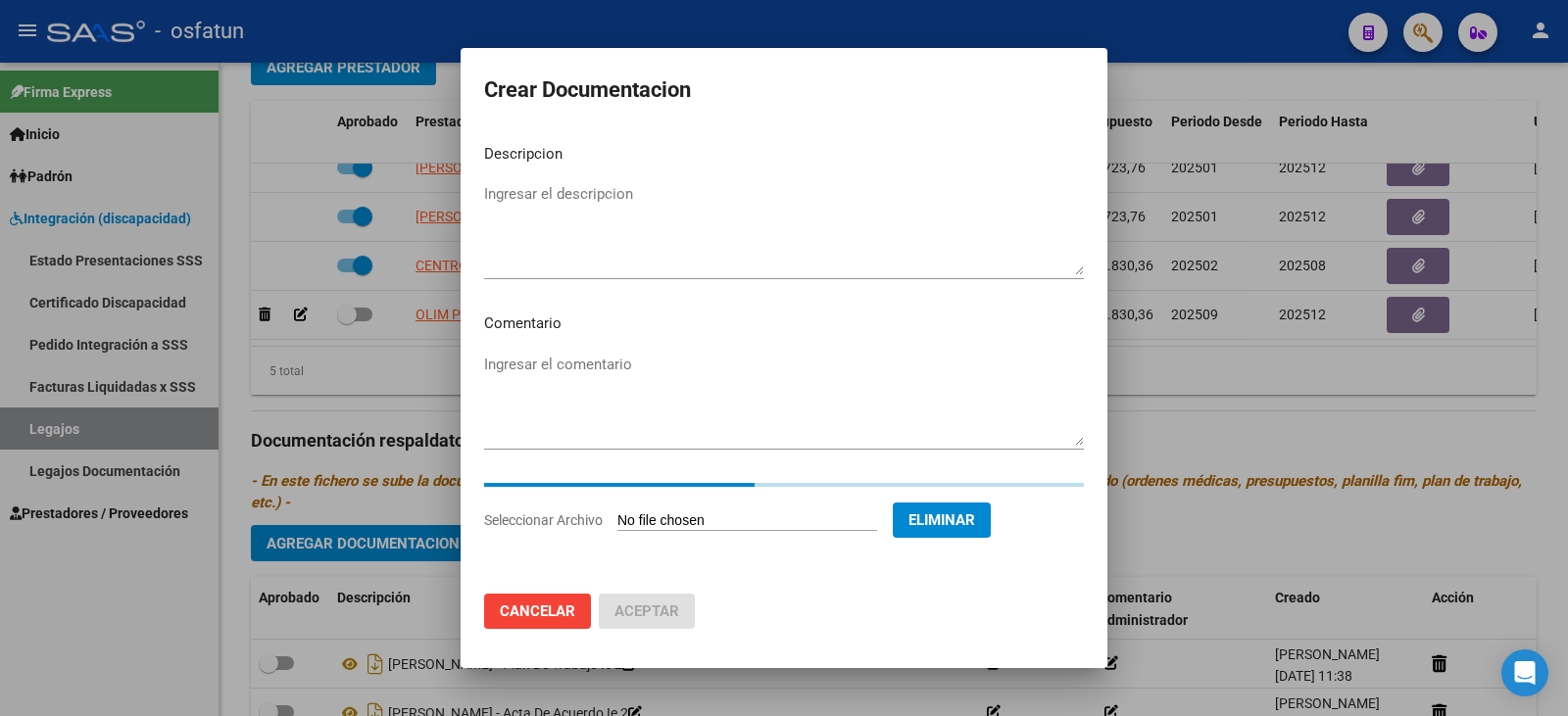
drag, startPoint x: 550, startPoint y: 231, endPoint x: 699, endPoint y: 262, distance: 152.2
click at [553, 230] on textarea "Ingresar el descripcion" at bounding box center [783, 229] width 599 height 92
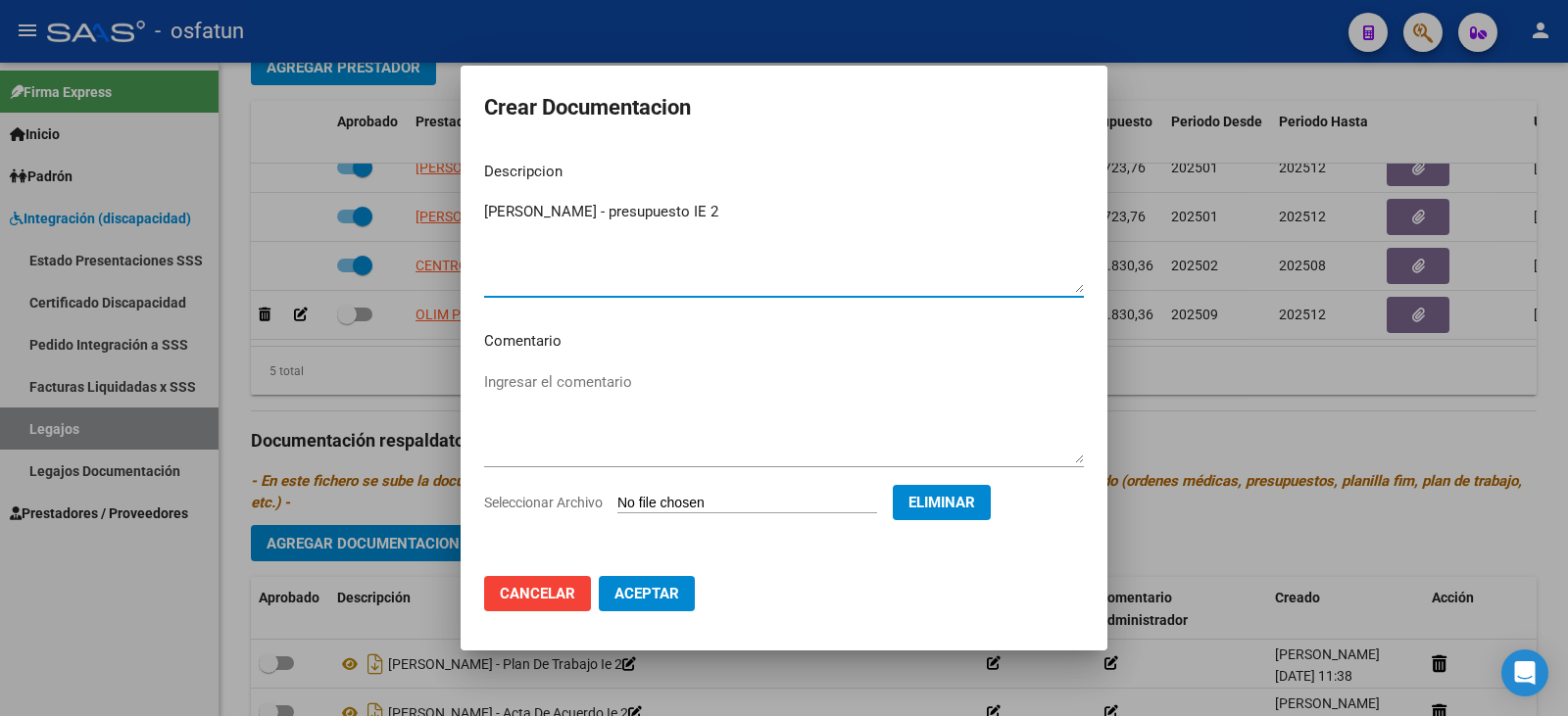
type textarea "[PERSON_NAME] - presupuesto IE 2"
click at [644, 594] on span "Aceptar" at bounding box center [646, 593] width 65 height 18
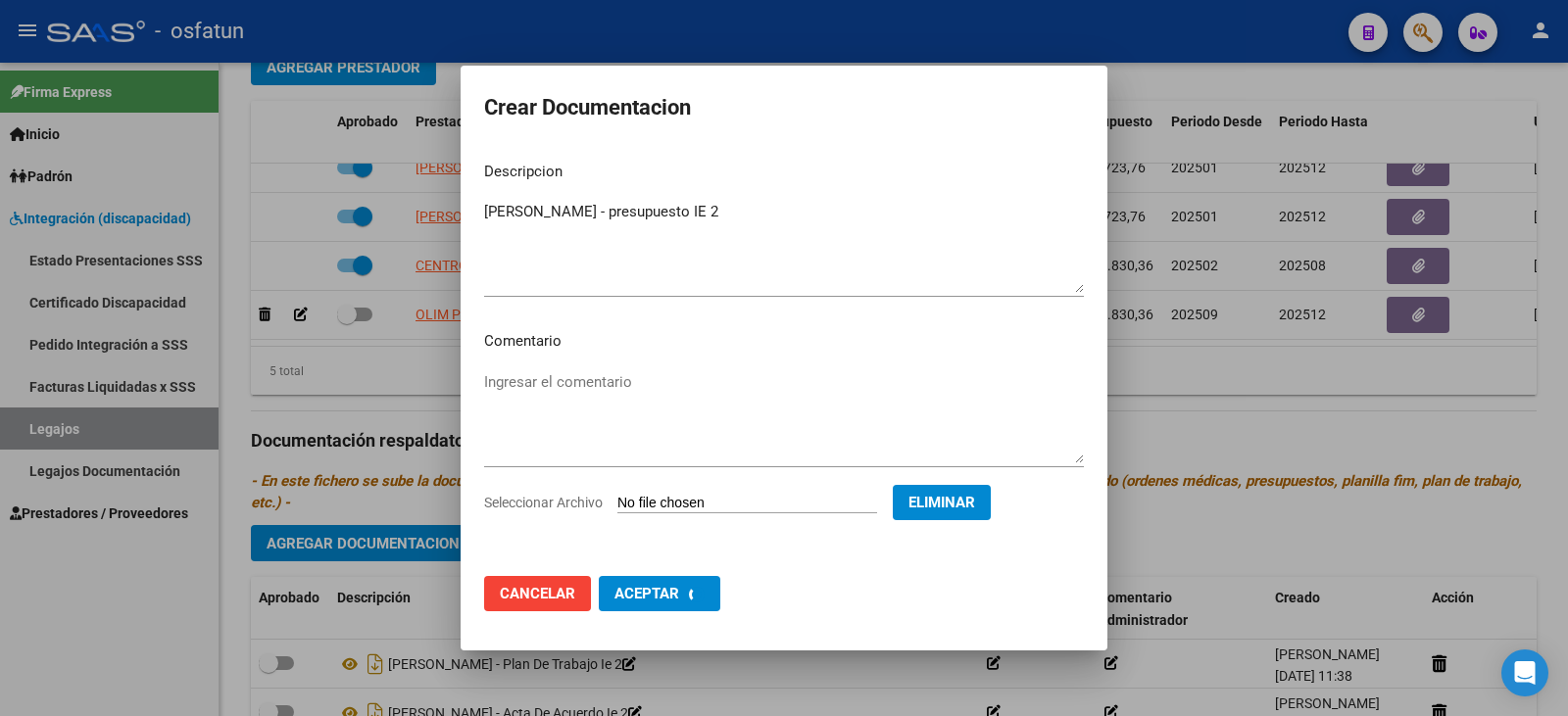
checkbox input "false"
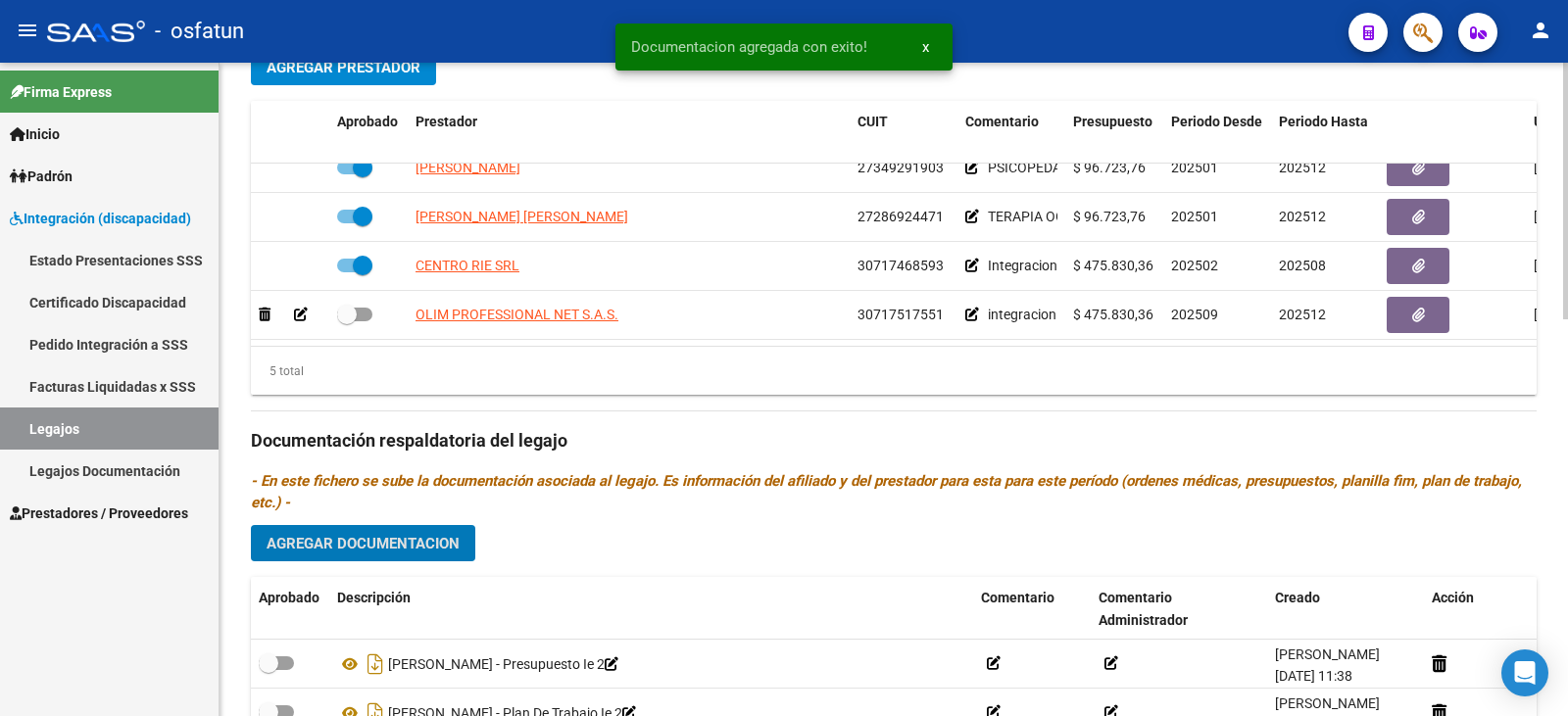
click at [407, 535] on span "Agregar Documentacion" at bounding box center [363, 543] width 194 height 18
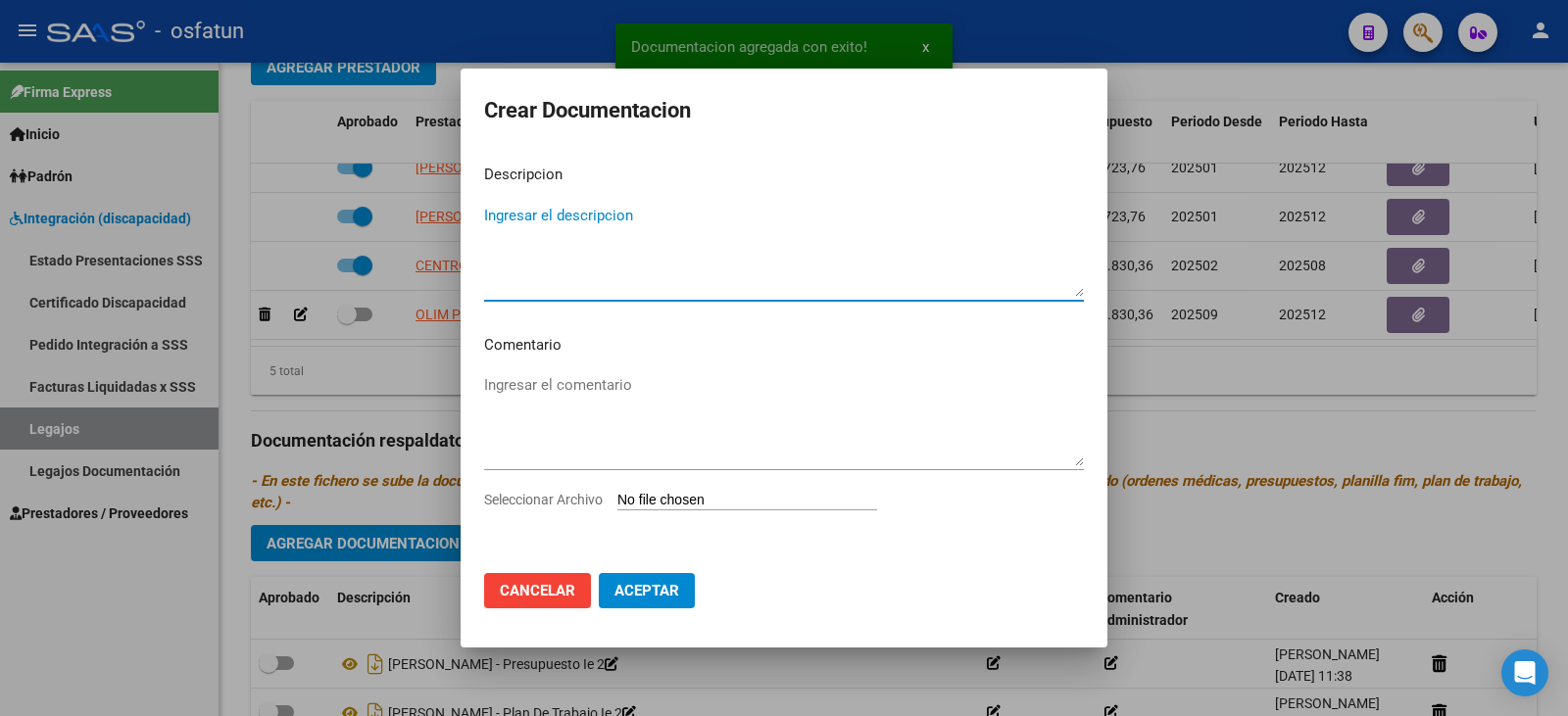
click at [709, 504] on input "Seleccionar Archivo" at bounding box center [747, 501] width 259 height 19
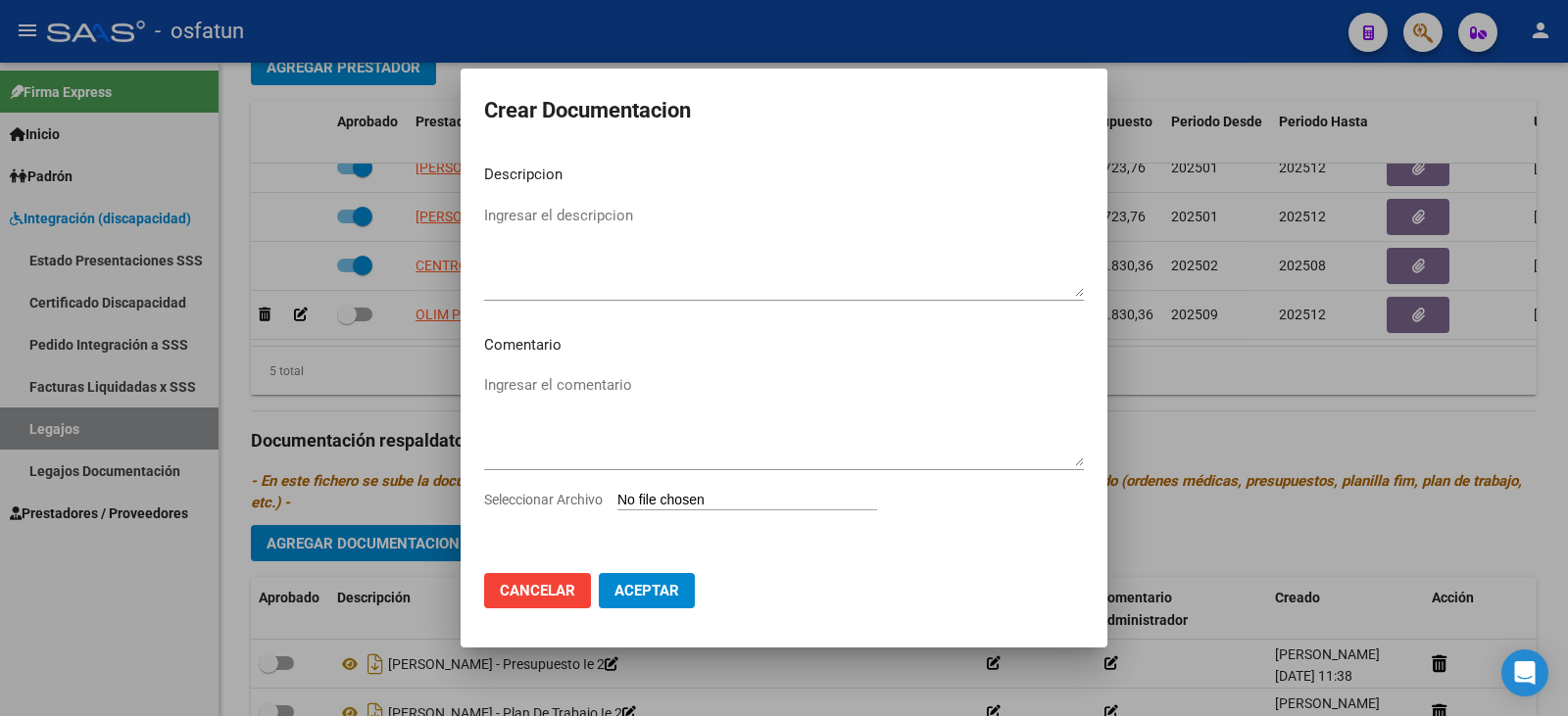
type input "C:\fakepath\[PERSON_NAME] - nota cambio prestador IE.pdf"
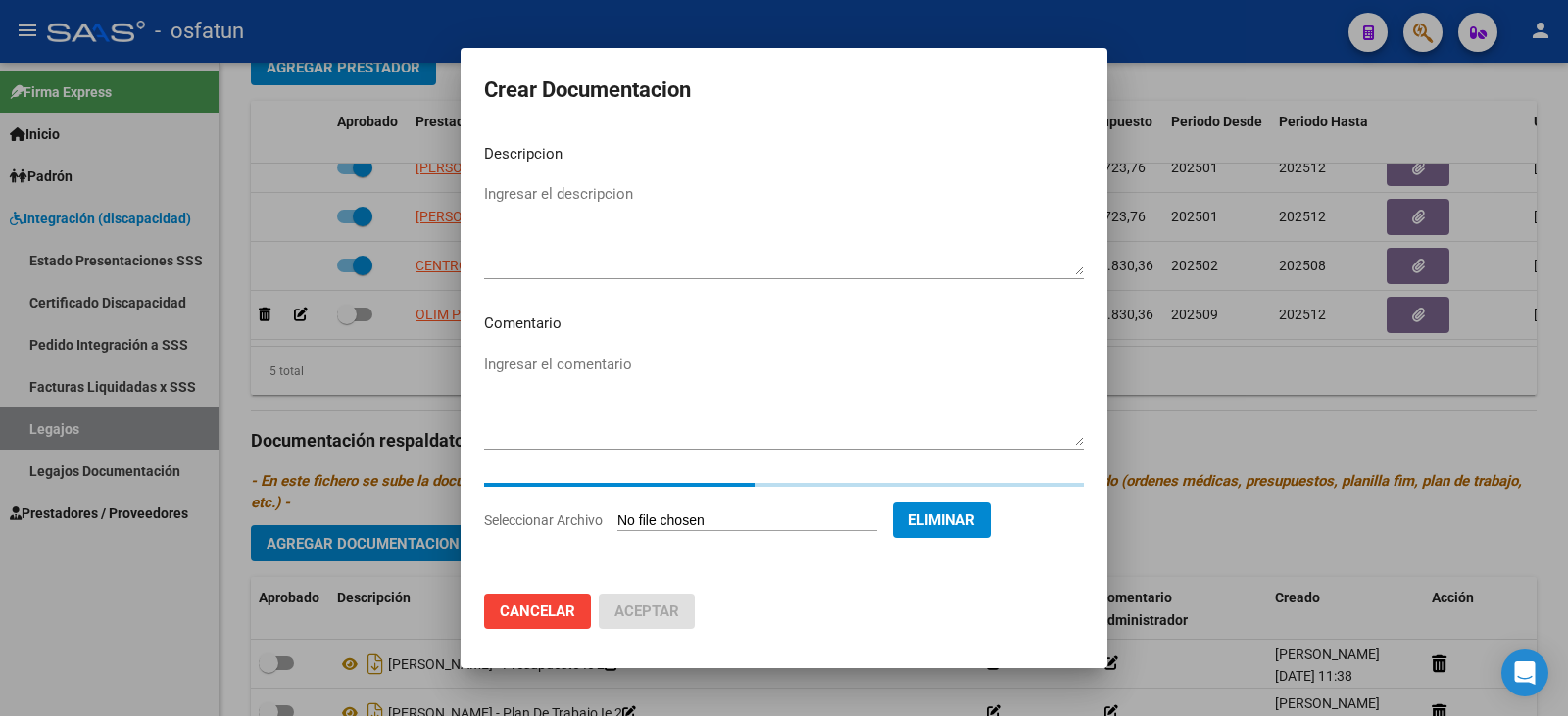
click at [621, 230] on textarea "Ingresar el descripcion" at bounding box center [783, 229] width 599 height 92
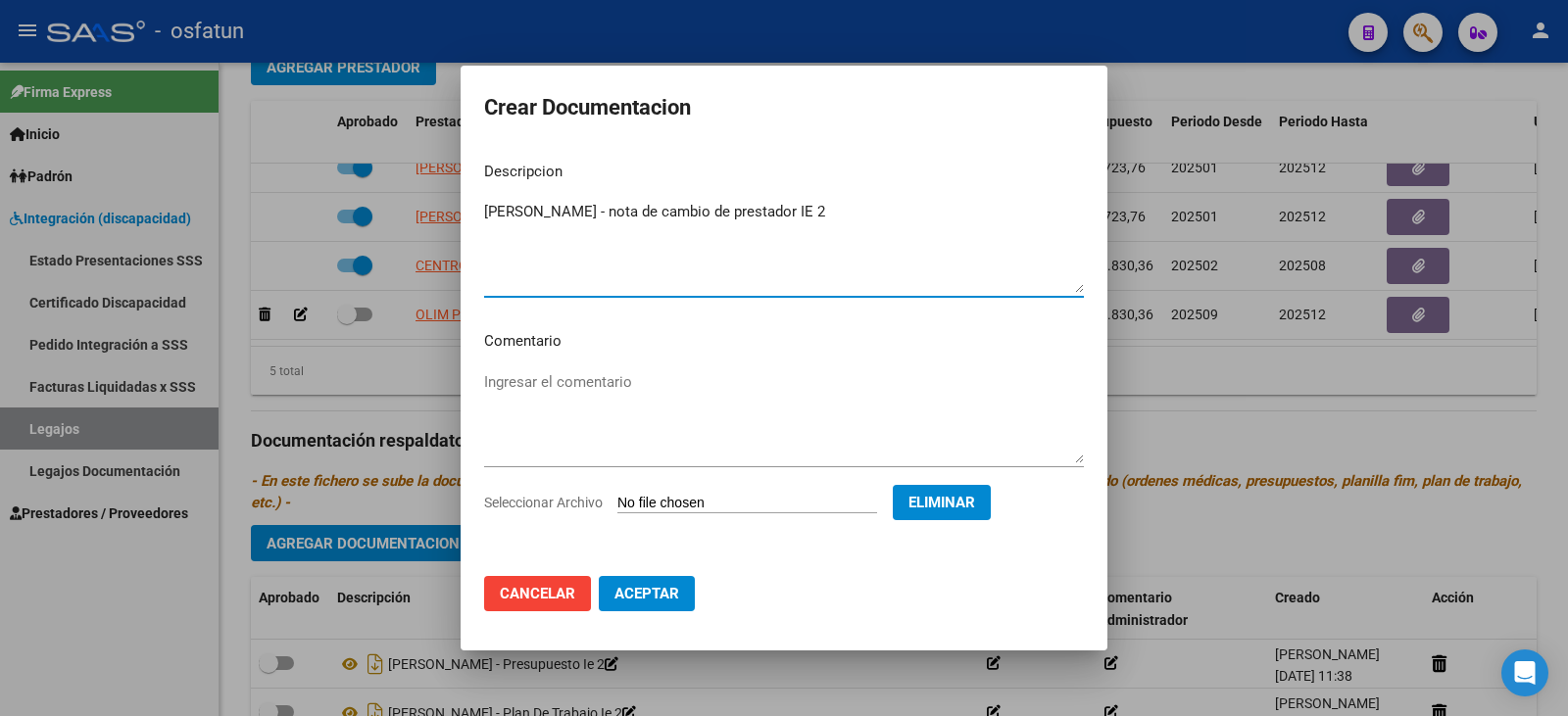
type textarea "[PERSON_NAME] - nota de cambio de prestador IE 2"
click at [662, 592] on span "Aceptar" at bounding box center [646, 593] width 65 height 18
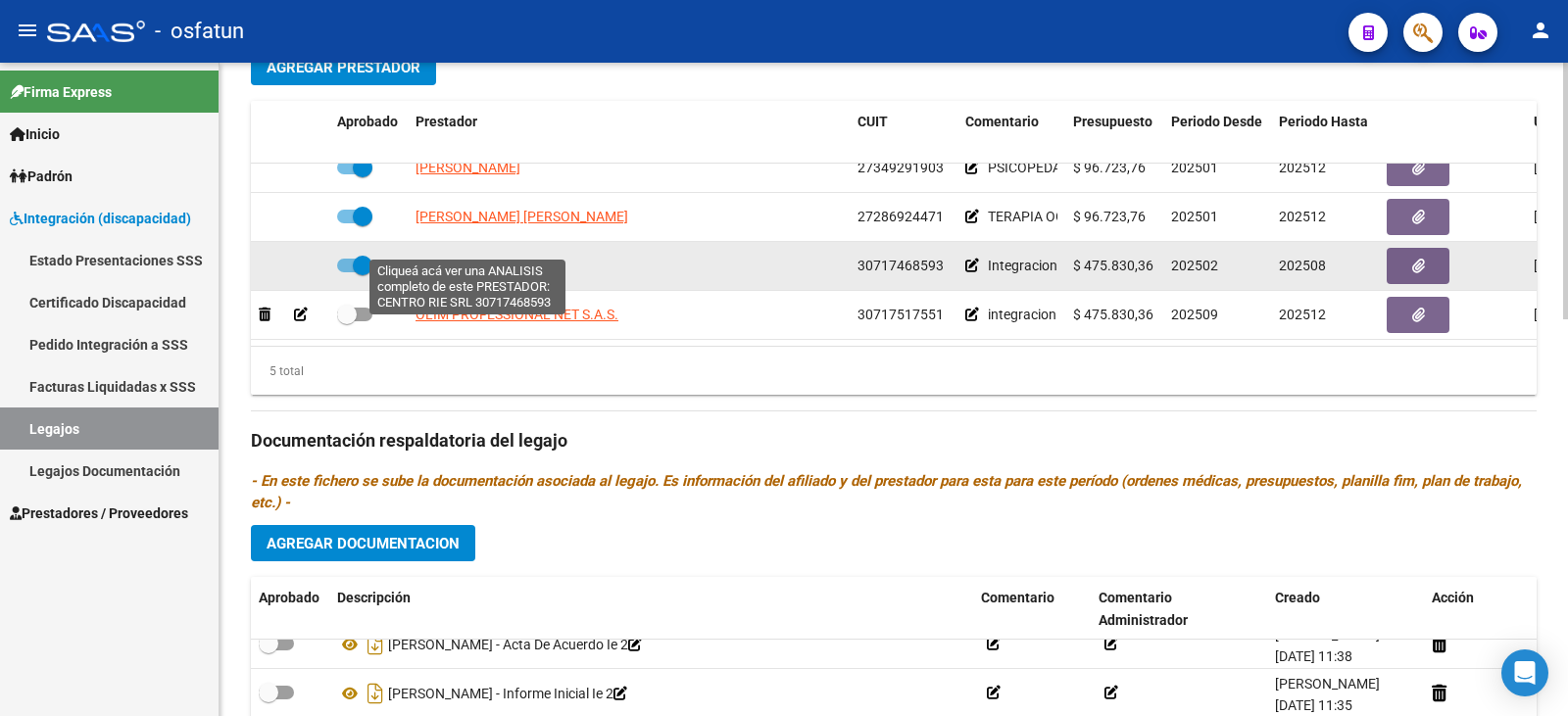
click at [466, 257] on span "CENTRO RIE SRL" at bounding box center [467, 265] width 104 height 16
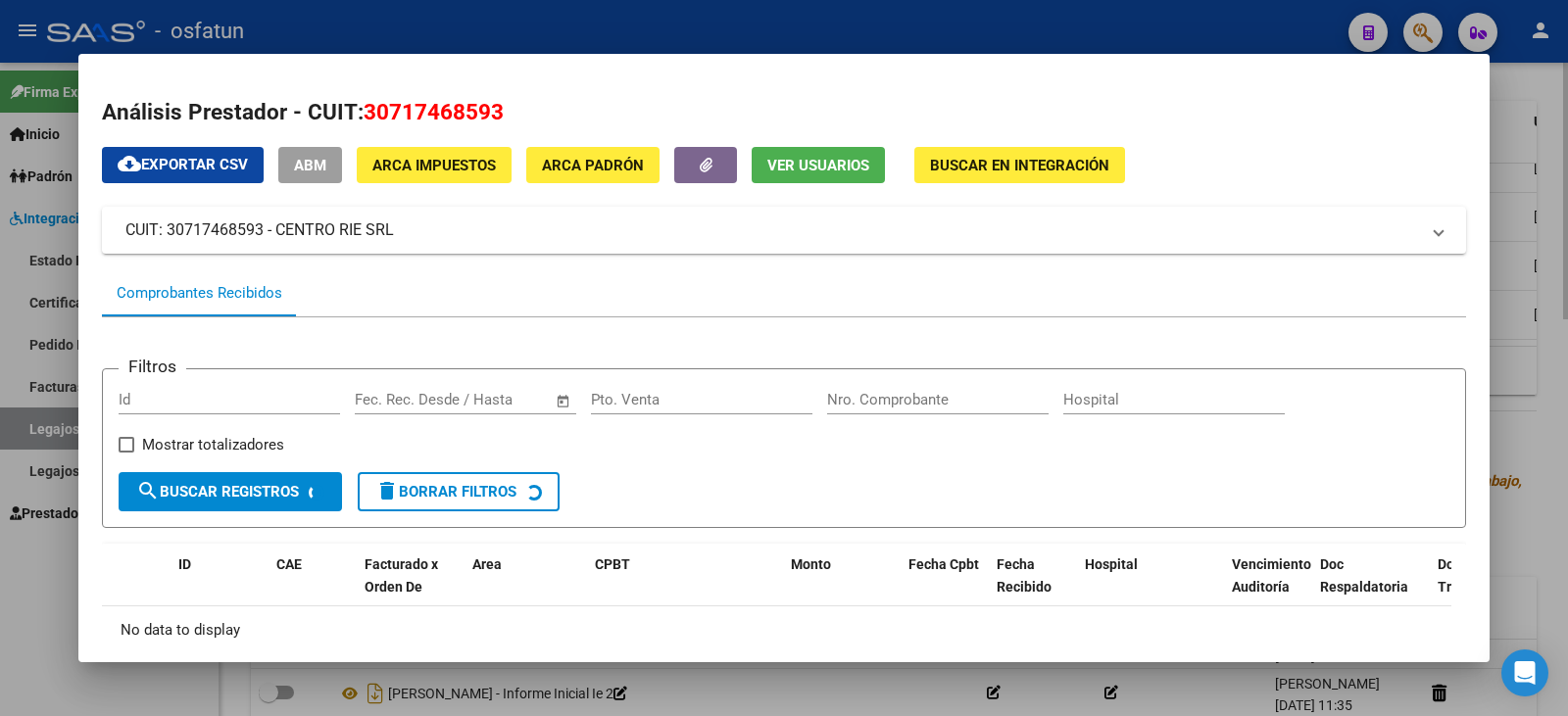
click at [1526, 326] on div at bounding box center [784, 358] width 1568 height 716
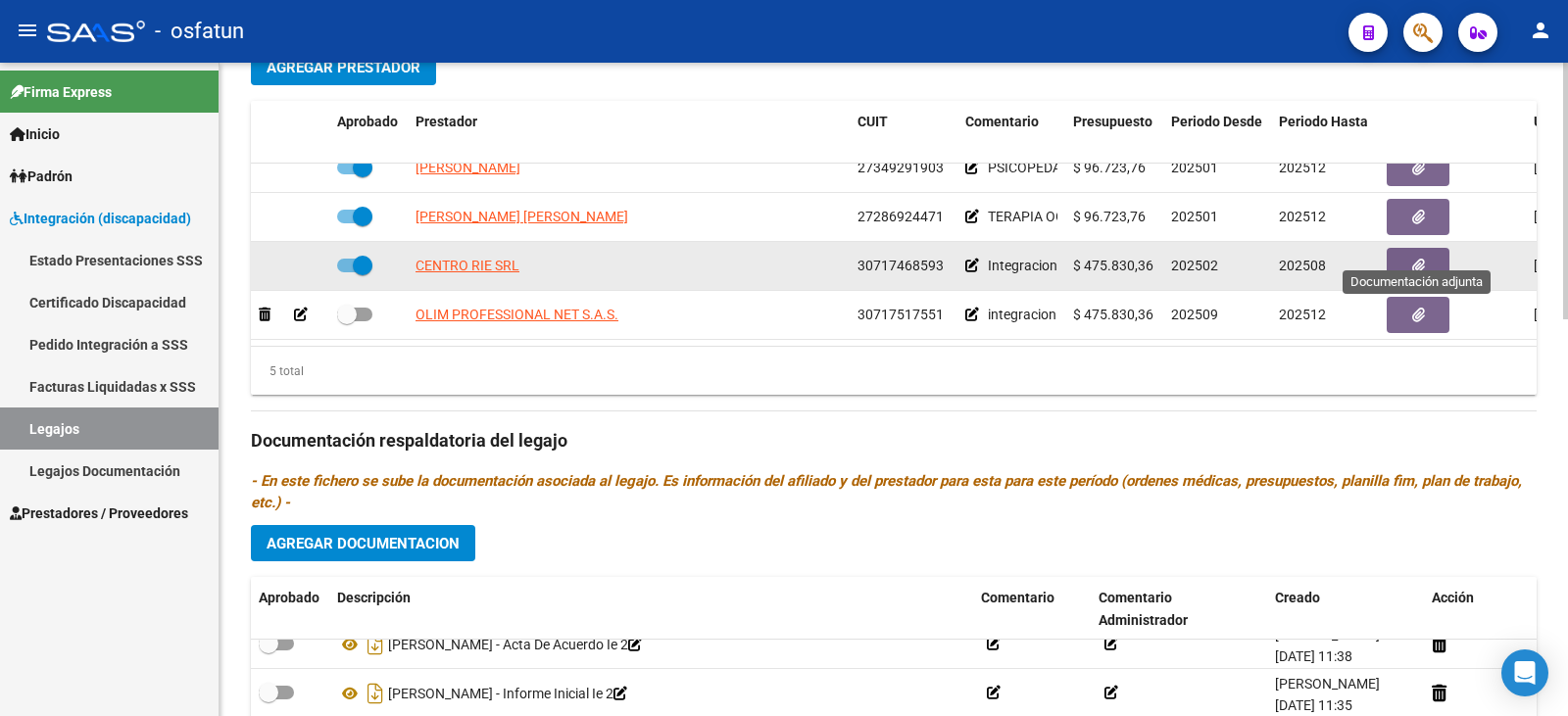
click at [1428, 248] on button "button" at bounding box center [1417, 266] width 63 height 36
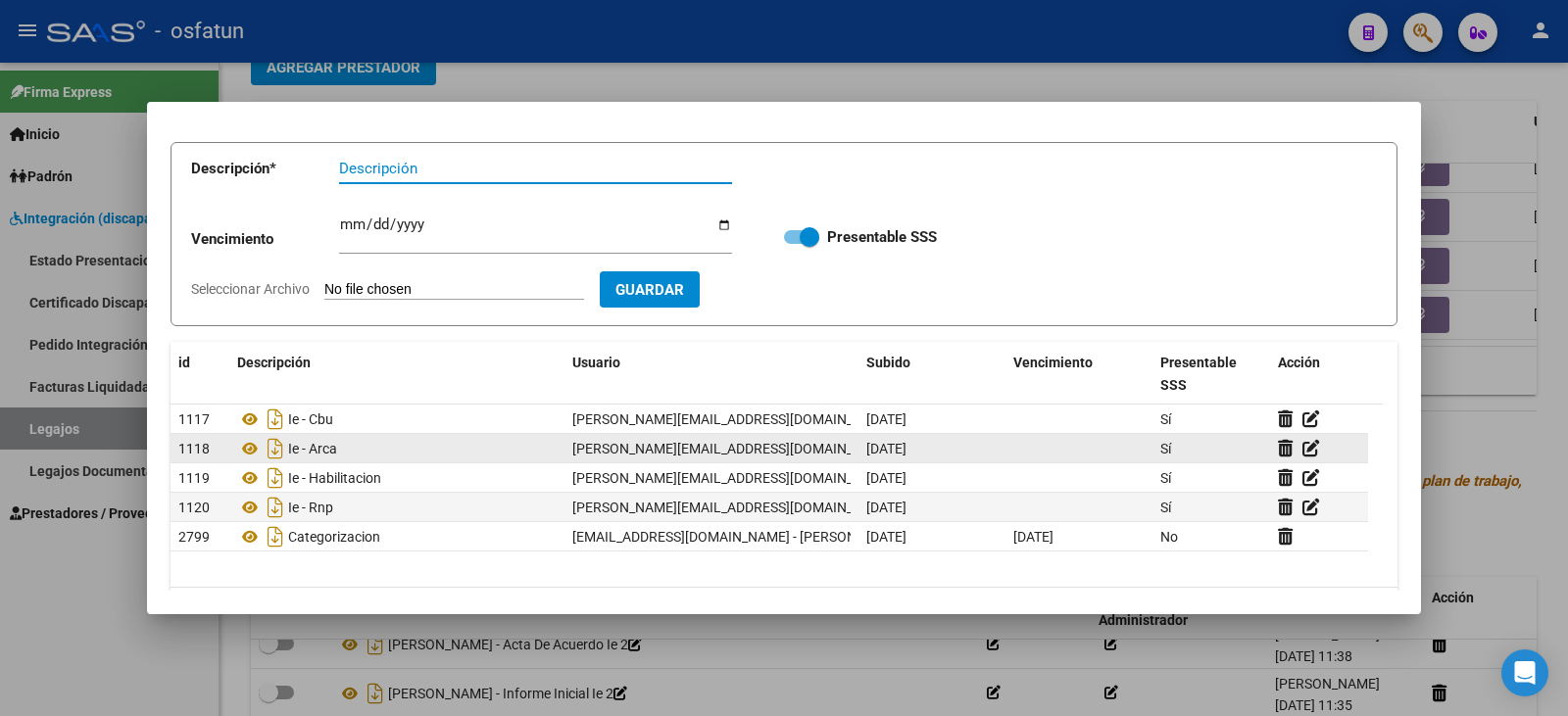
scroll to position [160, 0]
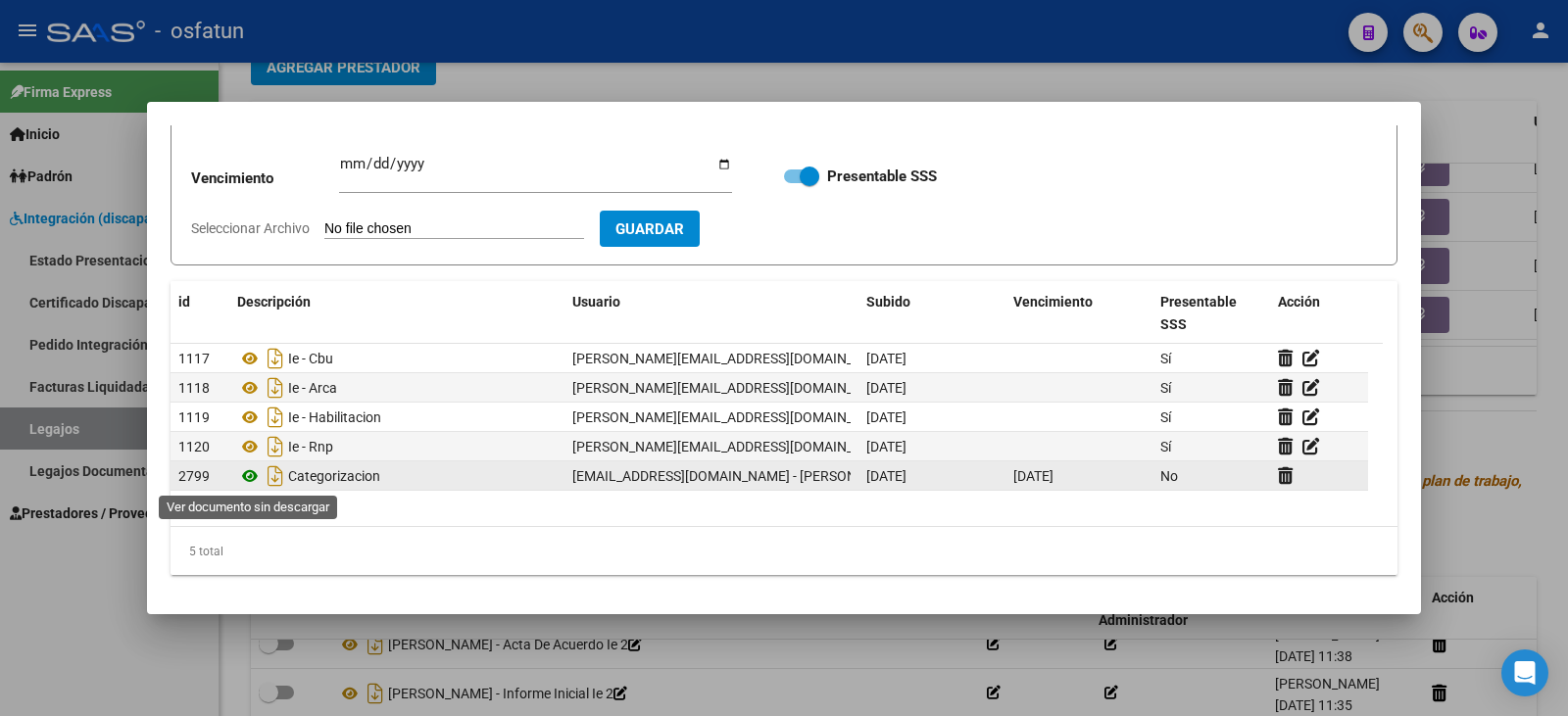
click at [250, 478] on icon at bounding box center [250, 477] width 26 height 24
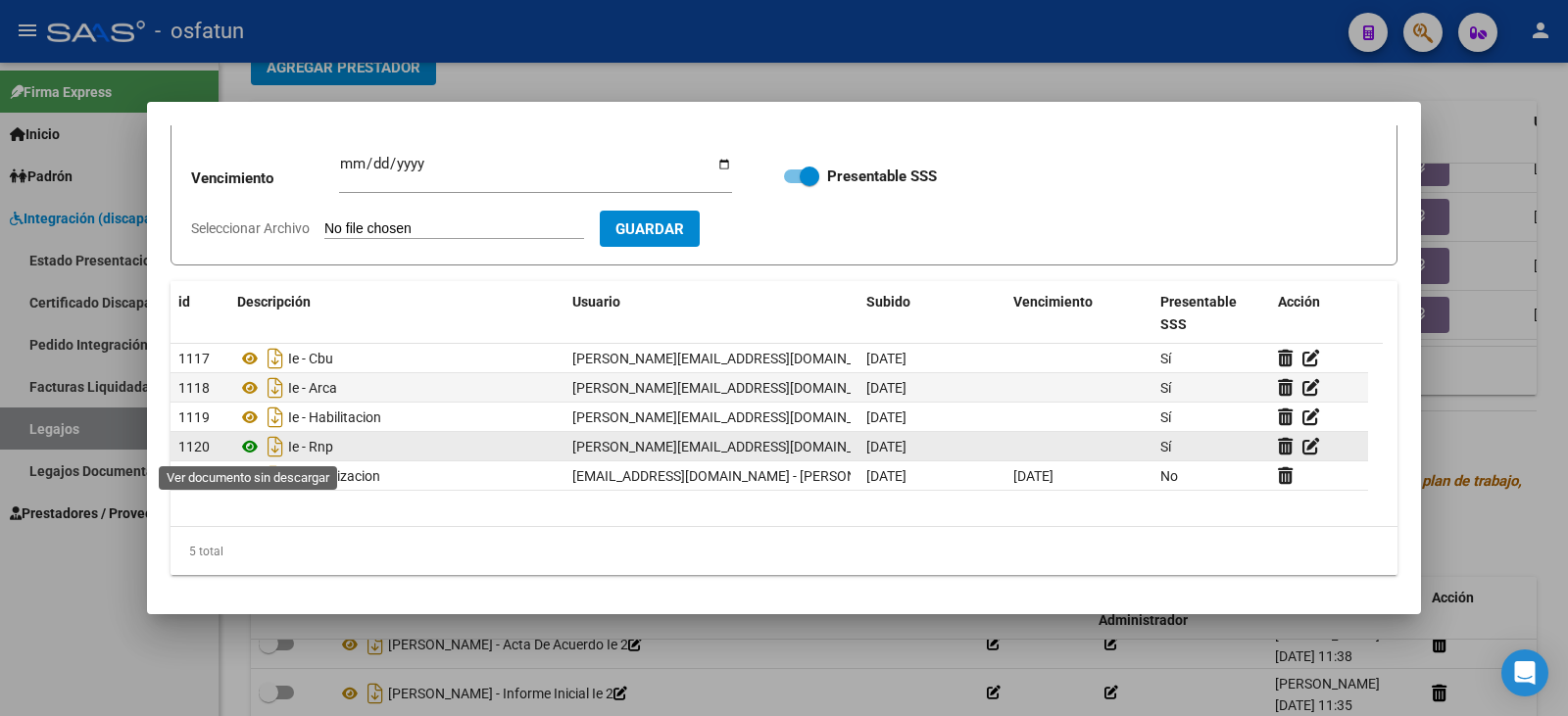
click at [258, 455] on icon at bounding box center [250, 447] width 26 height 24
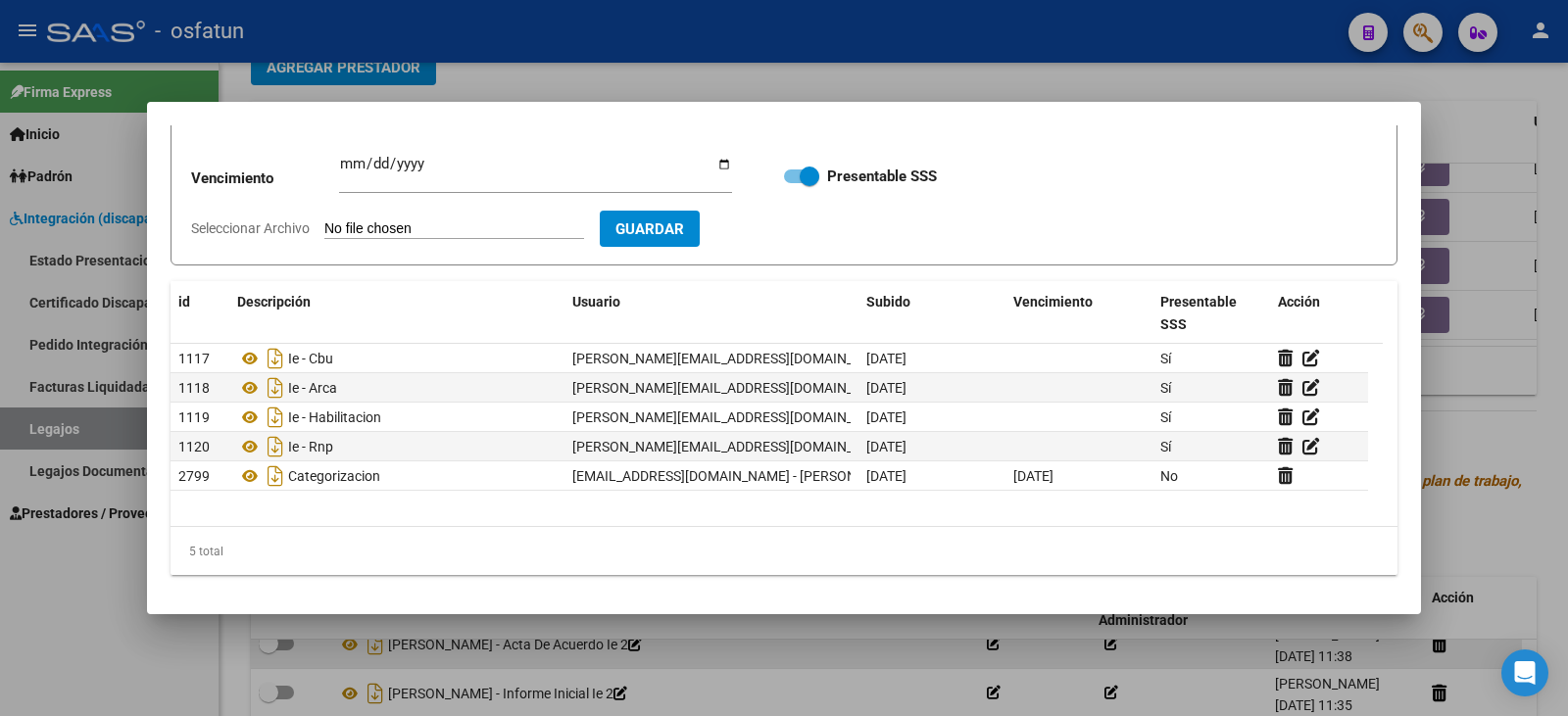
drag, startPoint x: 731, startPoint y: 649, endPoint x: 749, endPoint y: 639, distance: 20.6
click at [733, 649] on div at bounding box center [784, 358] width 1568 height 716
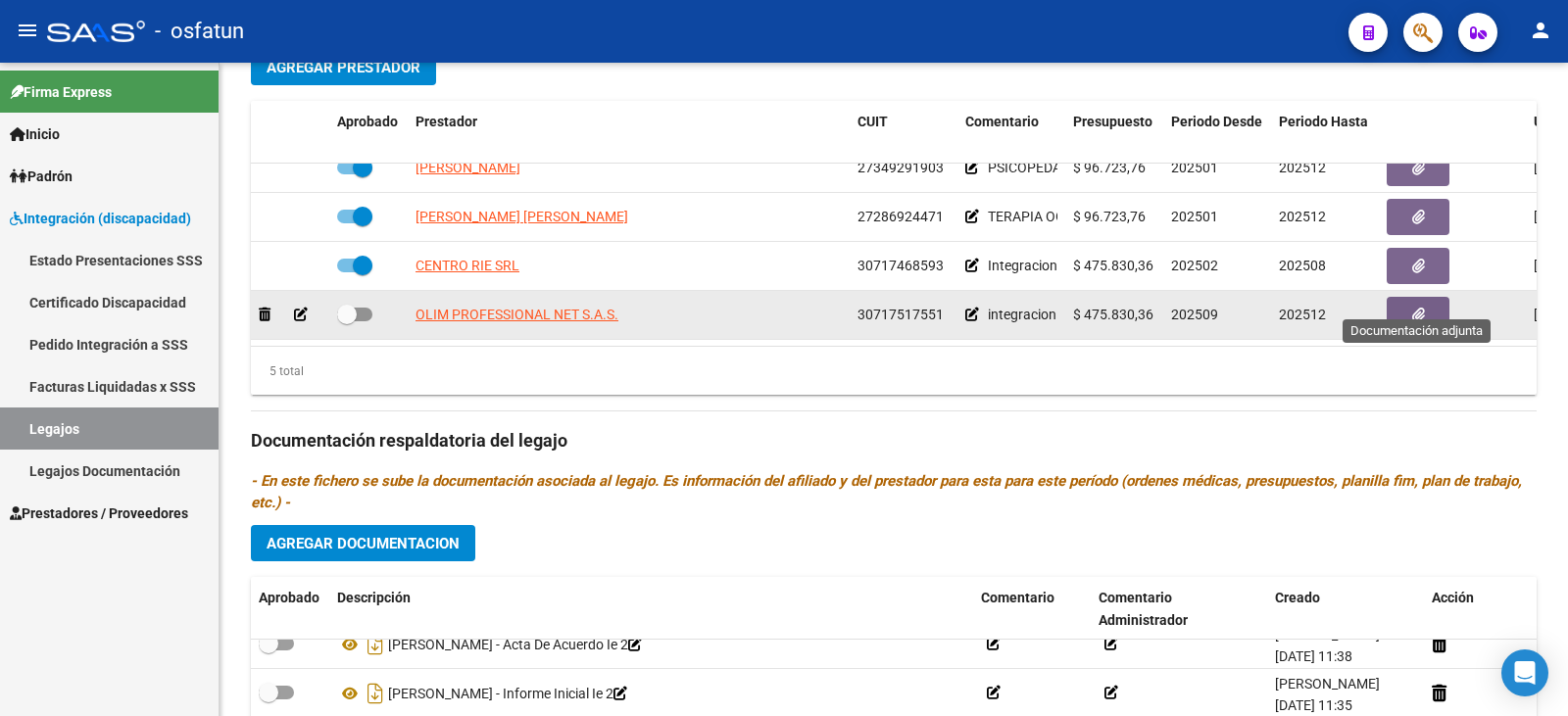
click at [1421, 307] on icon "button" at bounding box center [1417, 314] width 13 height 15
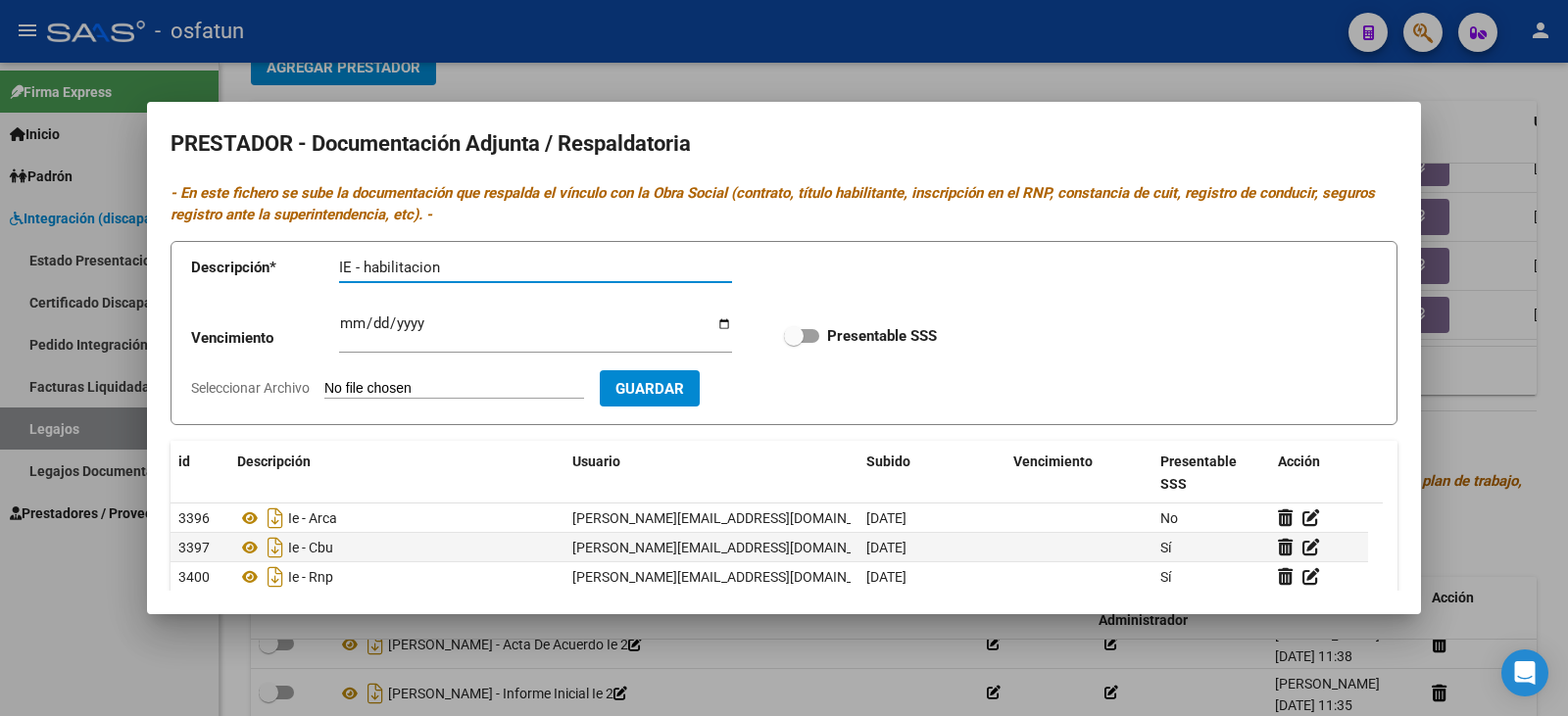
type input "IE - habilitacion"
click at [404, 391] on input "Seleccionar Archivo" at bounding box center [454, 389] width 259 height 19
type input "C:\fakepath\Habilitación definitiva Municipal Olimp (1) (2) (6)-1.pdf"
click at [813, 376] on button "Guardar" at bounding box center [763, 388] width 100 height 36
checkbox input "true"
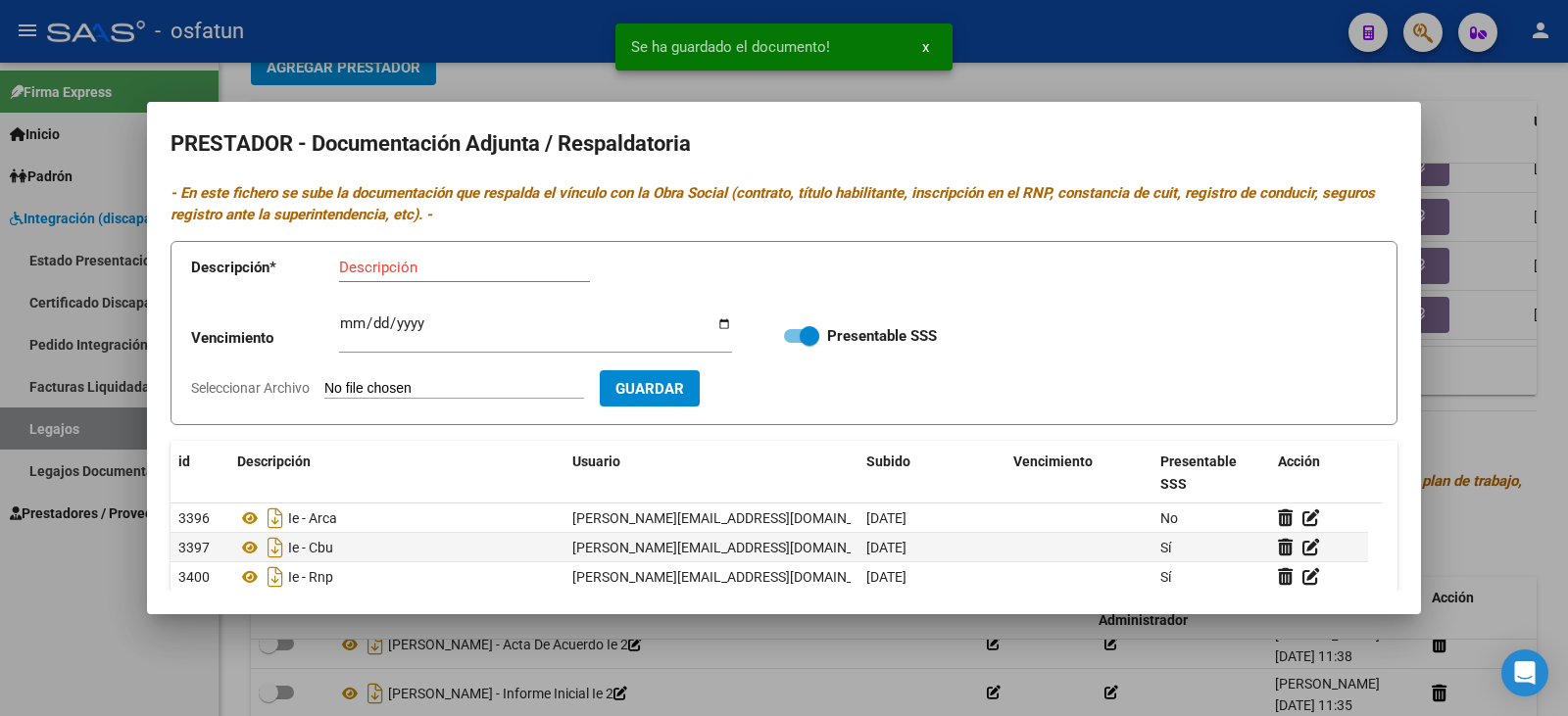
drag, startPoint x: 6, startPoint y: 671, endPoint x: 127, endPoint y: 664, distance: 121.2
click at [8, 672] on div at bounding box center [784, 358] width 1568 height 716
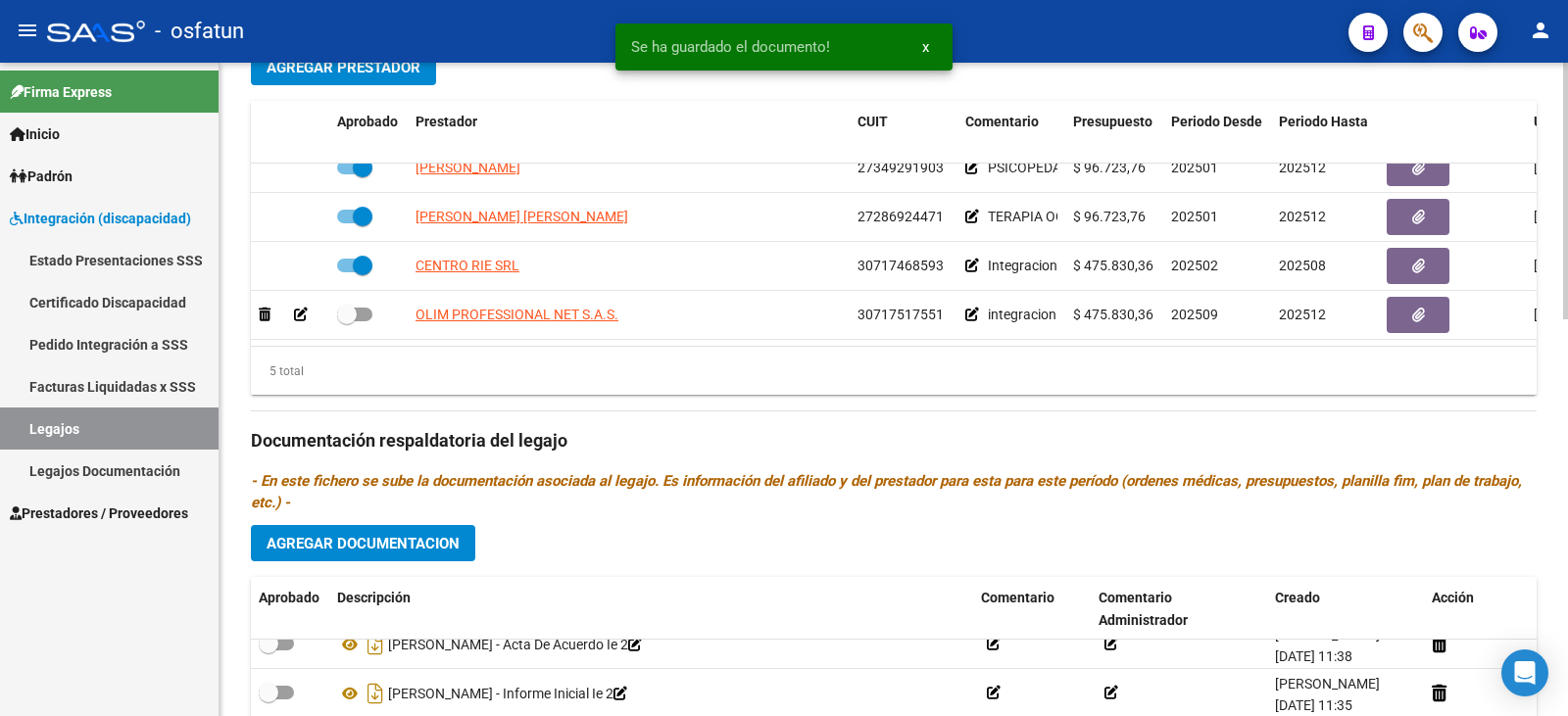
click at [414, 535] on span "Agregar Documentacion" at bounding box center [363, 543] width 194 height 18
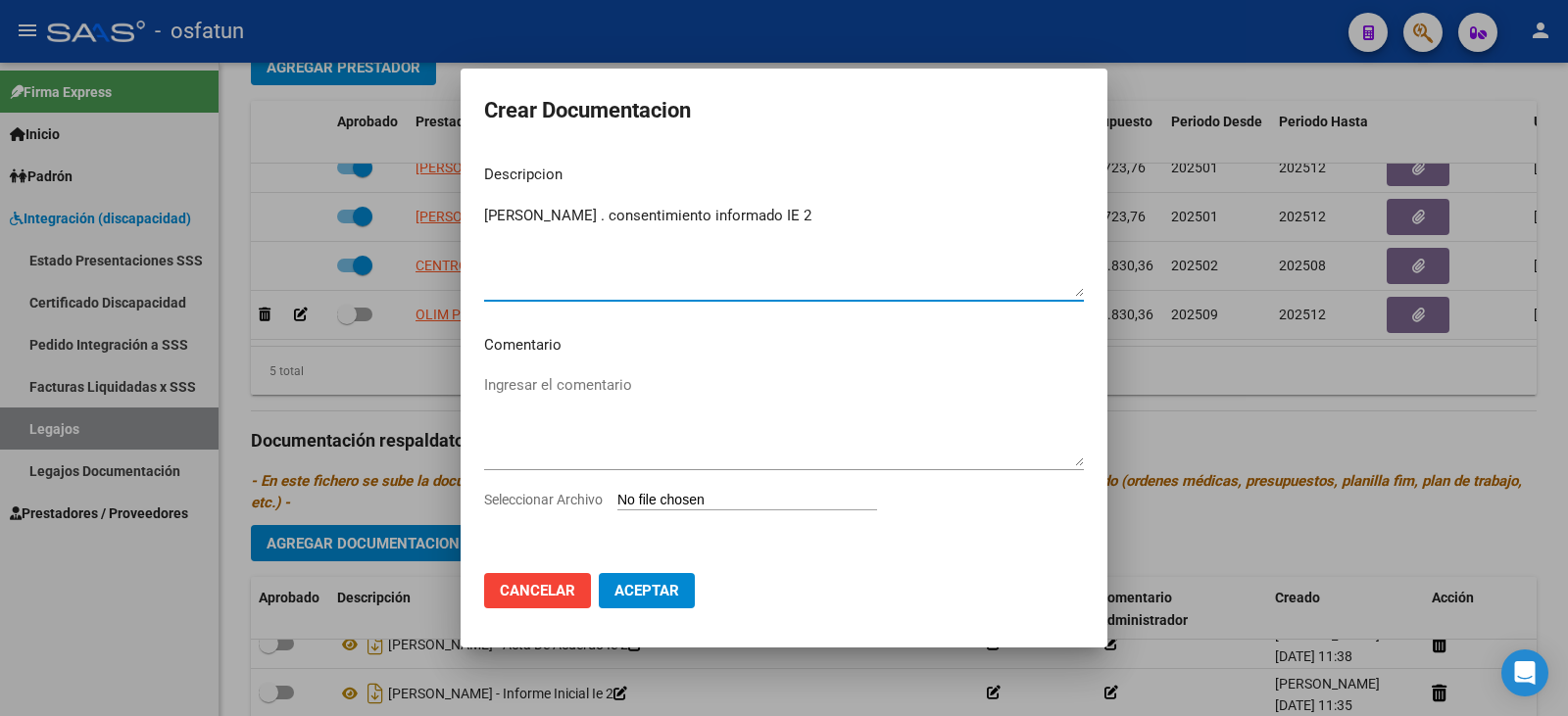
click at [550, 222] on textarea "[PERSON_NAME] . consentimiento informado IE 2" at bounding box center [783, 250] width 599 height 92
type textarea "[PERSON_NAME] - consentimiento informado IE 2"
click at [732, 489] on div "Seleccionar Archivo" at bounding box center [783, 507] width 599 height 37
click at [730, 499] on input "Seleccionar Archivo" at bounding box center [747, 501] width 259 height 19
type input "C:\fakepath\Consentimiento informado-[PERSON_NAME] (1).pdf"
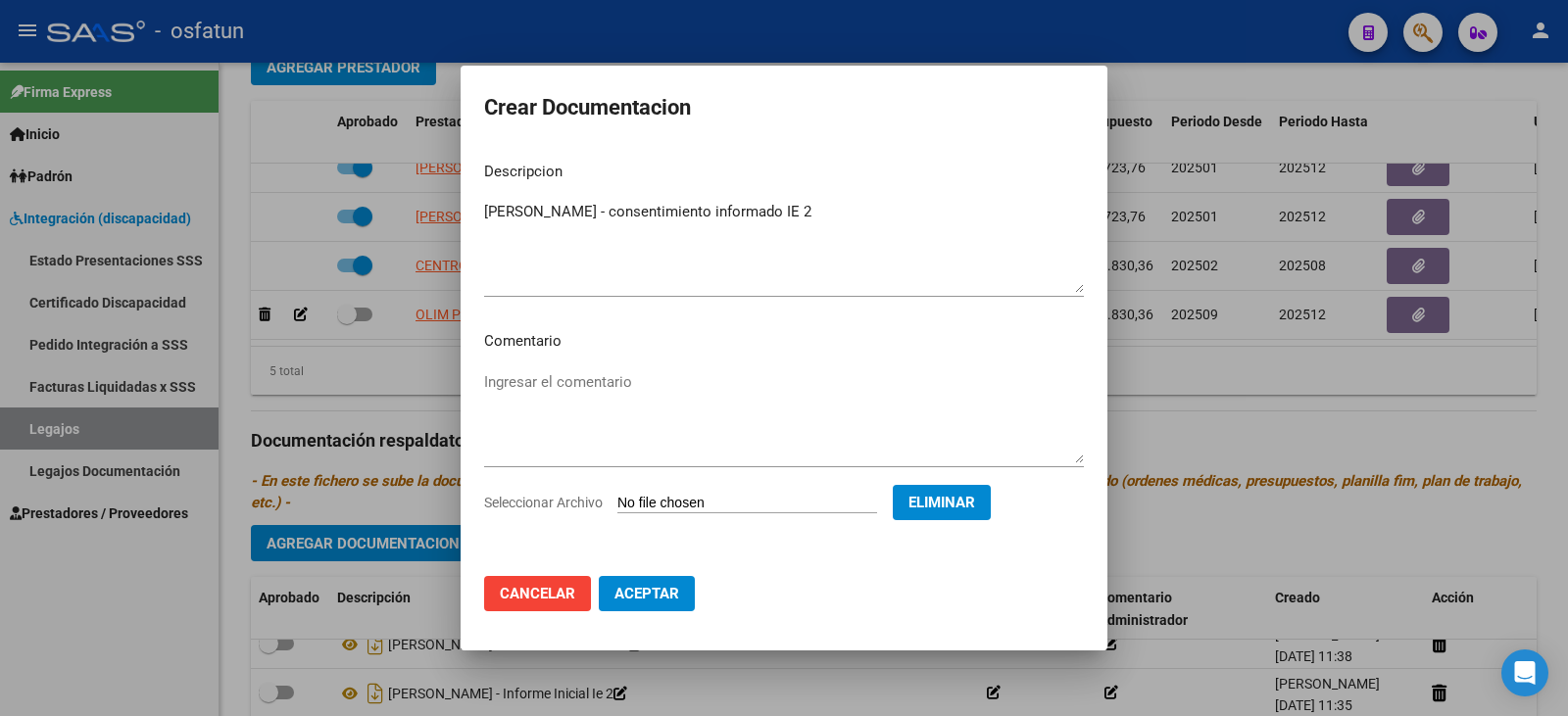
click at [647, 578] on mat-dialog-actions "Cancelar Aceptar" at bounding box center [783, 593] width 599 height 67
click at [656, 592] on span "Aceptar" at bounding box center [646, 593] width 65 height 18
checkbox input "false"
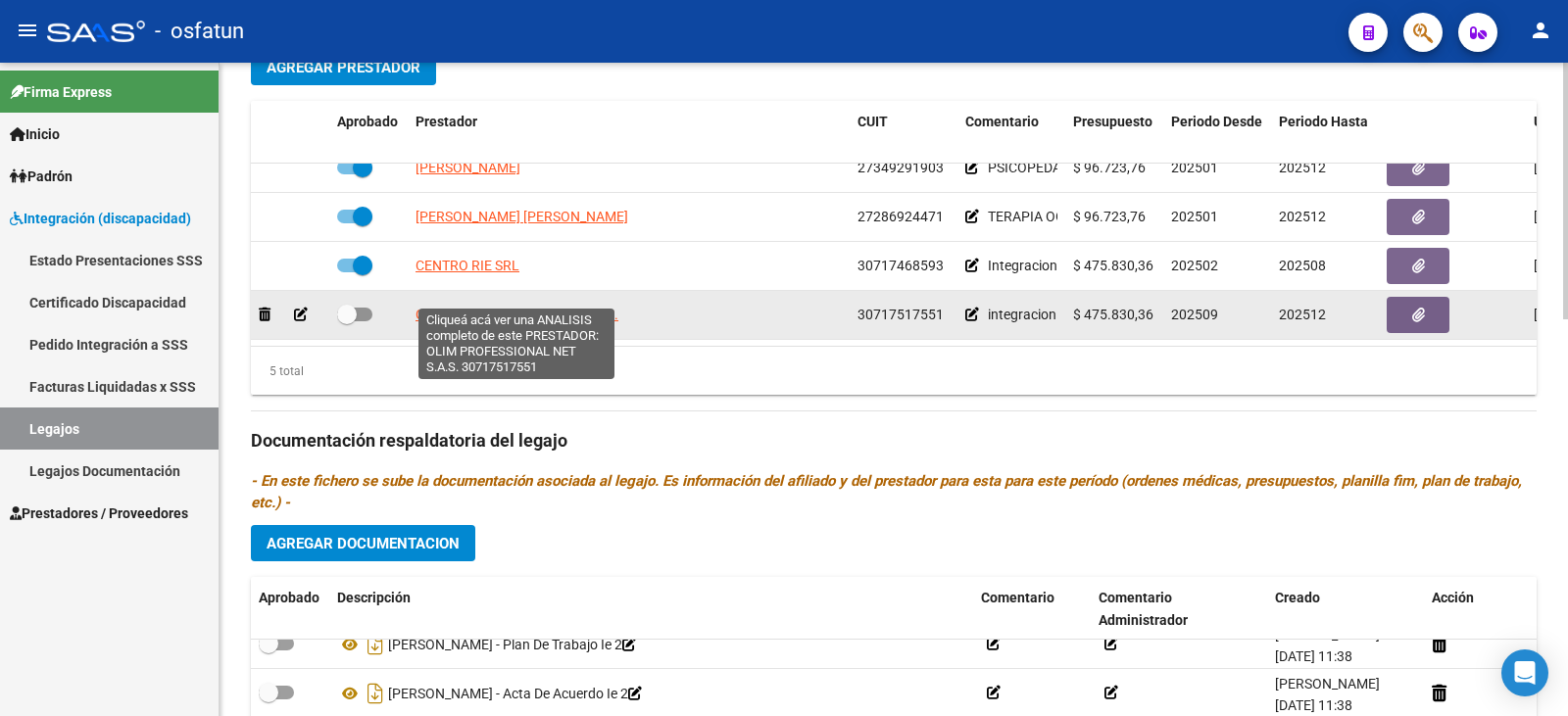
drag, startPoint x: 634, startPoint y: 295, endPoint x: 416, endPoint y: 295, distance: 218.0
click at [417, 304] on div "OLIM PROFESSIONAL NET S.A.S." at bounding box center [627, 315] width 426 height 23
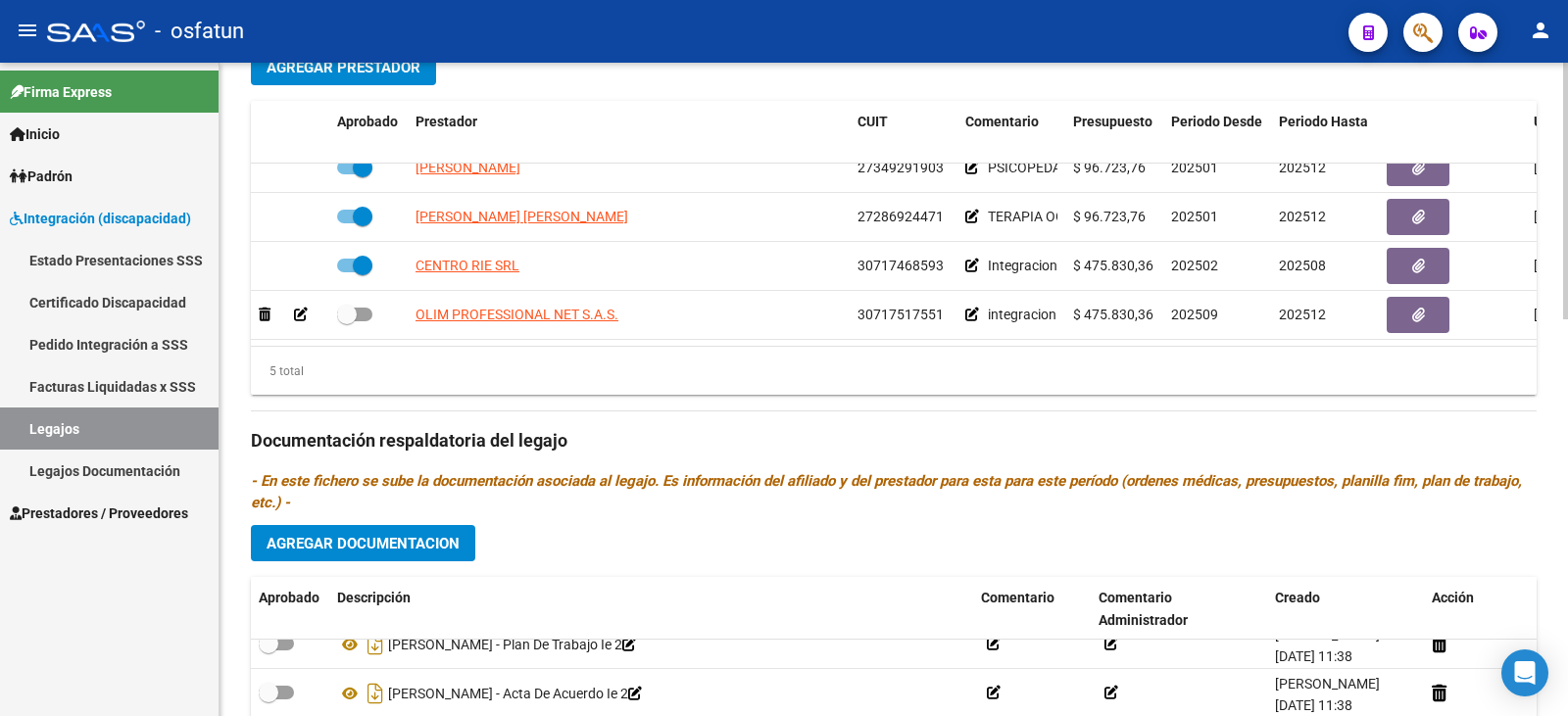
copy span "OLIM PROFESSIONAL NET S.A.S."
drag, startPoint x: 88, startPoint y: 427, endPoint x: 105, endPoint y: 428, distance: 17.0
click at [88, 427] on link "Legajos" at bounding box center [109, 429] width 218 height 42
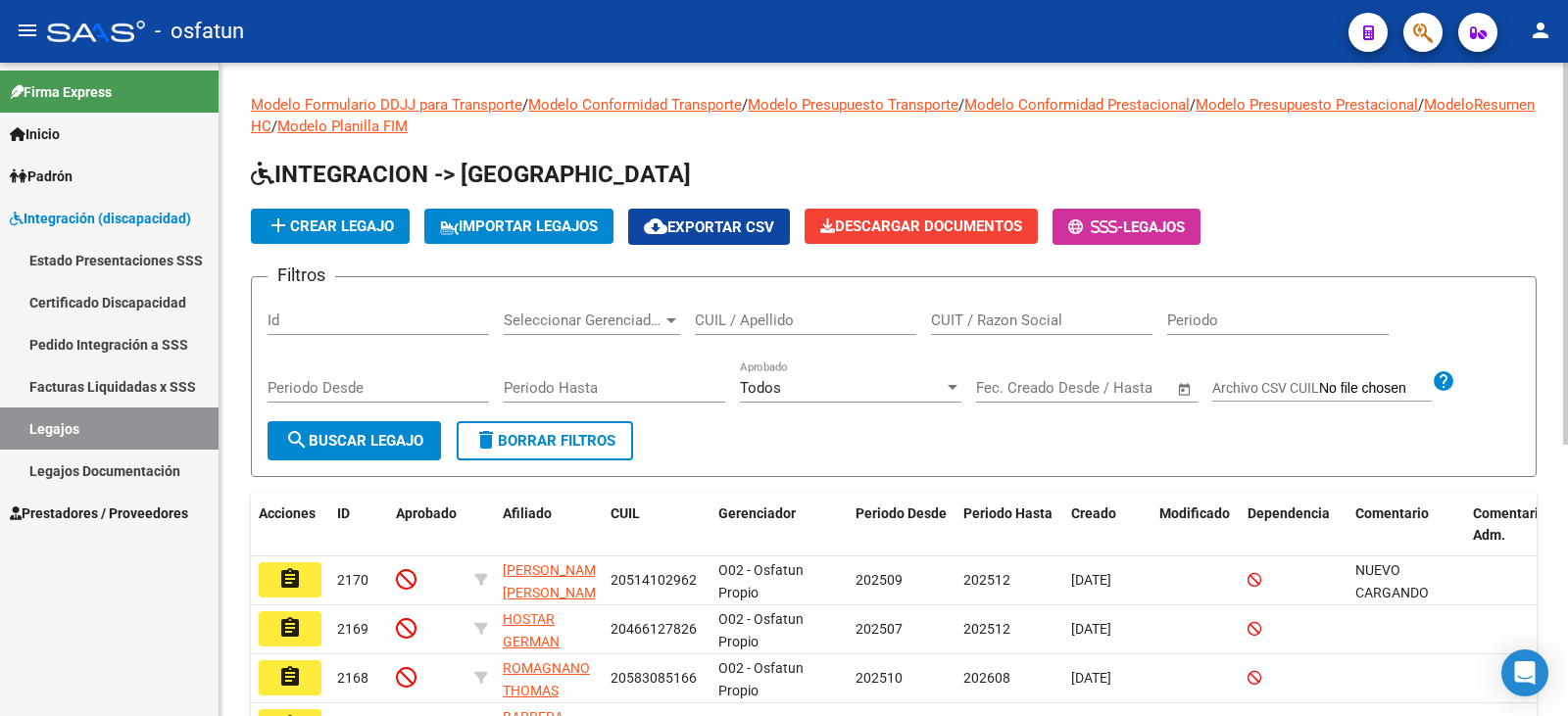
click at [758, 320] on input "CUIL / Apellido" at bounding box center [805, 320] width 221 height 18
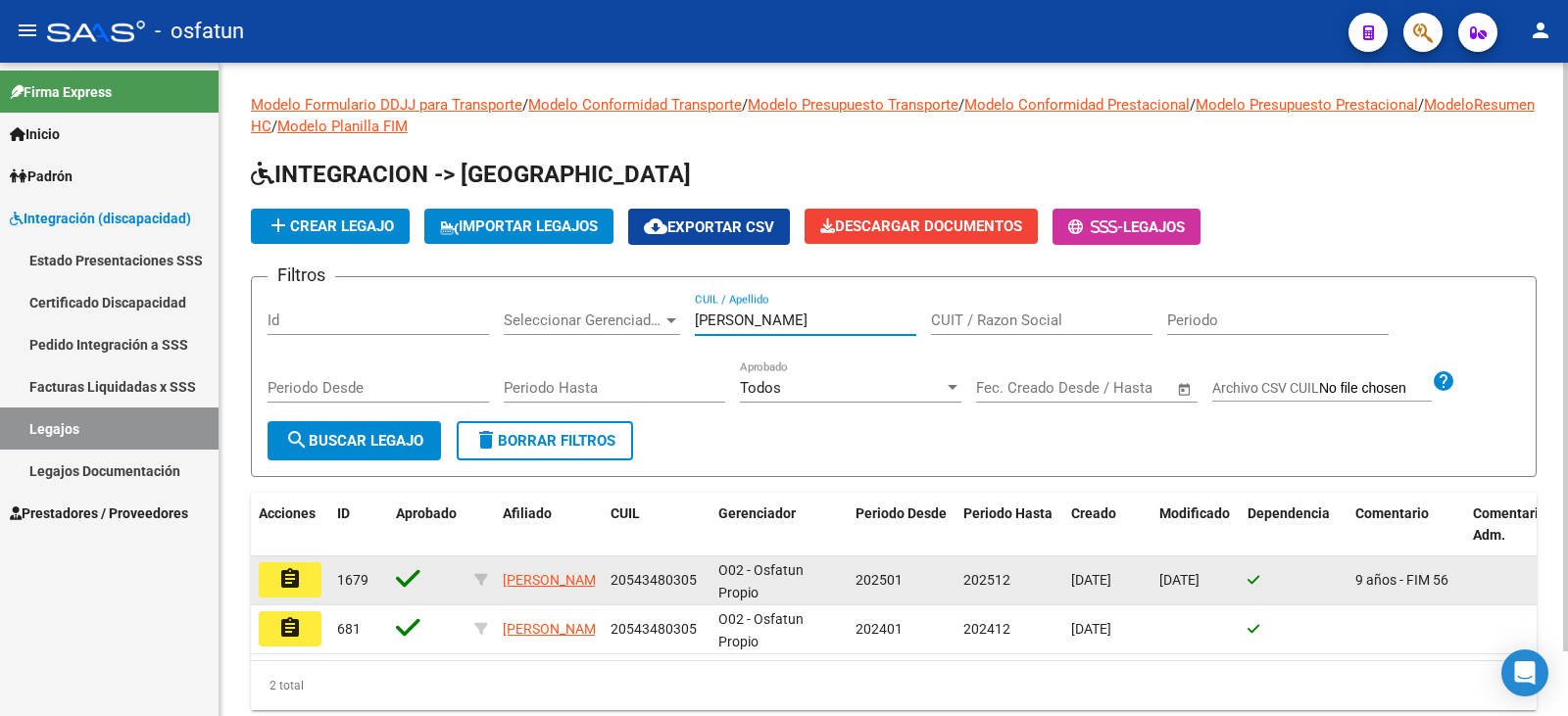
type input "[PERSON_NAME]"
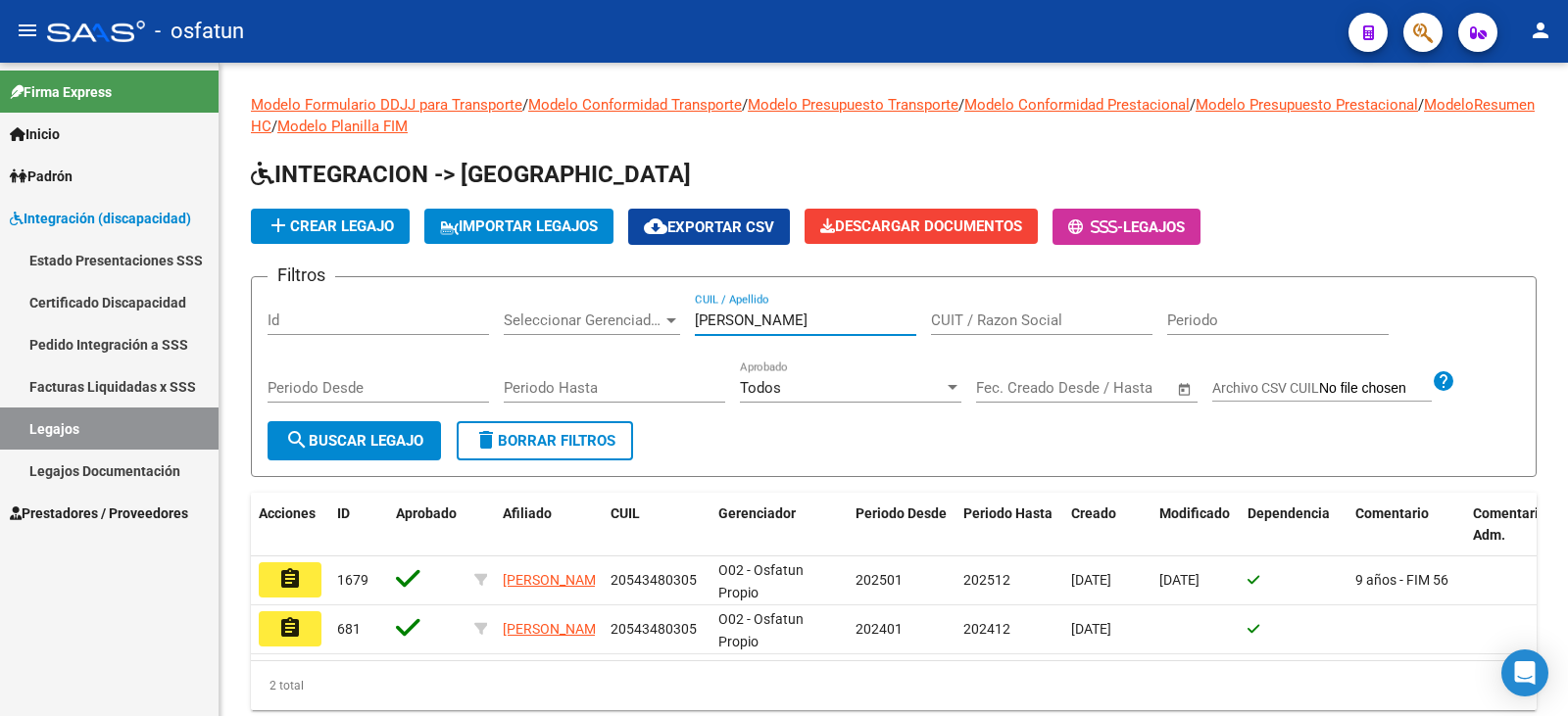
click at [298, 585] on mat-icon "assignment" at bounding box center [290, 579] width 24 height 24
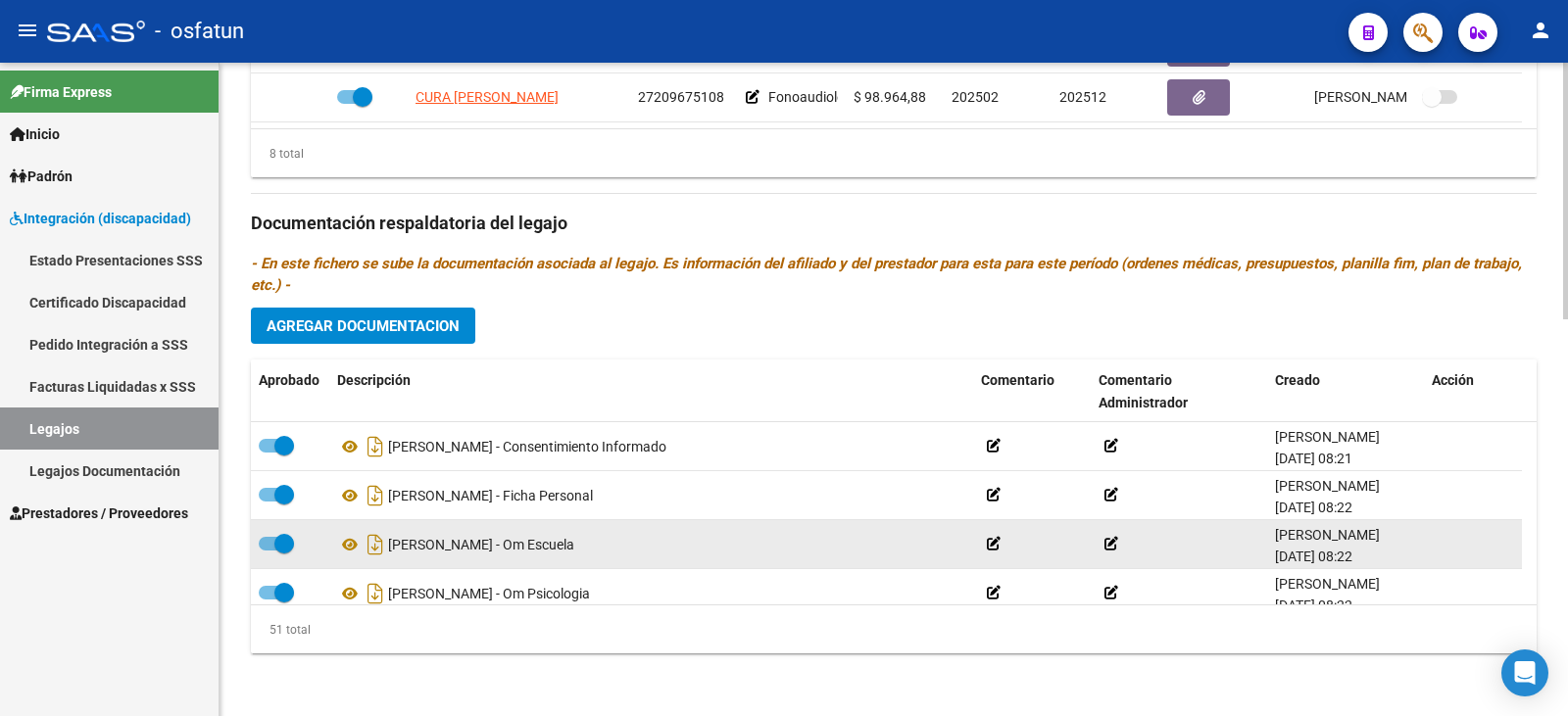
scroll to position [325, 0]
